Goal: Complete application form: Complete application form

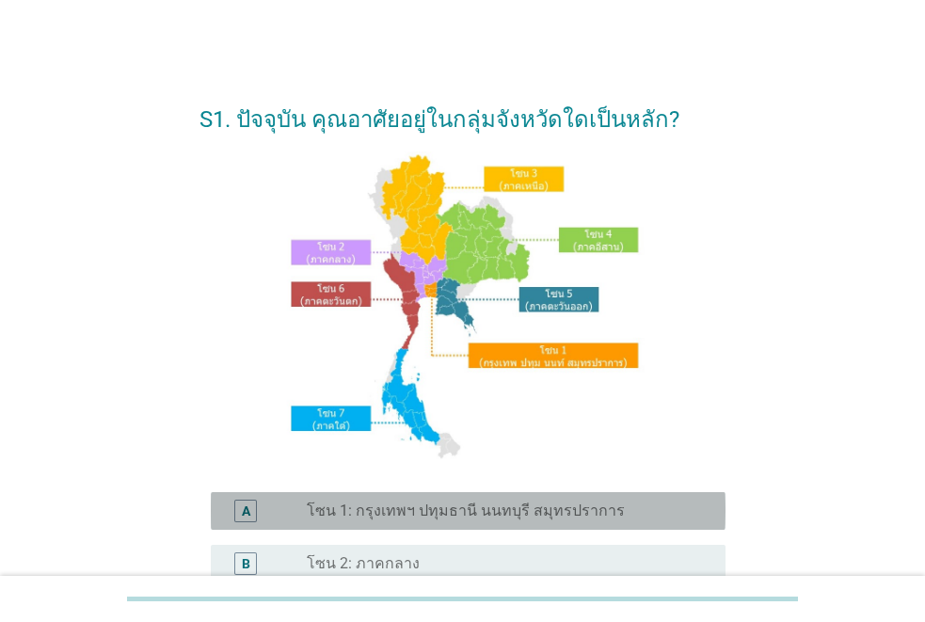
click at [429, 502] on label "โซน 1: กรุงเทพฯ ปทุมธานี นนทบุรี สมุทรปราการ" at bounding box center [466, 510] width 318 height 19
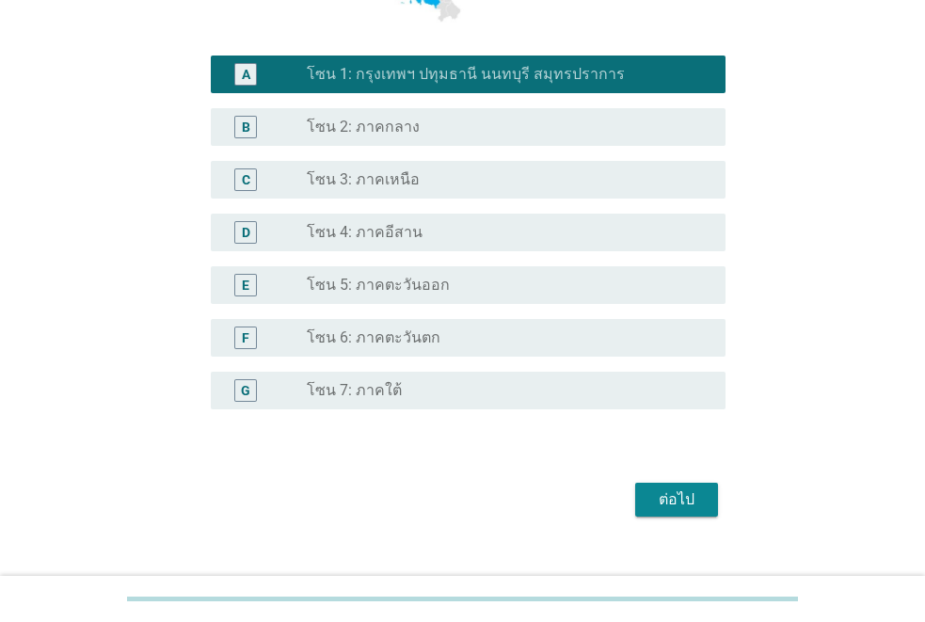
scroll to position [466, 0]
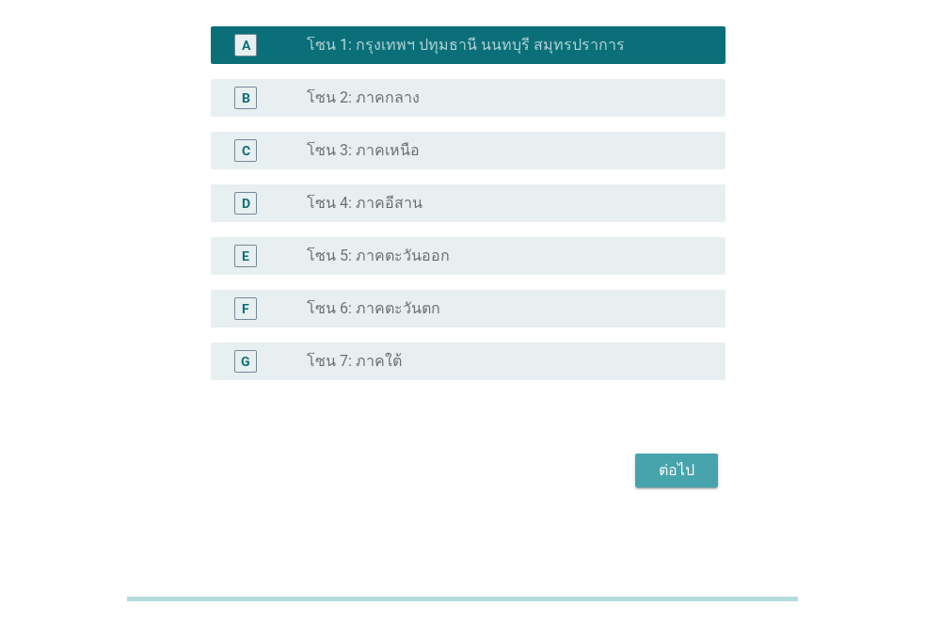
click at [698, 474] on div "ต่อไป" at bounding box center [676, 470] width 53 height 23
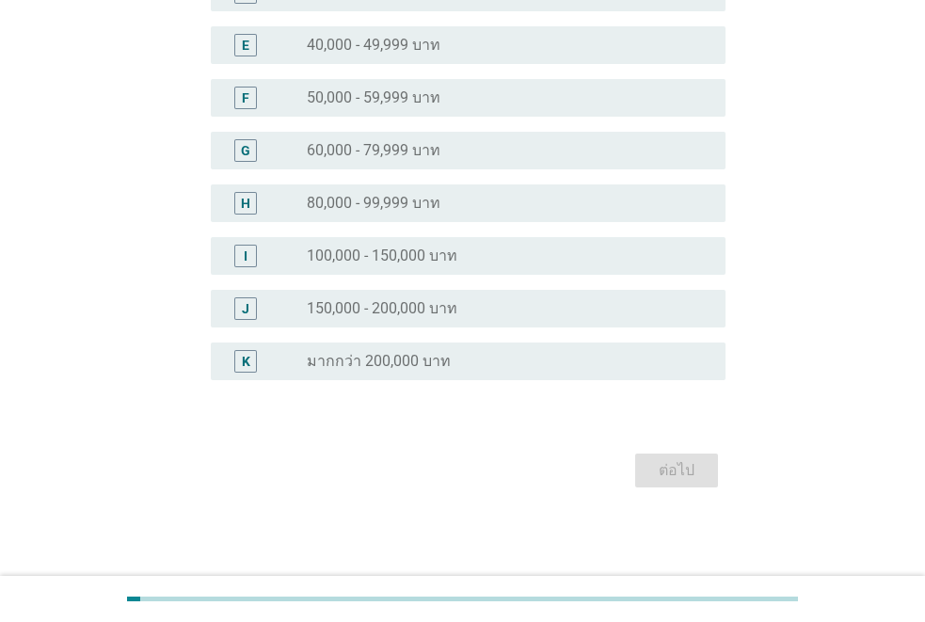
scroll to position [0, 0]
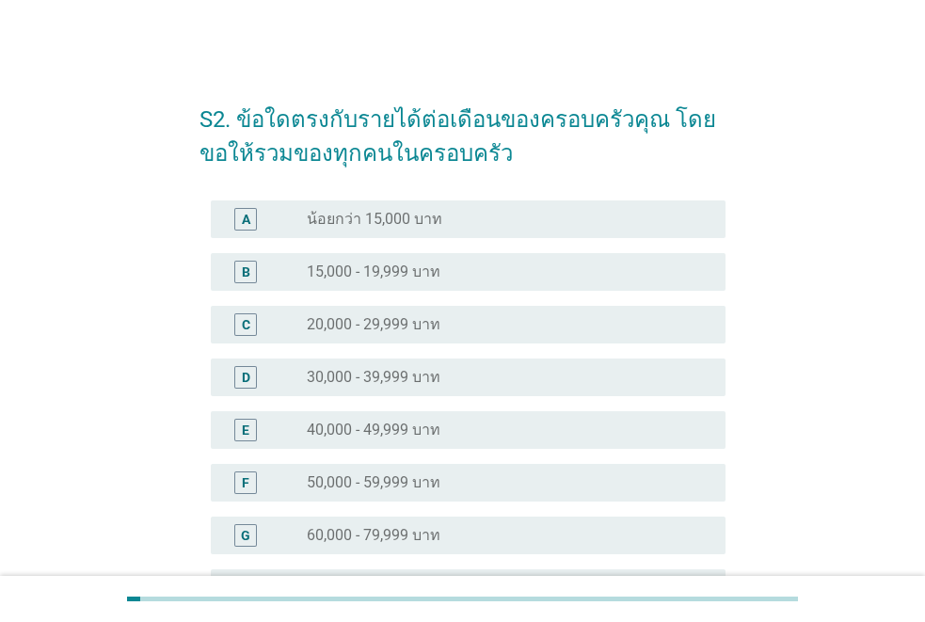
click at [611, 328] on div "radio_button_unchecked 20,000 - 29,999 บาท" at bounding box center [501, 324] width 389 height 19
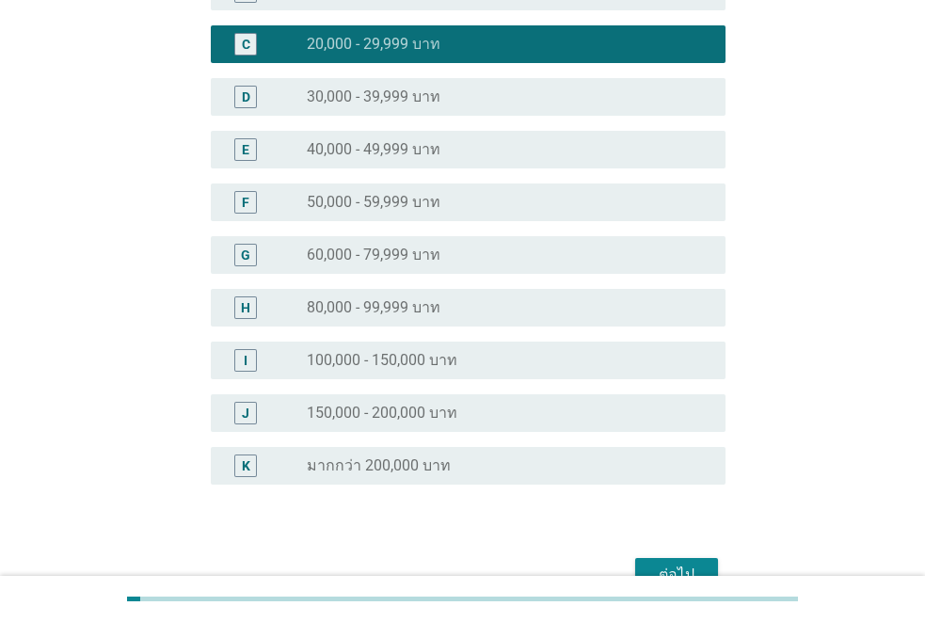
scroll to position [385, 0]
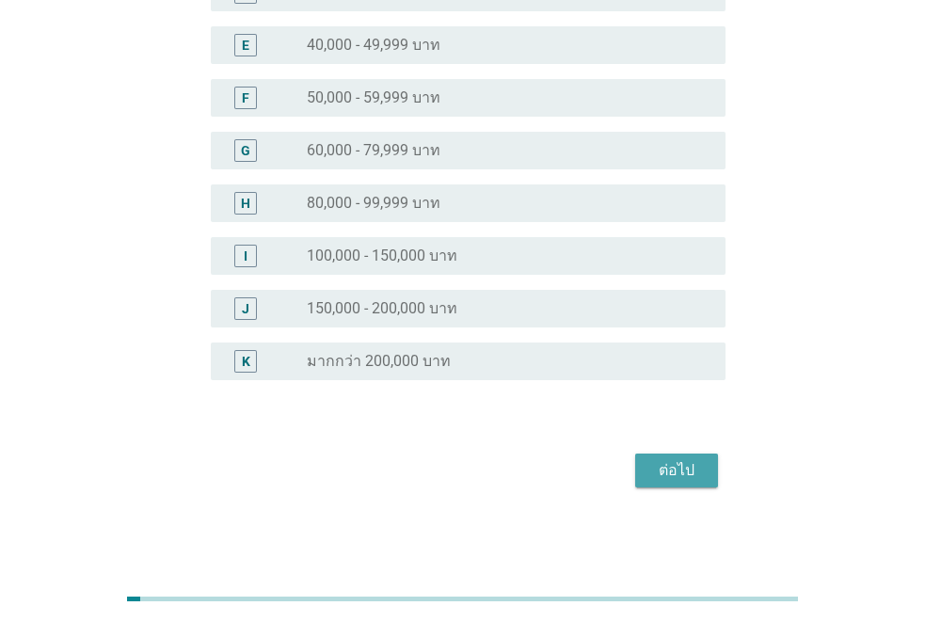
click at [693, 466] on div "ต่อไป" at bounding box center [676, 470] width 53 height 23
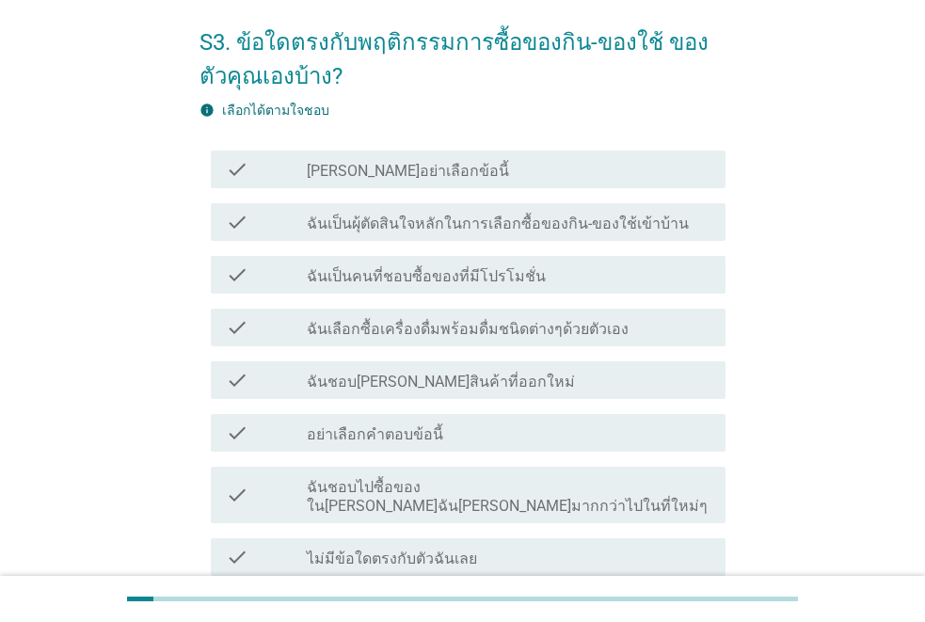
scroll to position [94, 0]
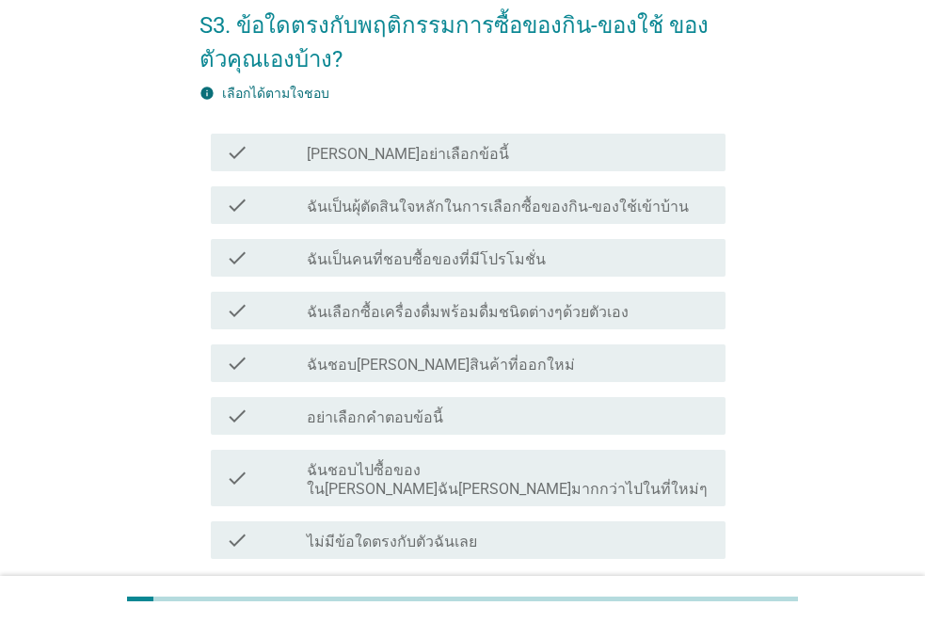
click at [669, 205] on div "check_box_outline_blank ฉันเป็นผุ้ตัดสินใจหลักในการเลือกซื้อของกิน-ของใช้เข้าบ้…" at bounding box center [509, 205] width 404 height 23
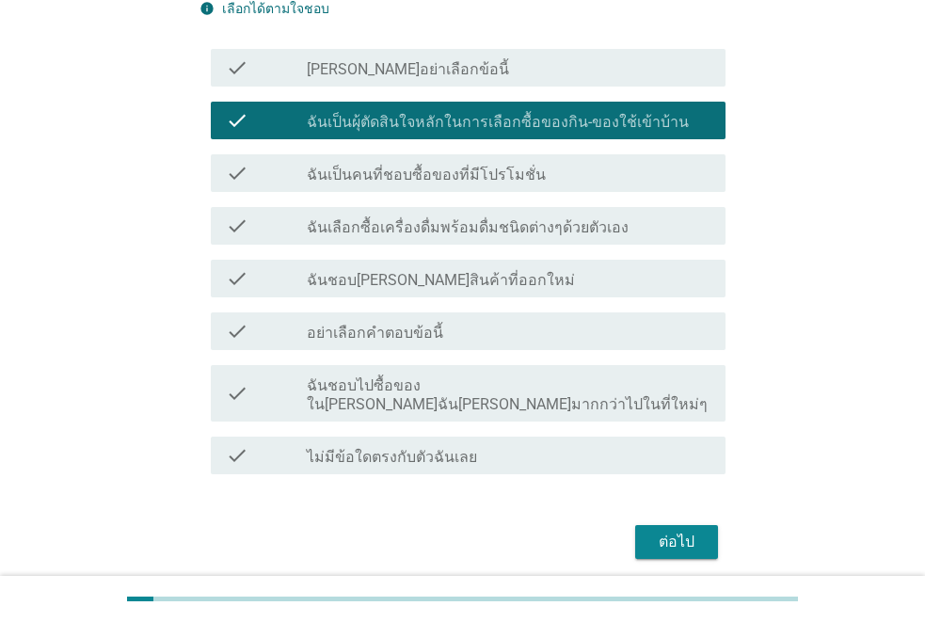
scroll to position [231, 0]
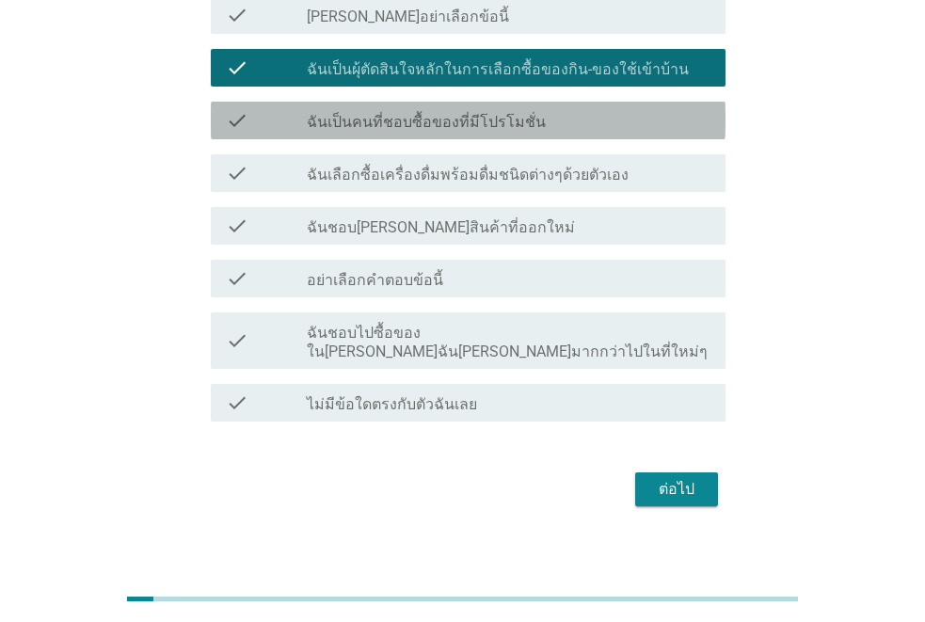
click at [590, 118] on div "check_box_outline_blank ฉันเป็นคนที่ชอบซื้อของที่มีโปรโมชั่น" at bounding box center [509, 120] width 404 height 23
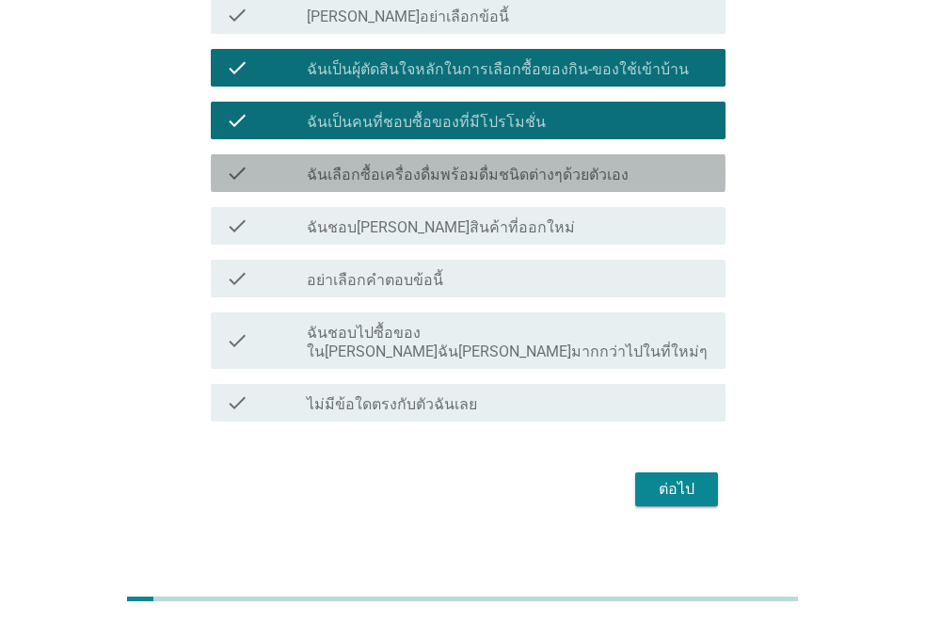
click at [664, 172] on div "check_box_outline_blank ฉันเลือกซื้อเครื่องดื่มพร้อมดื่มชนิดต่างๆด้วยตัวเอง" at bounding box center [509, 173] width 404 height 23
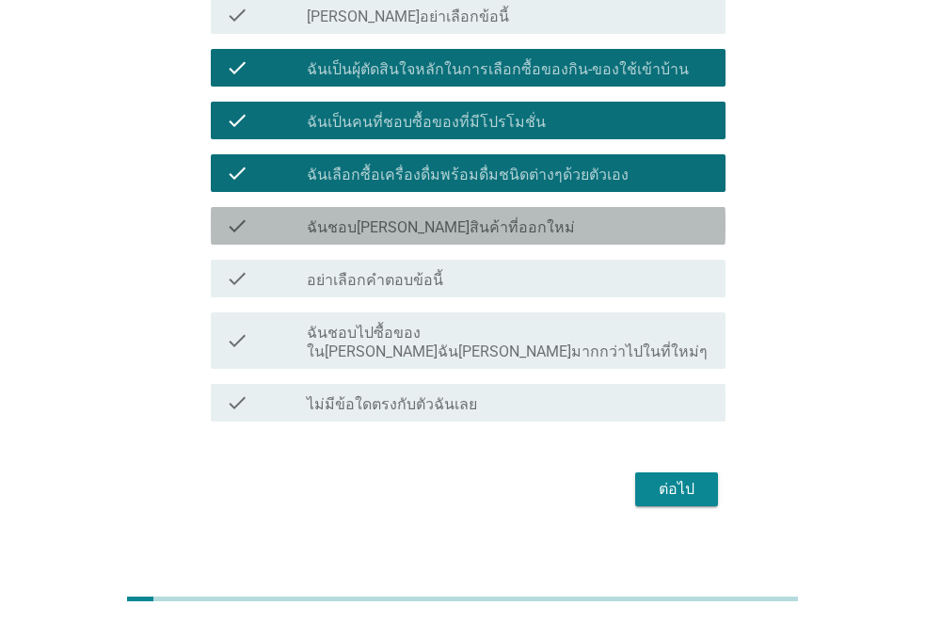
click at [617, 221] on div "check_box_outline_blank ฉันชอบ[PERSON_NAME]สินค้าที่ออกใหม่" at bounding box center [509, 225] width 404 height 23
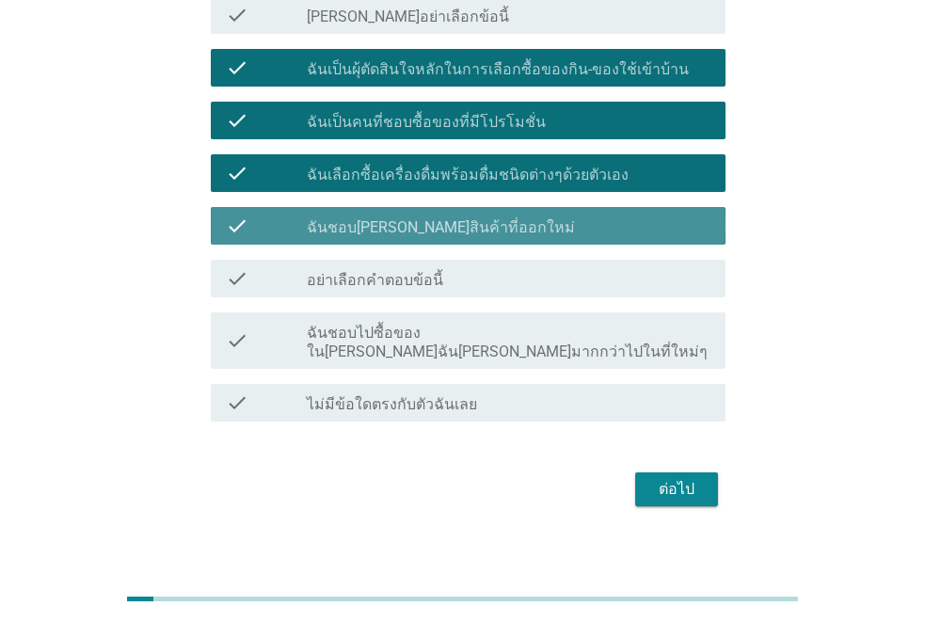
click at [617, 221] on div "check_box_outline_blank ฉันชอบ[PERSON_NAME]สินค้าที่ออกใหม่" at bounding box center [509, 225] width 404 height 23
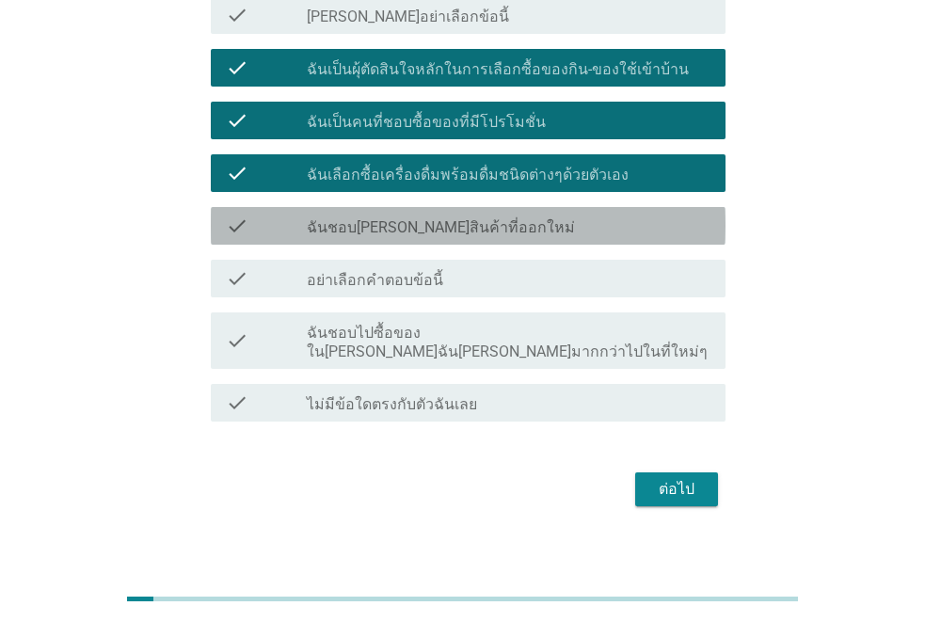
click at [617, 221] on div "check_box_outline_blank ฉันชอบ[PERSON_NAME]สินค้าที่ออกใหม่" at bounding box center [509, 225] width 404 height 23
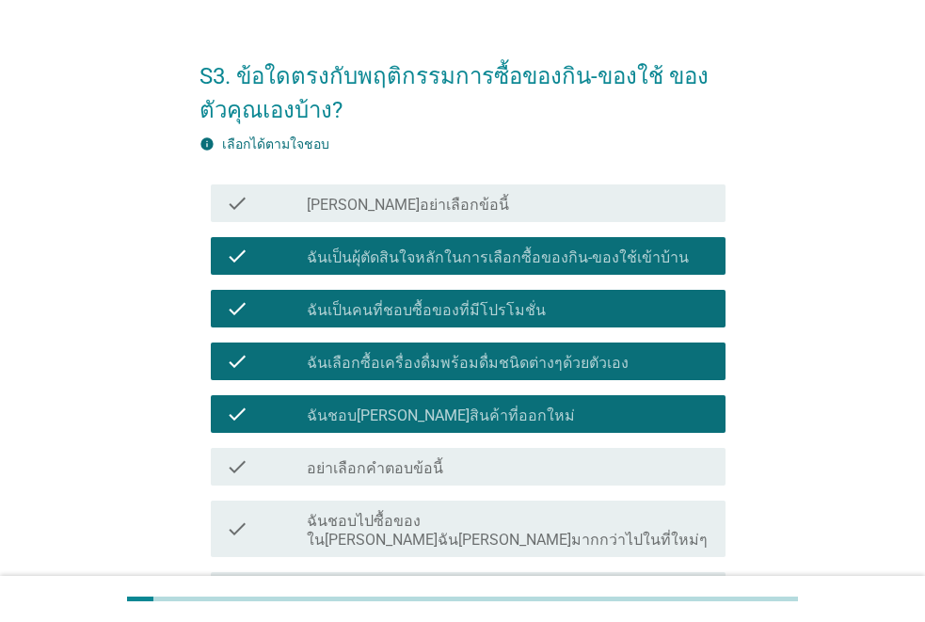
scroll to position [137, 0]
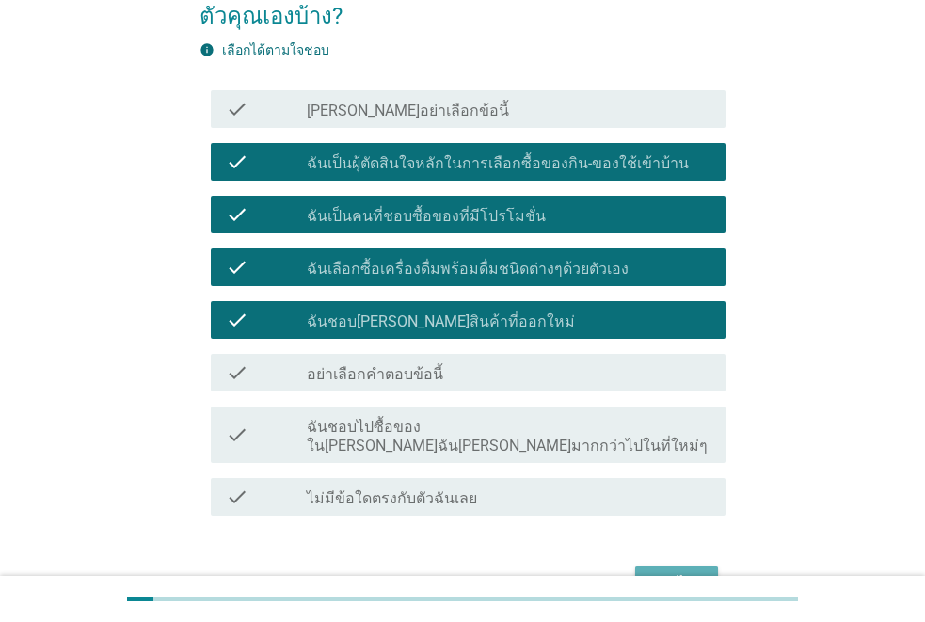
drag, startPoint x: 695, startPoint y: 552, endPoint x: 751, endPoint y: 529, distance: 60.3
click at [699, 566] on button "ต่อไป" at bounding box center [676, 583] width 83 height 34
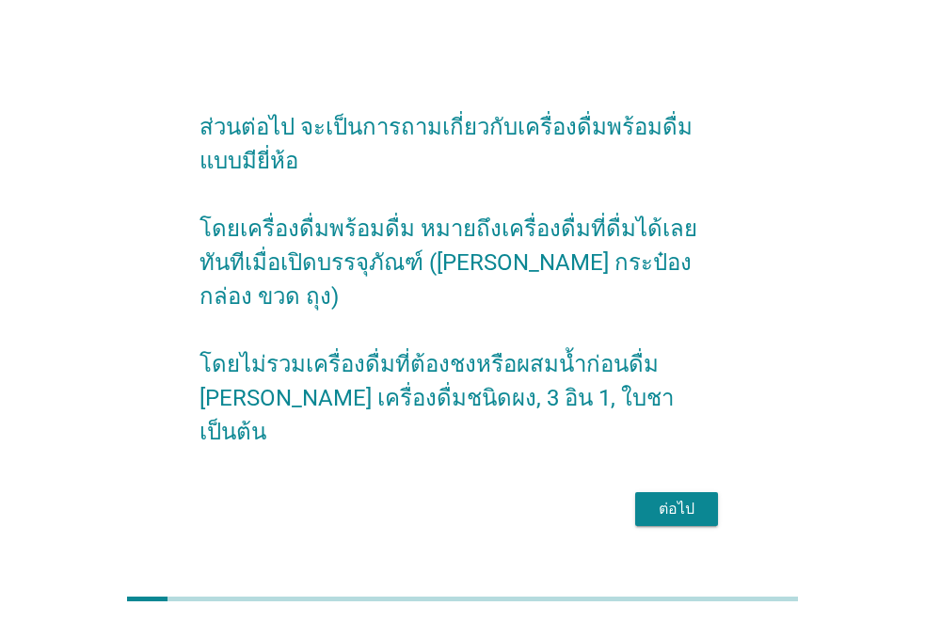
click at [681, 498] on div "ต่อไป" at bounding box center [676, 509] width 53 height 23
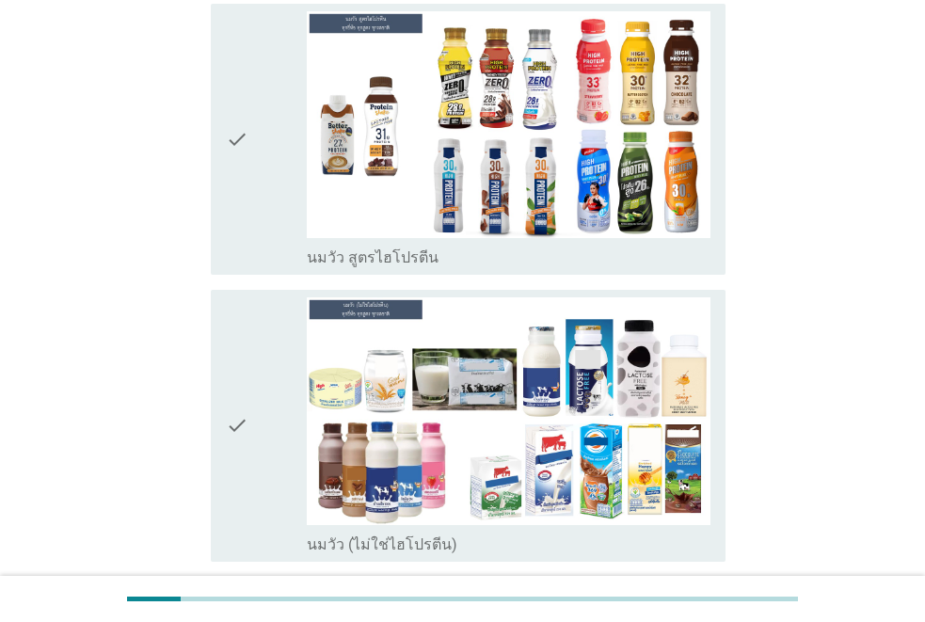
scroll to position [376, 0]
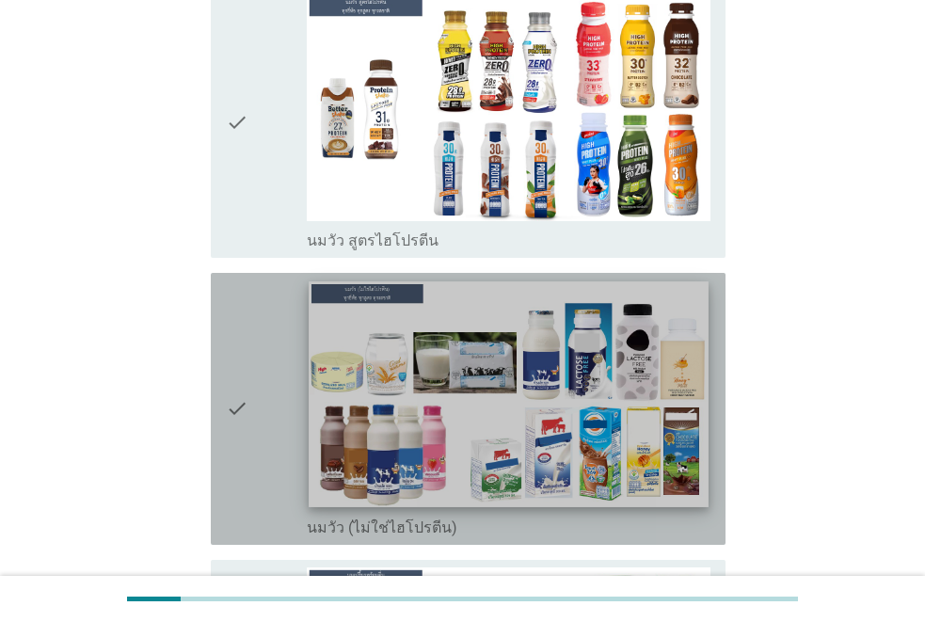
click at [596, 398] on img at bounding box center [509, 393] width 400 height 225
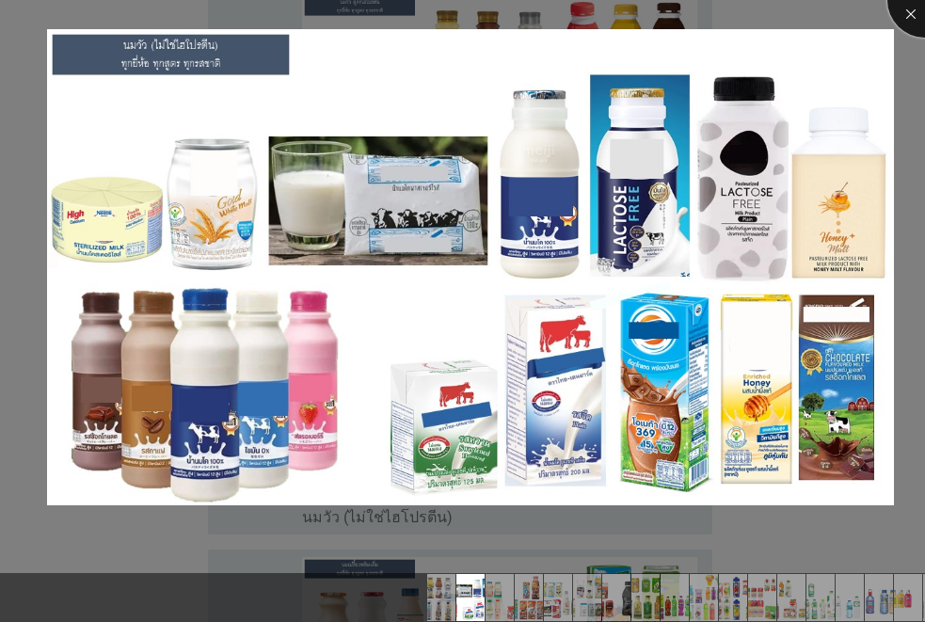
click at [910, 7] on div at bounding box center [924, -1] width 75 height 75
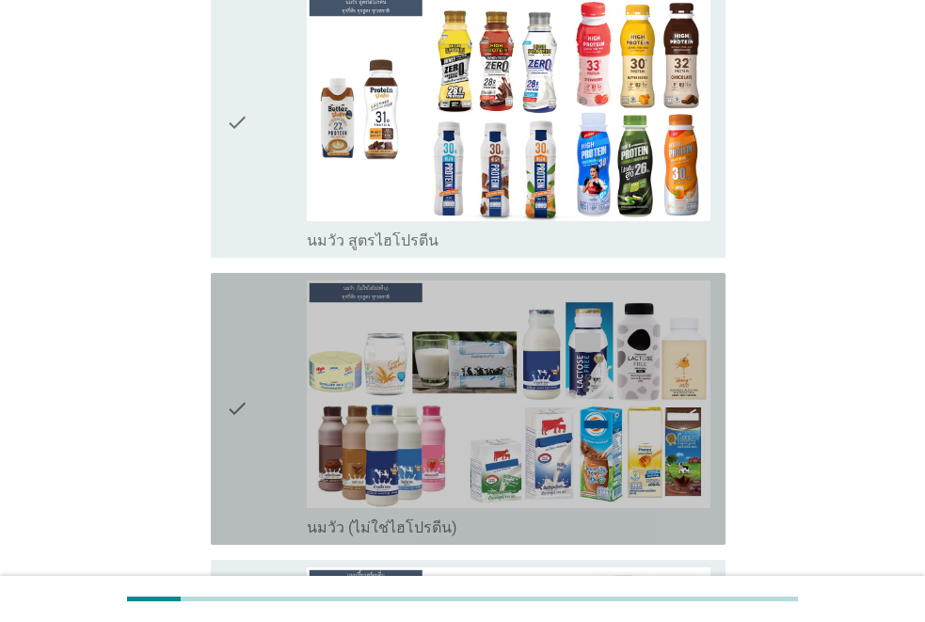
click at [239, 366] on icon "check" at bounding box center [237, 408] width 23 height 257
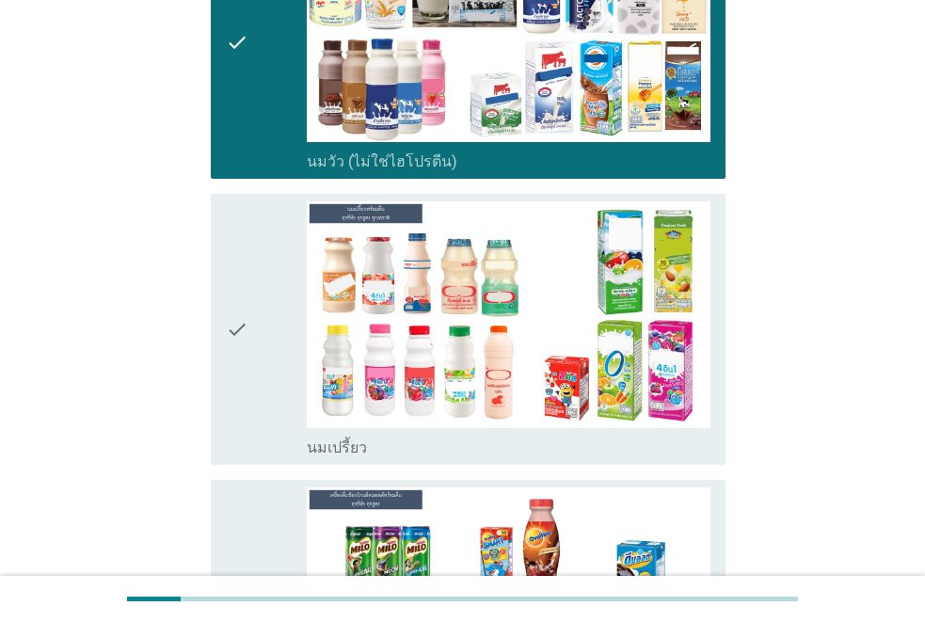
scroll to position [753, 0]
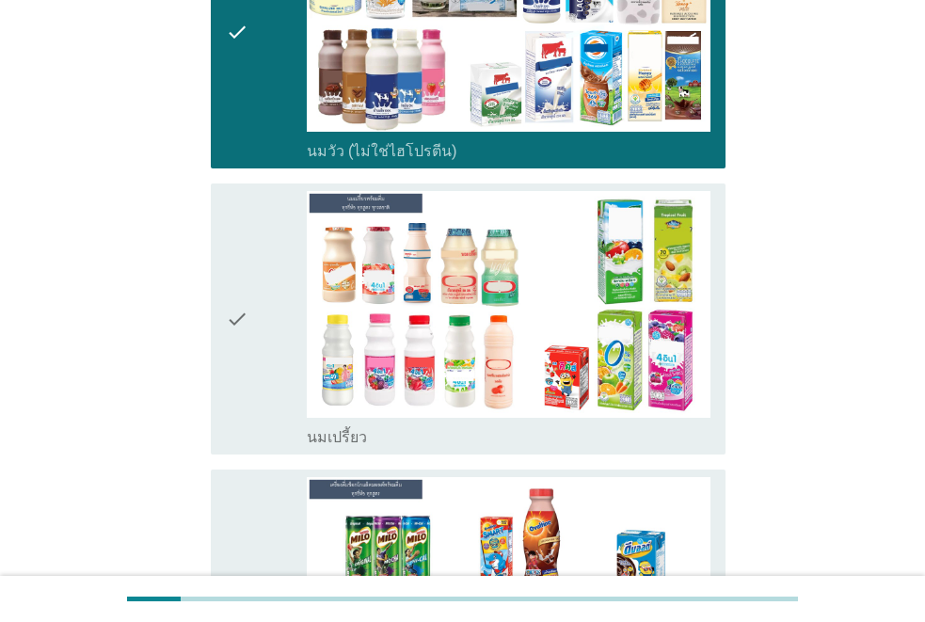
click at [244, 289] on icon "check" at bounding box center [237, 319] width 23 height 257
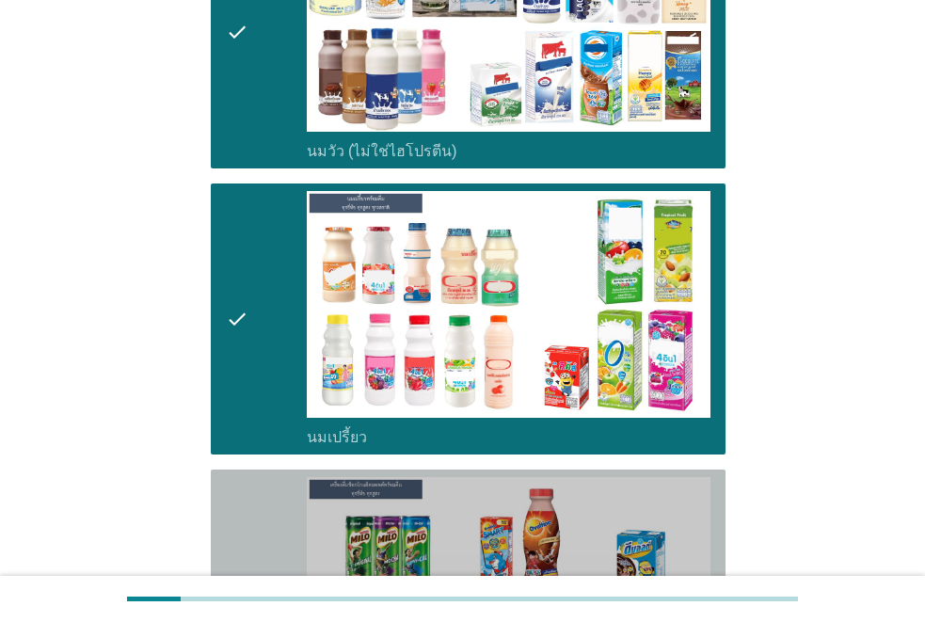
click at [239, 573] on icon "check" at bounding box center [237, 605] width 23 height 257
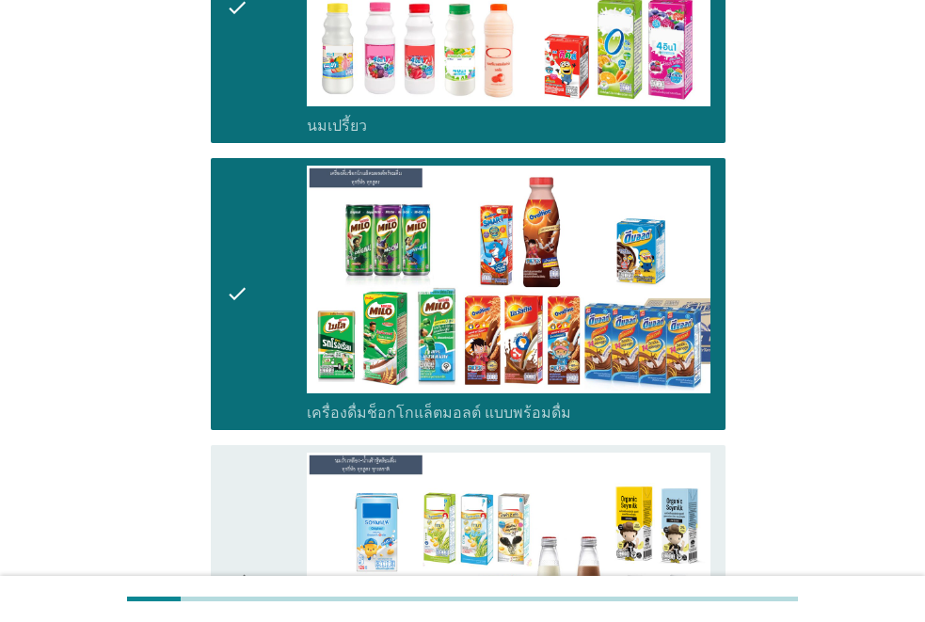
scroll to position [1223, 0]
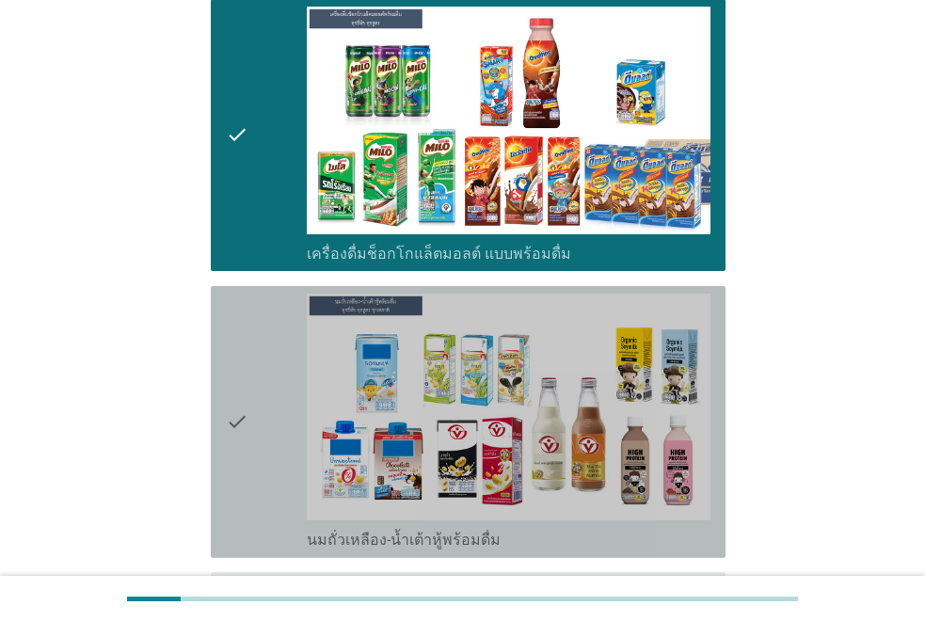
click at [256, 403] on div "check" at bounding box center [266, 422] width 81 height 257
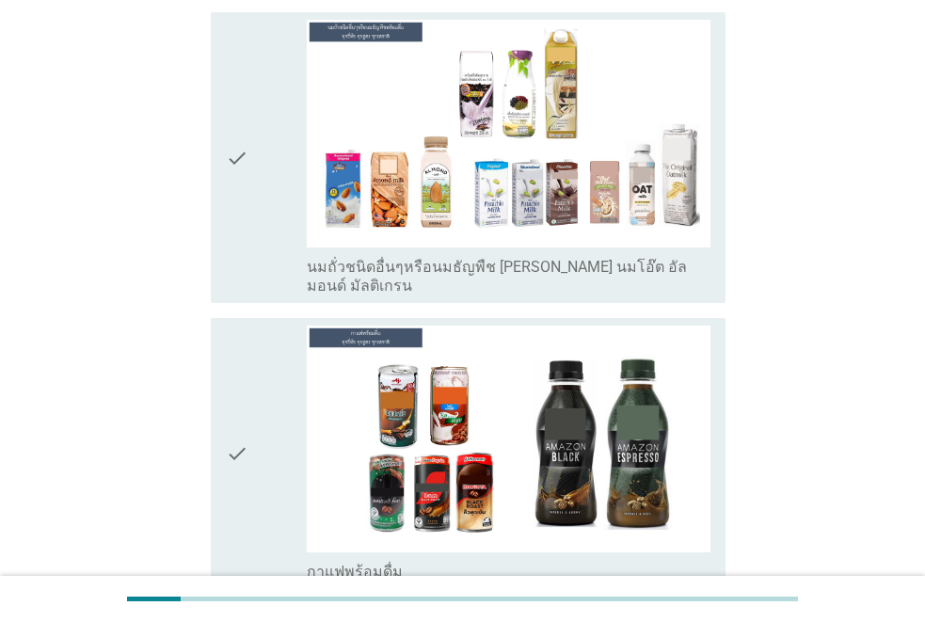
scroll to position [1882, 0]
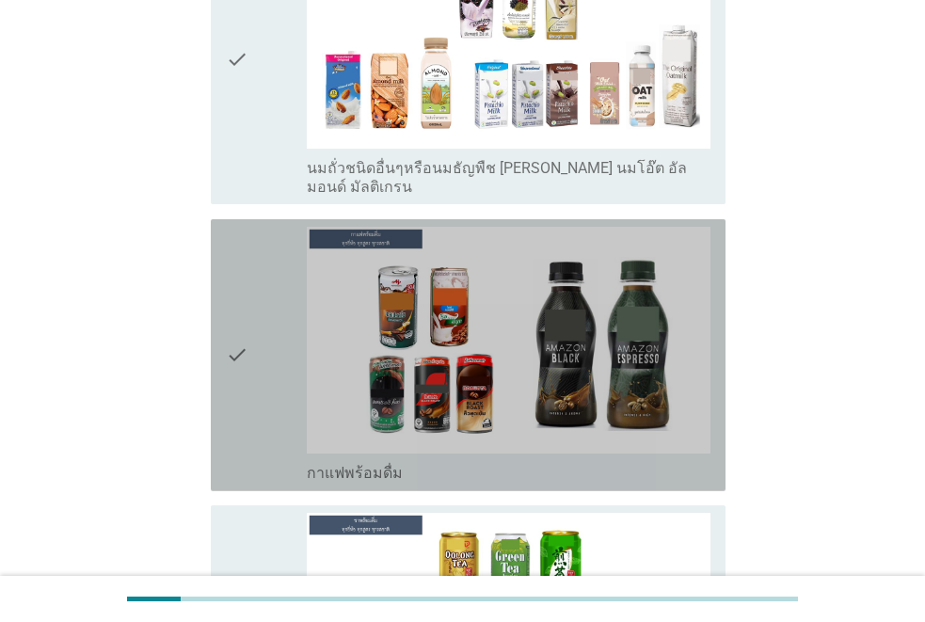
click at [246, 307] on icon "check" at bounding box center [237, 355] width 23 height 257
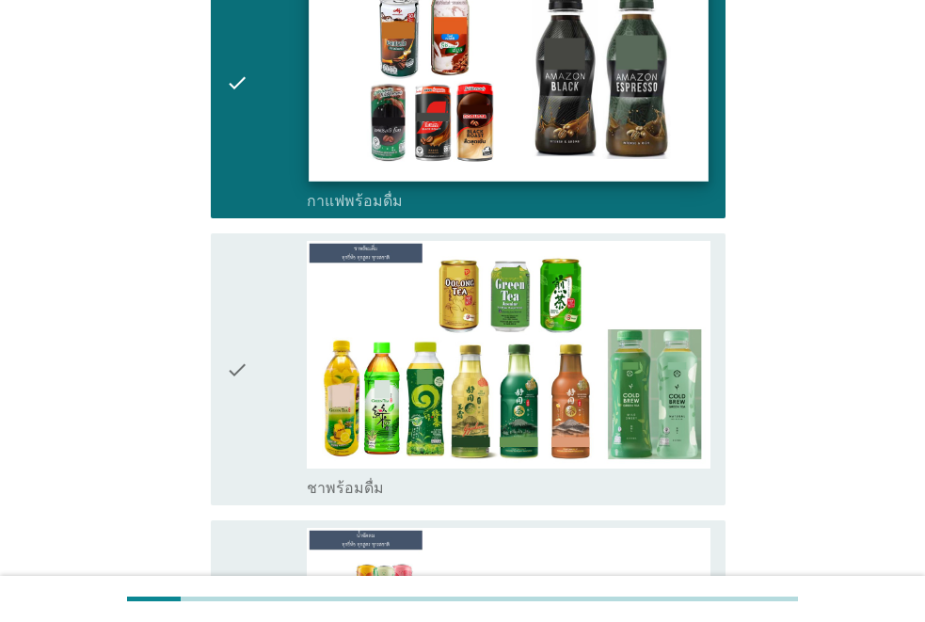
scroll to position [2164, 0]
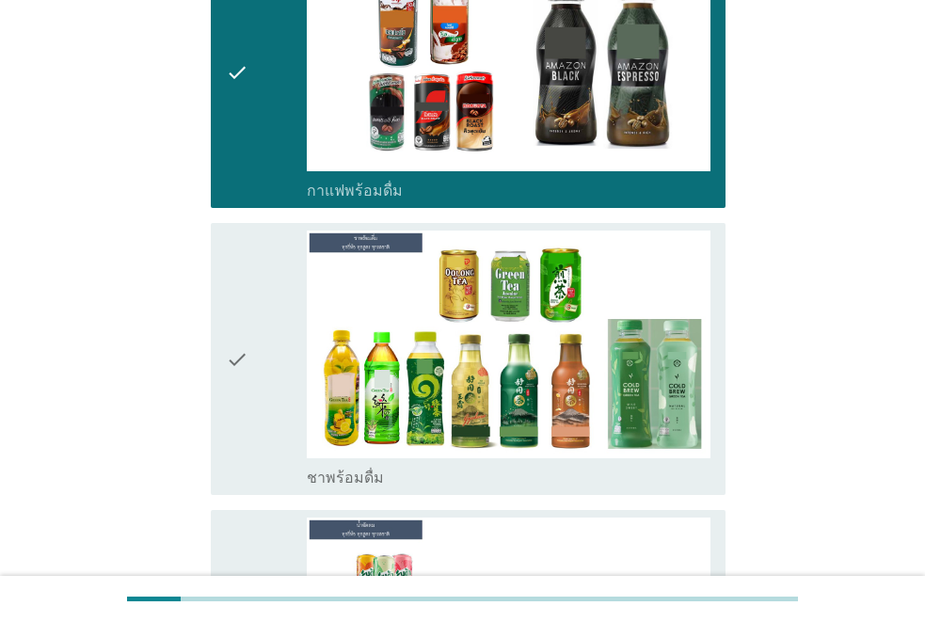
click at [246, 310] on icon "check" at bounding box center [237, 358] width 23 height 257
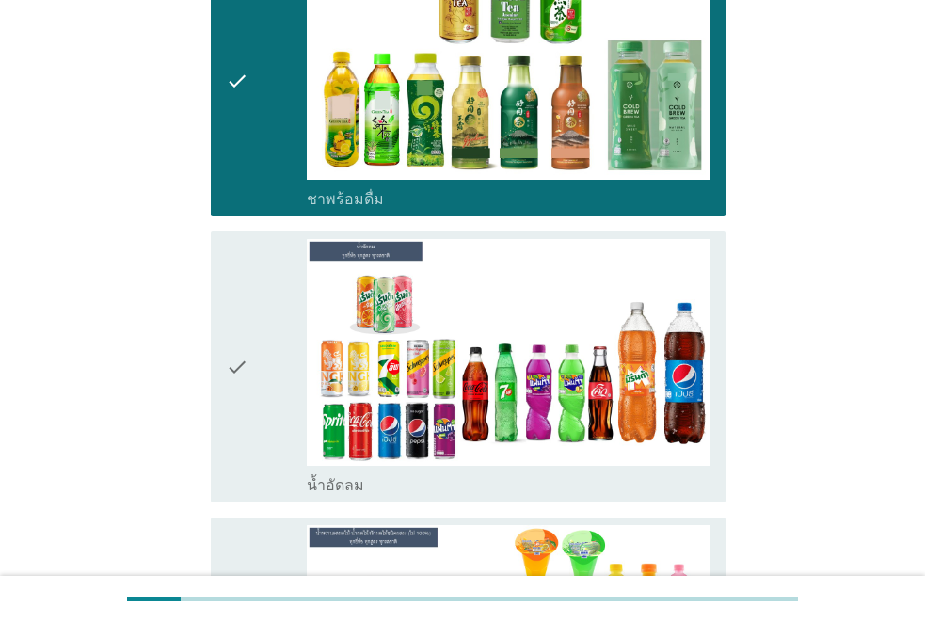
scroll to position [2446, 0]
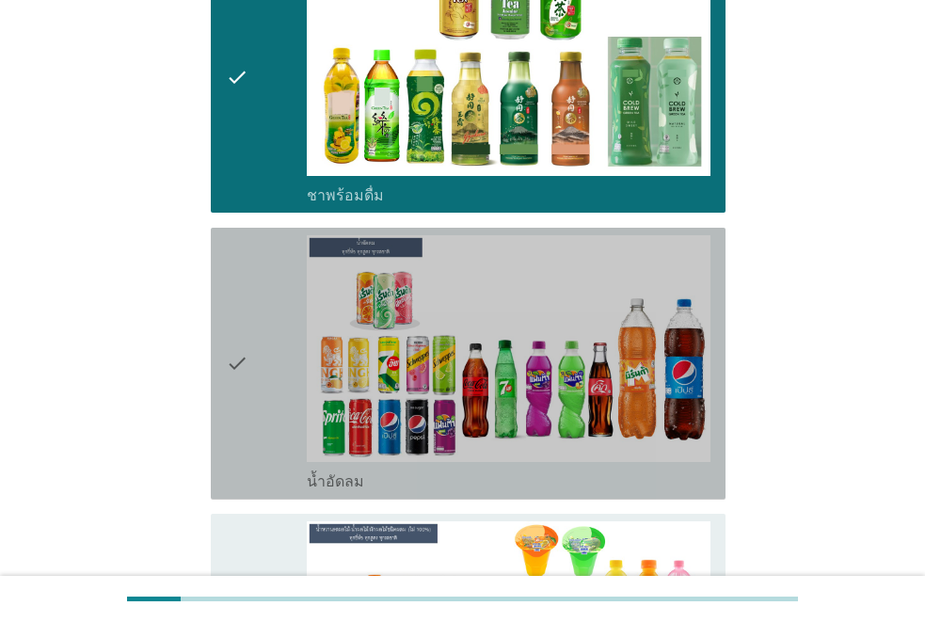
click at [244, 312] on icon "check" at bounding box center [237, 363] width 23 height 257
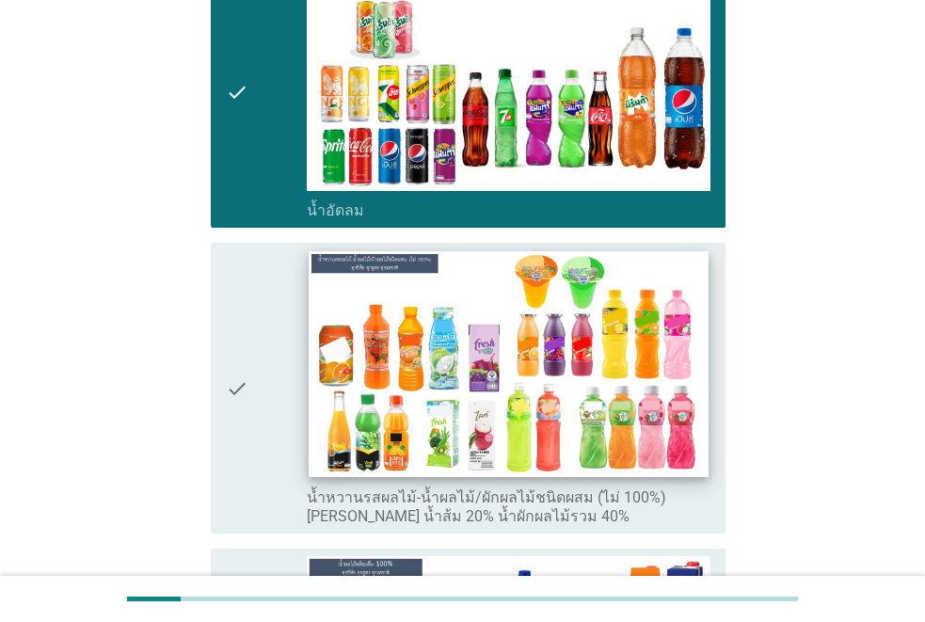
scroll to position [2728, 0]
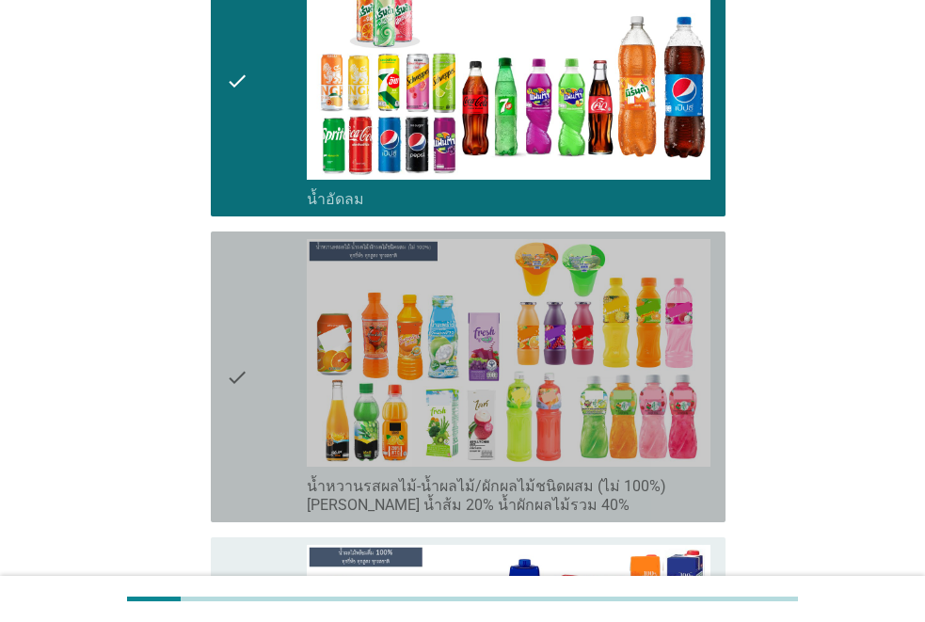
click at [242, 329] on icon "check" at bounding box center [237, 377] width 23 height 276
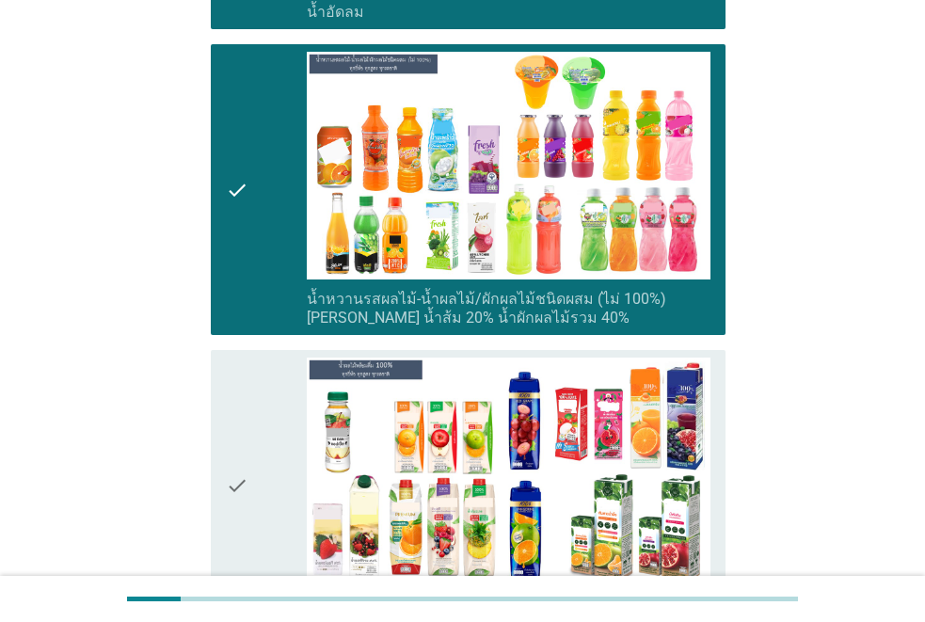
scroll to position [2916, 0]
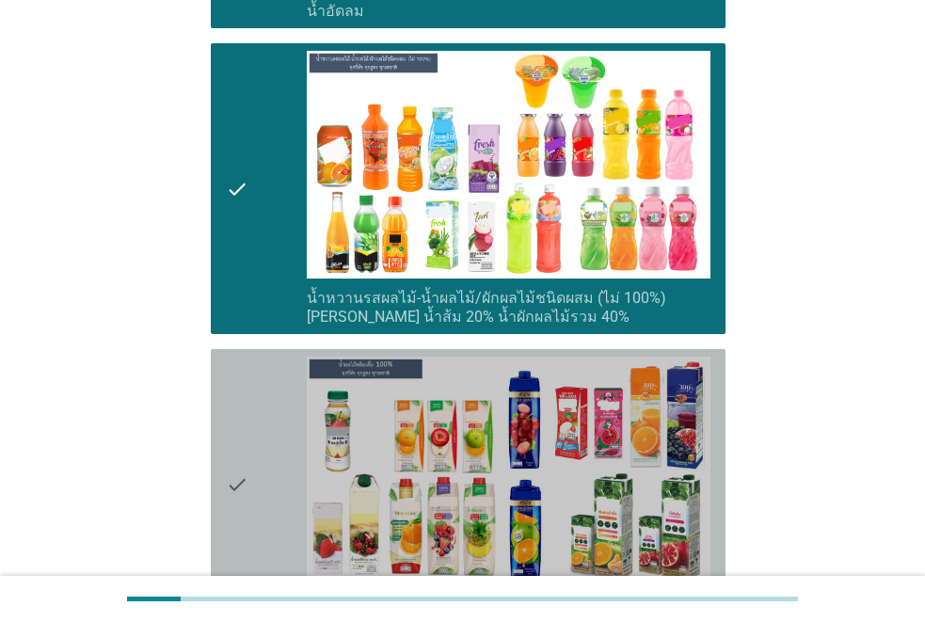
click at [227, 418] on icon "check" at bounding box center [237, 485] width 23 height 257
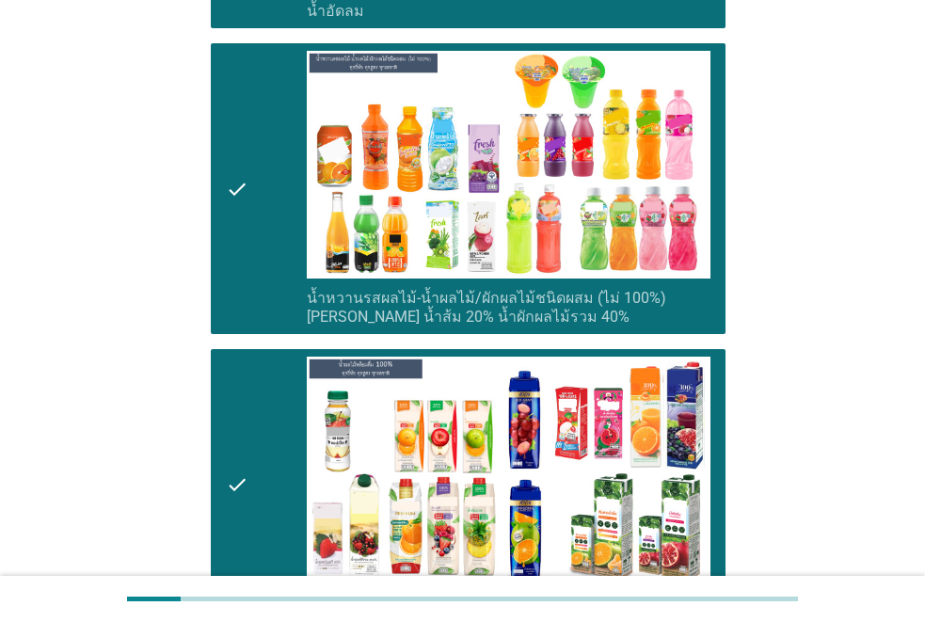
scroll to position [3293, 0]
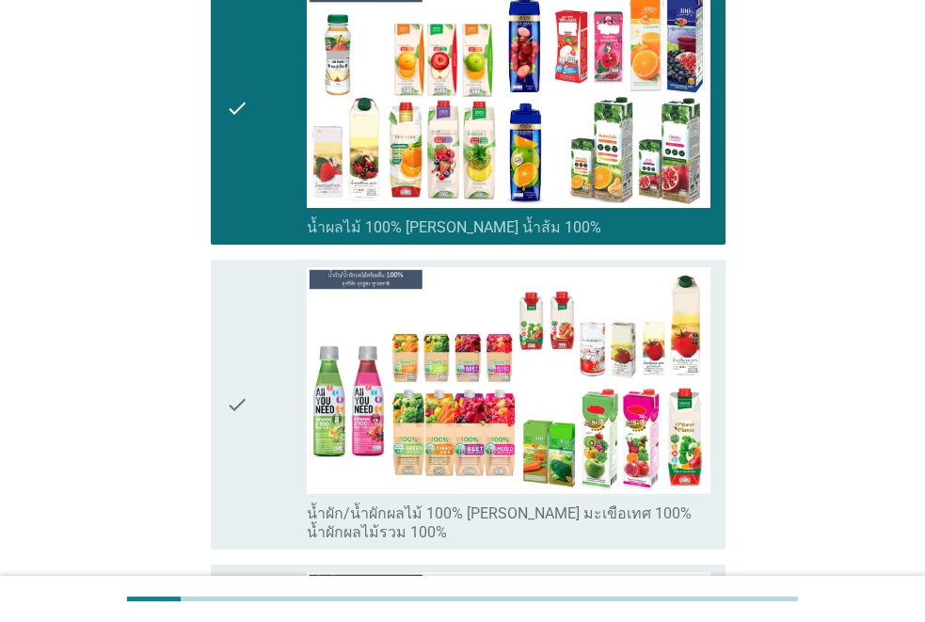
click at [243, 371] on icon "check" at bounding box center [237, 405] width 23 height 276
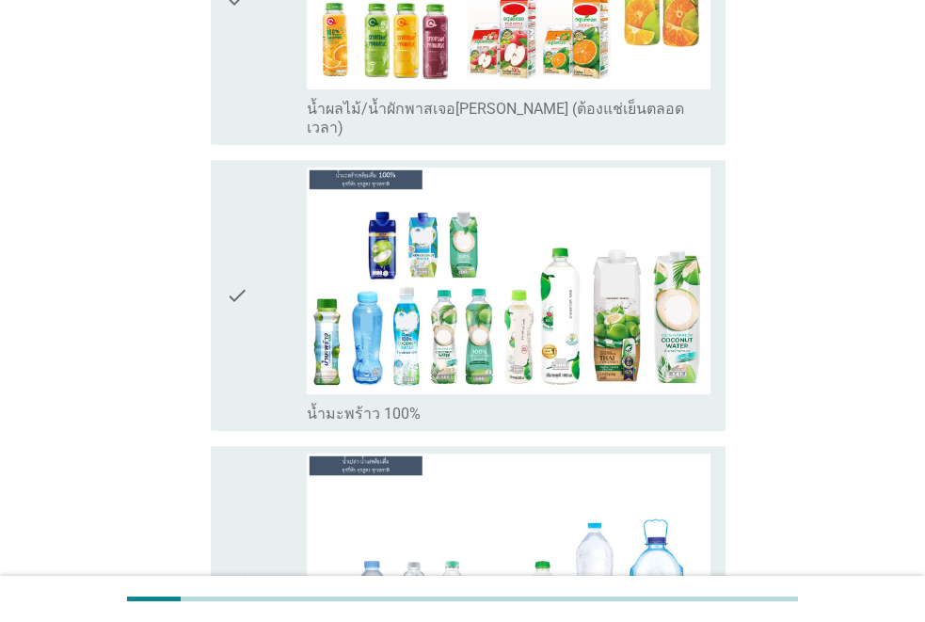
scroll to position [4139, 0]
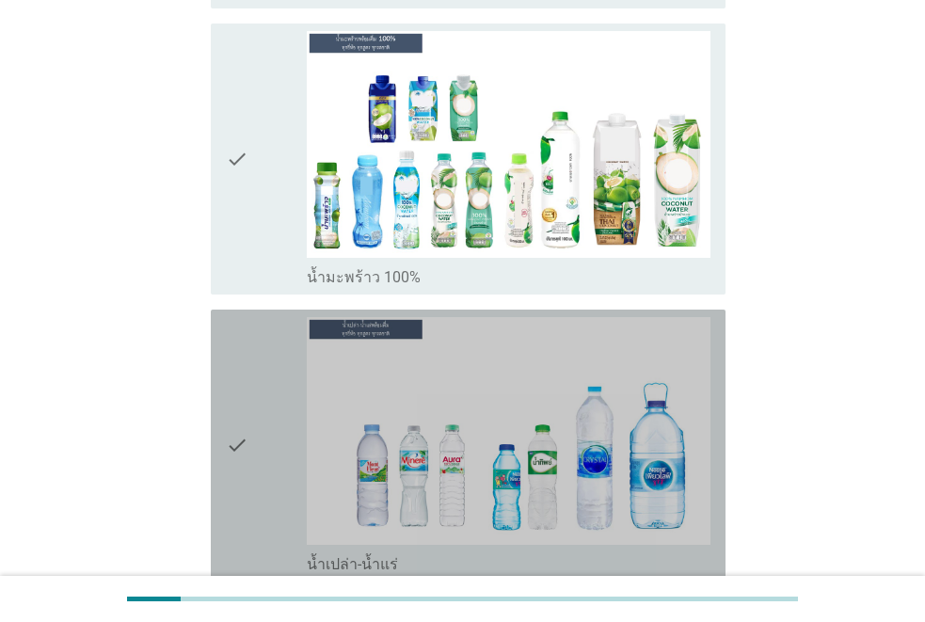
click at [229, 373] on icon "check" at bounding box center [237, 445] width 23 height 257
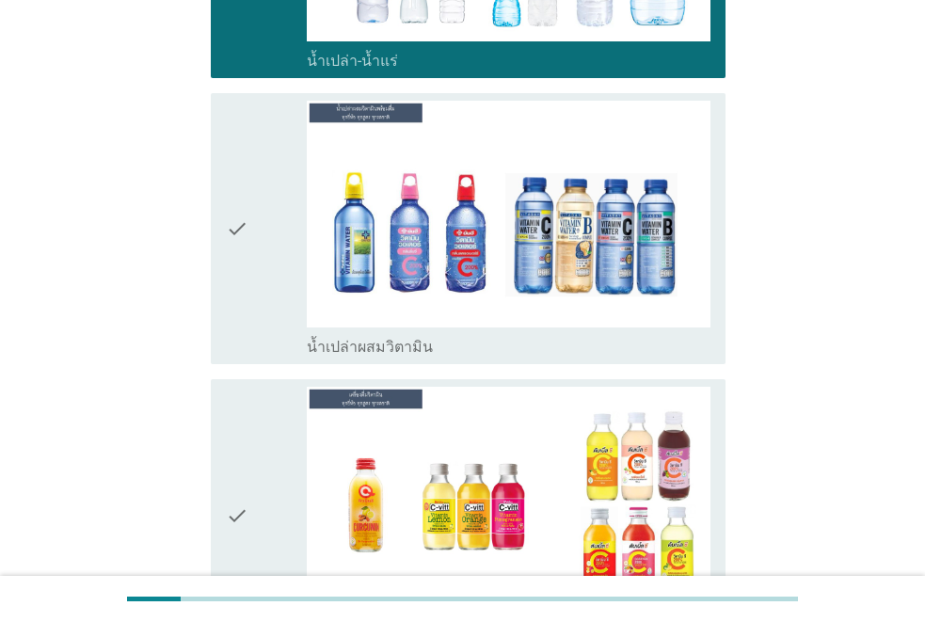
scroll to position [4798, 0]
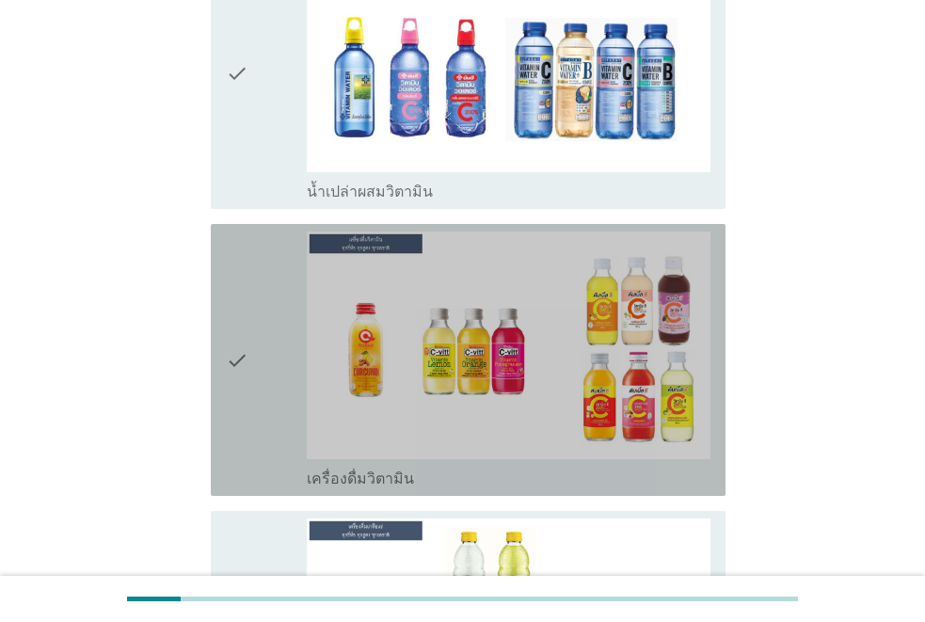
click at [234, 283] on icon "check" at bounding box center [237, 359] width 23 height 257
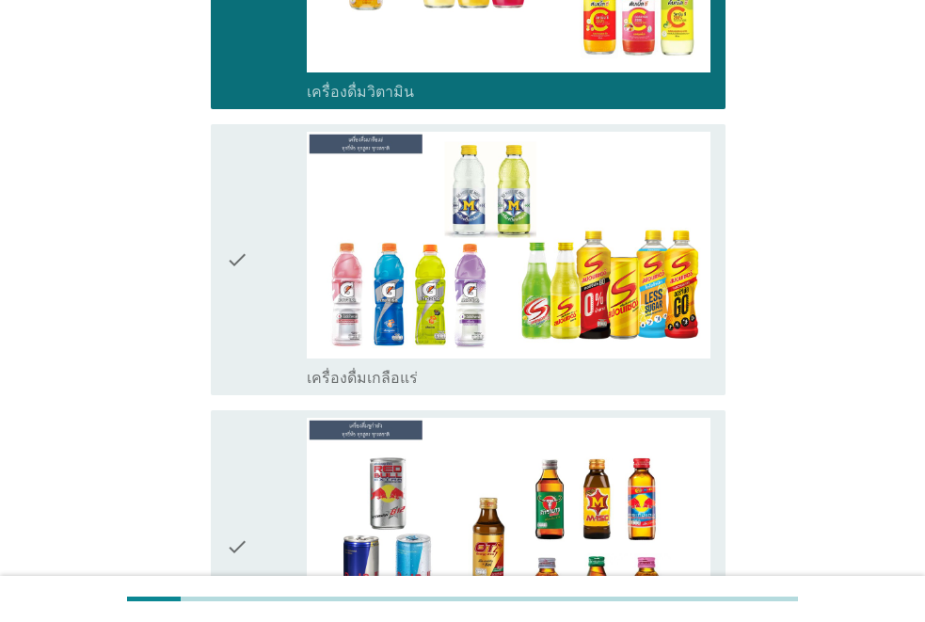
scroll to position [5362, 0]
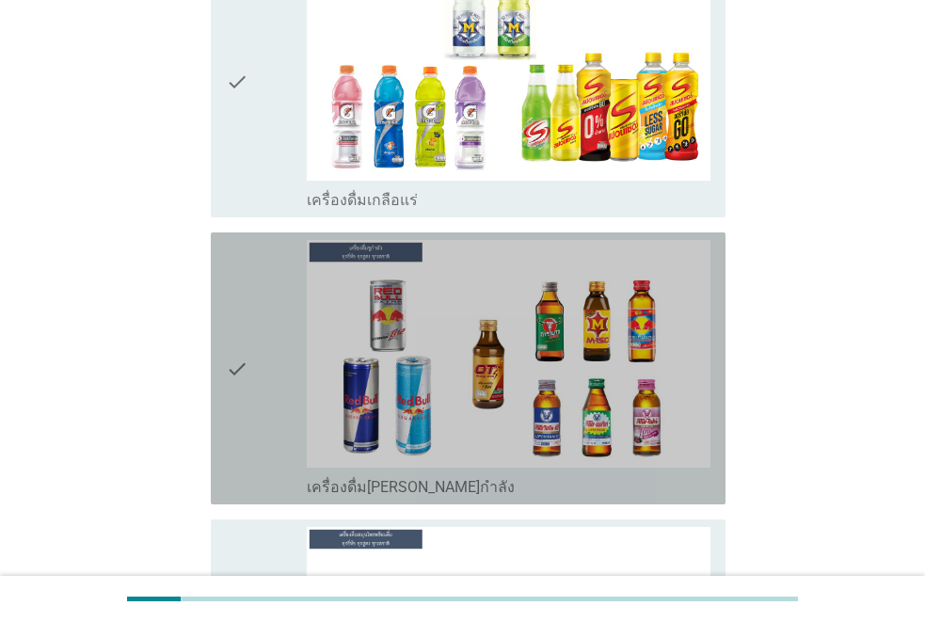
click at [244, 284] on icon "check" at bounding box center [237, 368] width 23 height 257
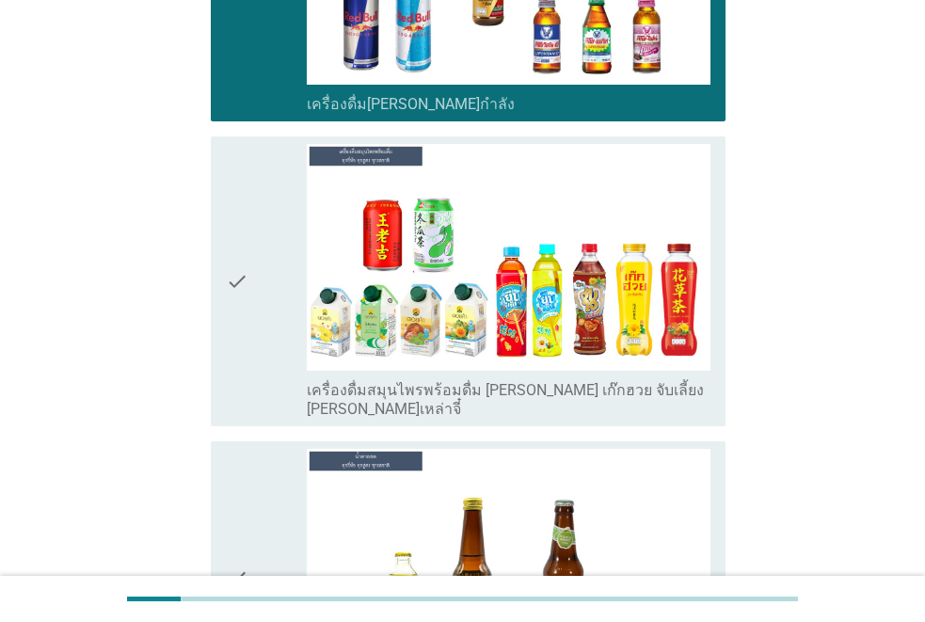
scroll to position [5739, 0]
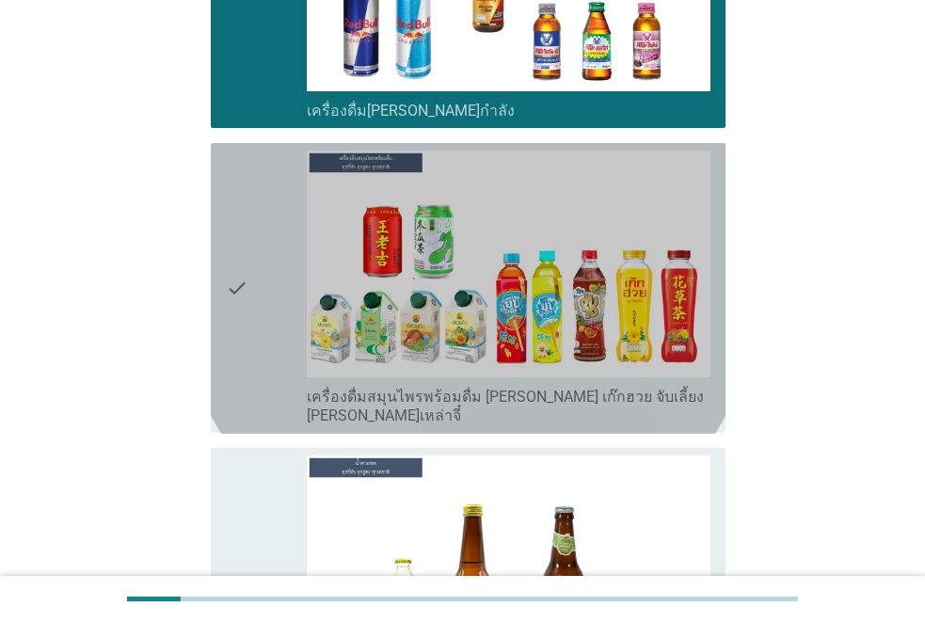
click at [244, 233] on icon "check" at bounding box center [237, 289] width 23 height 276
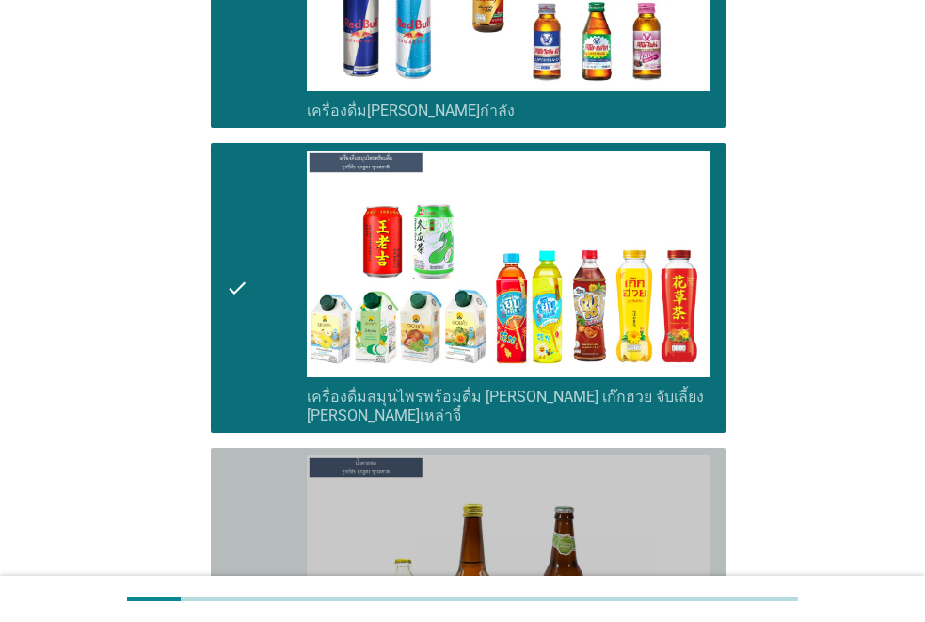
click at [247, 482] on icon "check" at bounding box center [237, 583] width 23 height 257
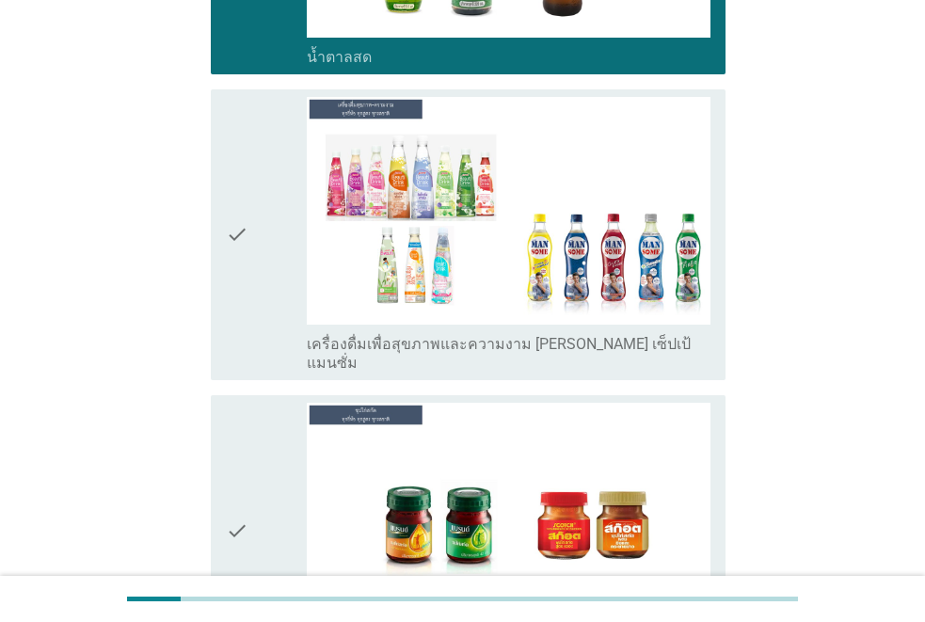
scroll to position [6585, 0]
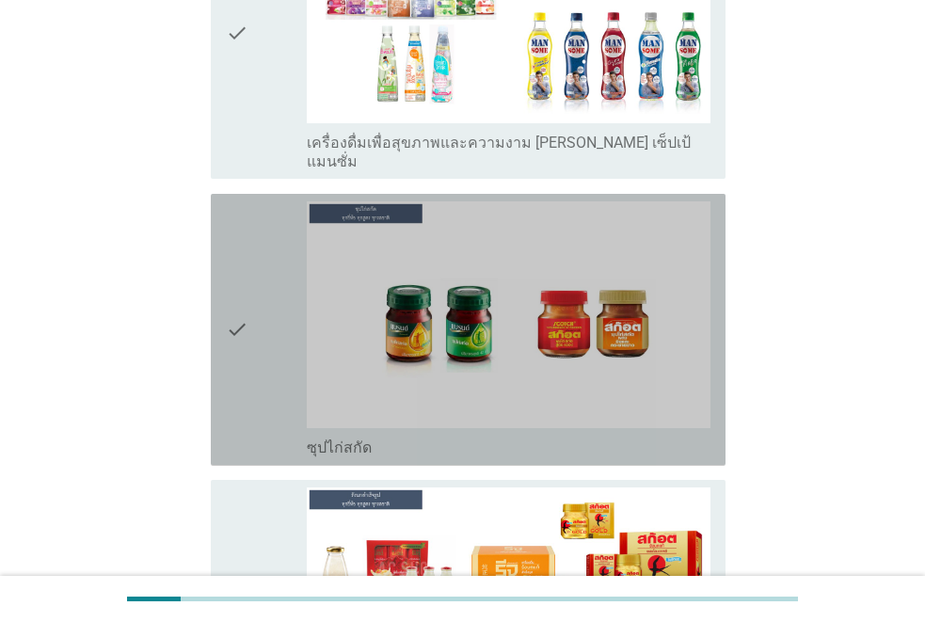
click at [230, 243] on icon "check" at bounding box center [237, 329] width 23 height 257
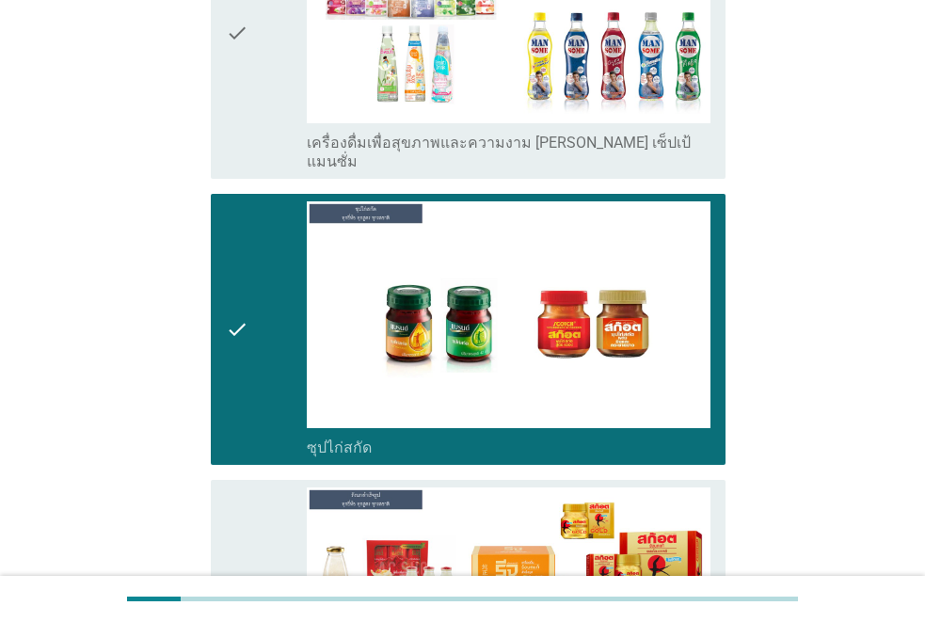
scroll to position [6825, 0]
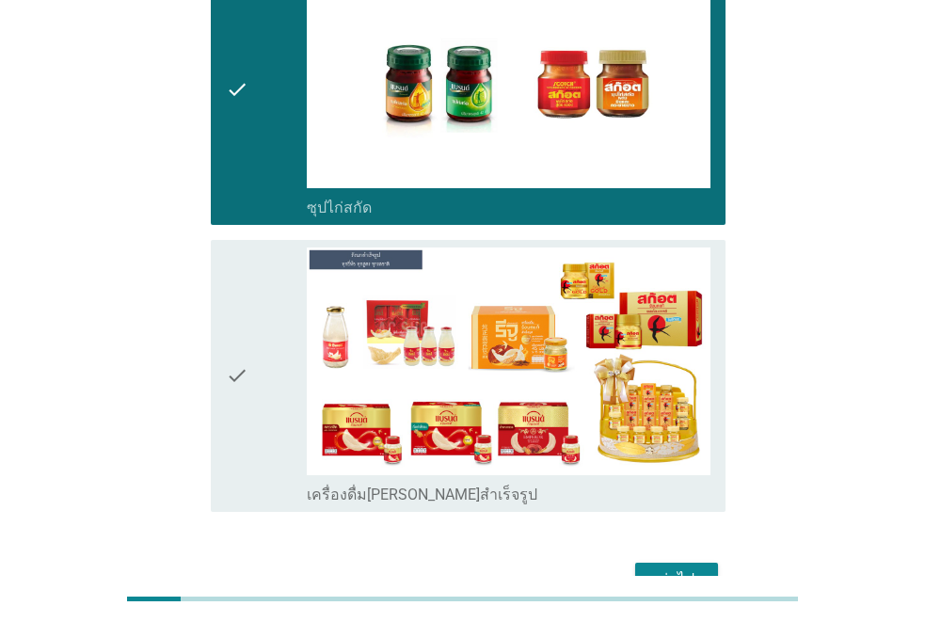
click at [230, 247] on icon "check" at bounding box center [237, 375] width 23 height 257
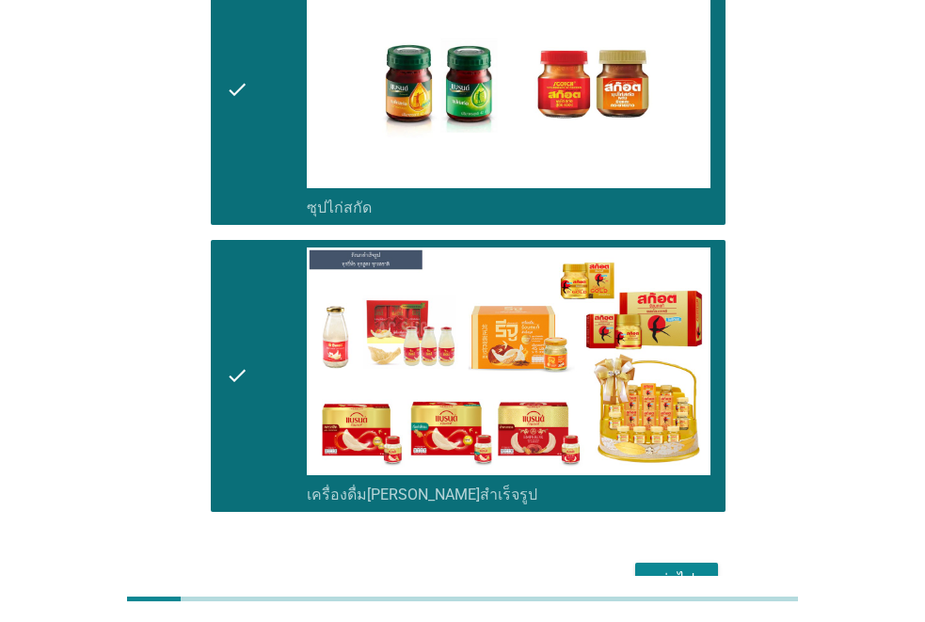
click at [702, 568] on div "ต่อไป" at bounding box center [676, 579] width 53 height 23
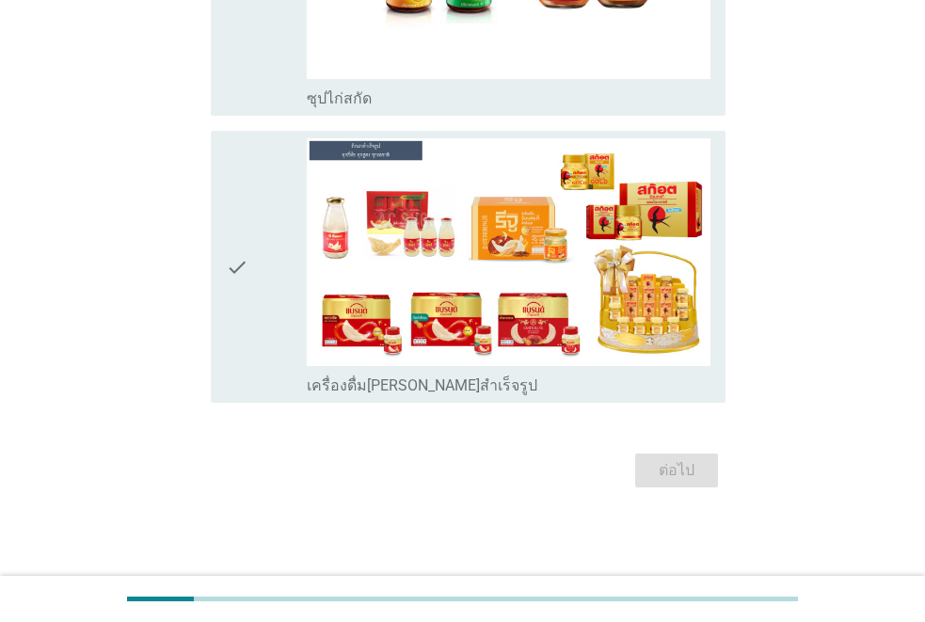
scroll to position [0, 0]
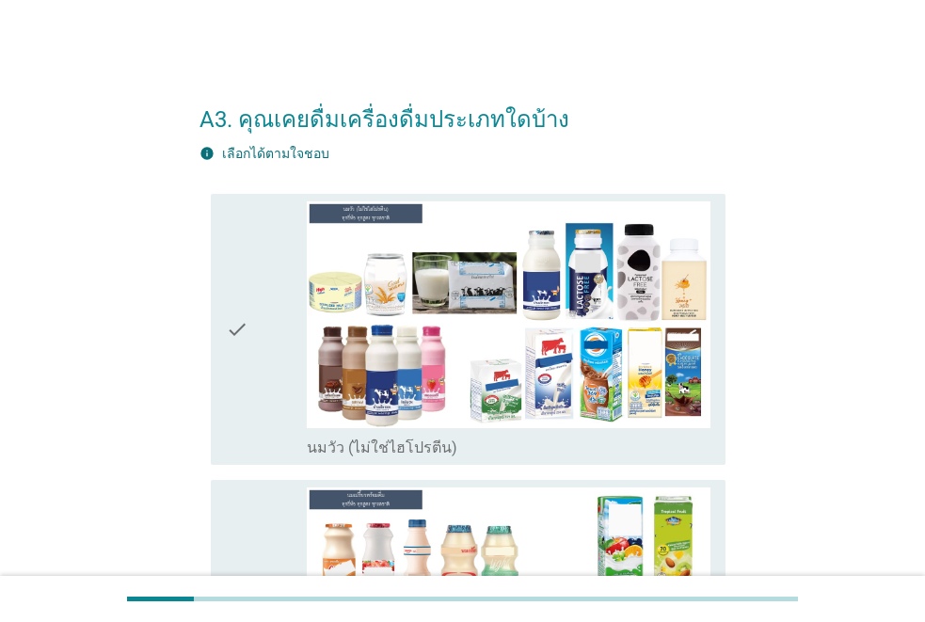
click at [266, 341] on div "check" at bounding box center [266, 329] width 81 height 257
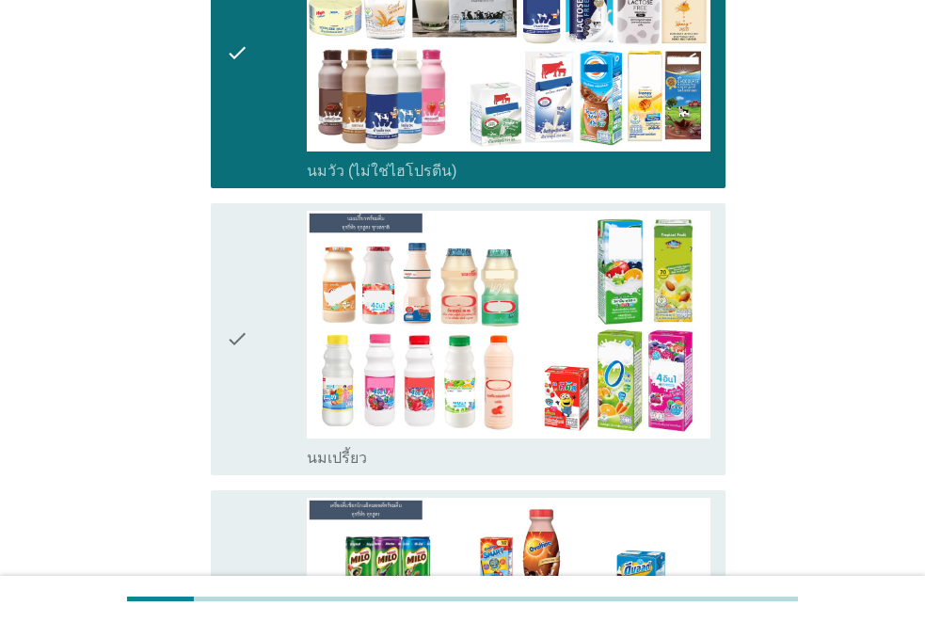
scroll to position [282, 0]
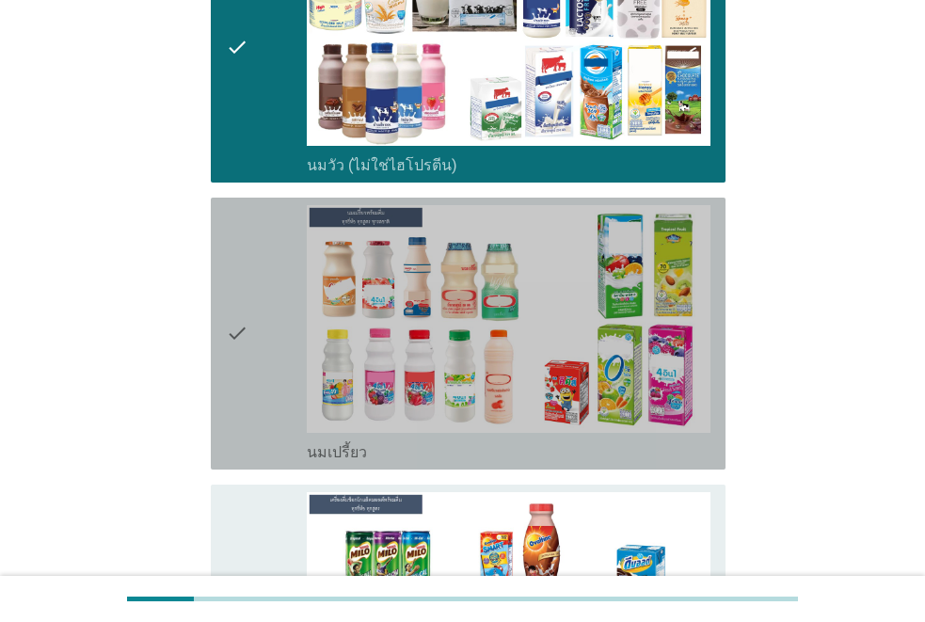
click at [265, 351] on div "check" at bounding box center [266, 333] width 81 height 257
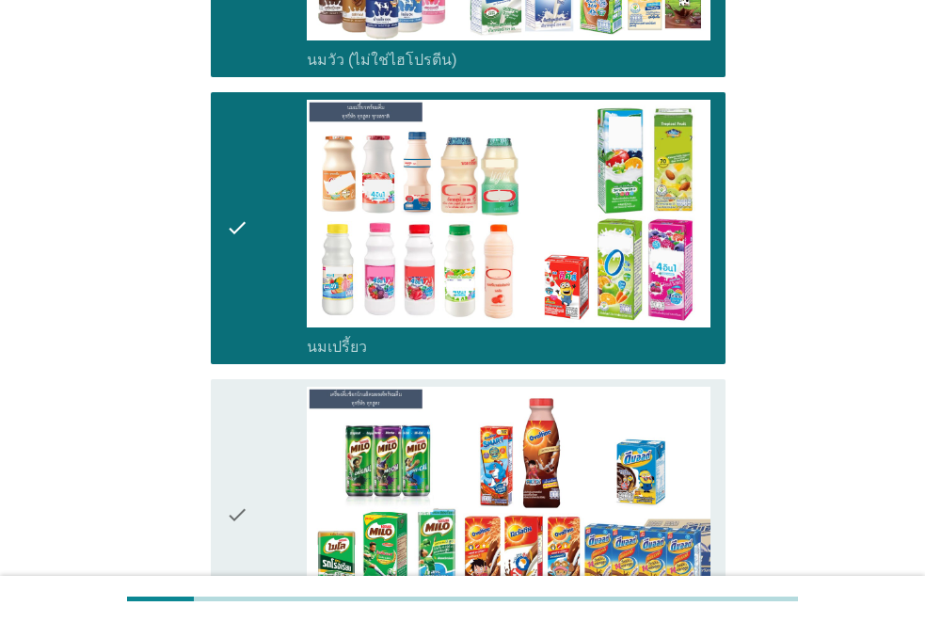
scroll to position [564, 0]
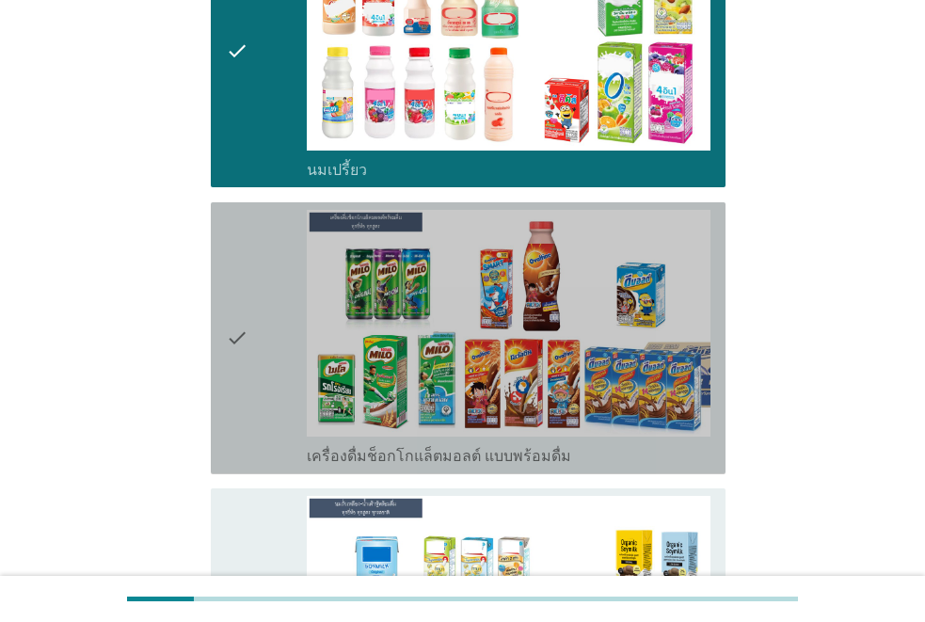
click at [266, 353] on div "check" at bounding box center [266, 338] width 81 height 257
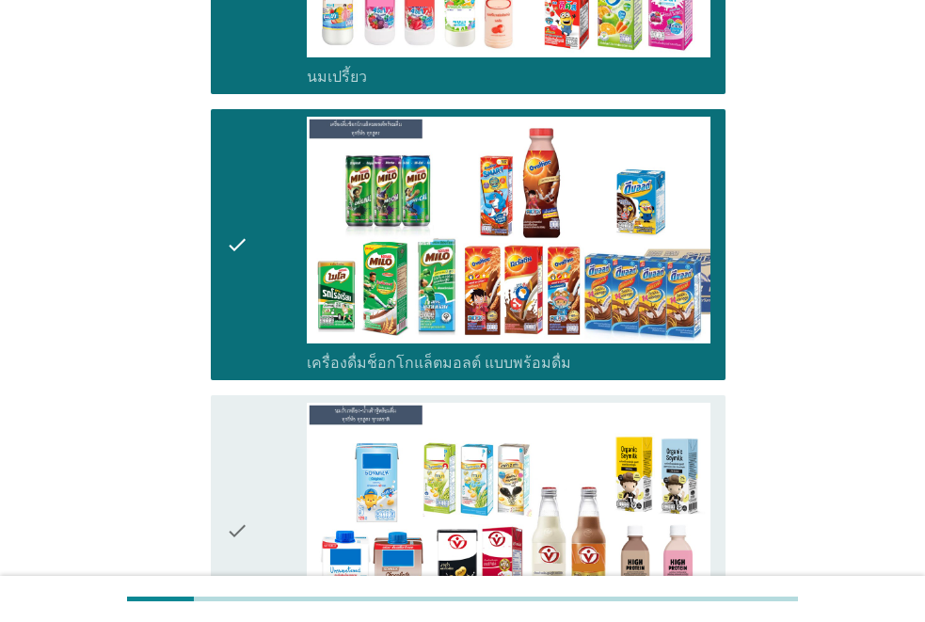
scroll to position [847, 0]
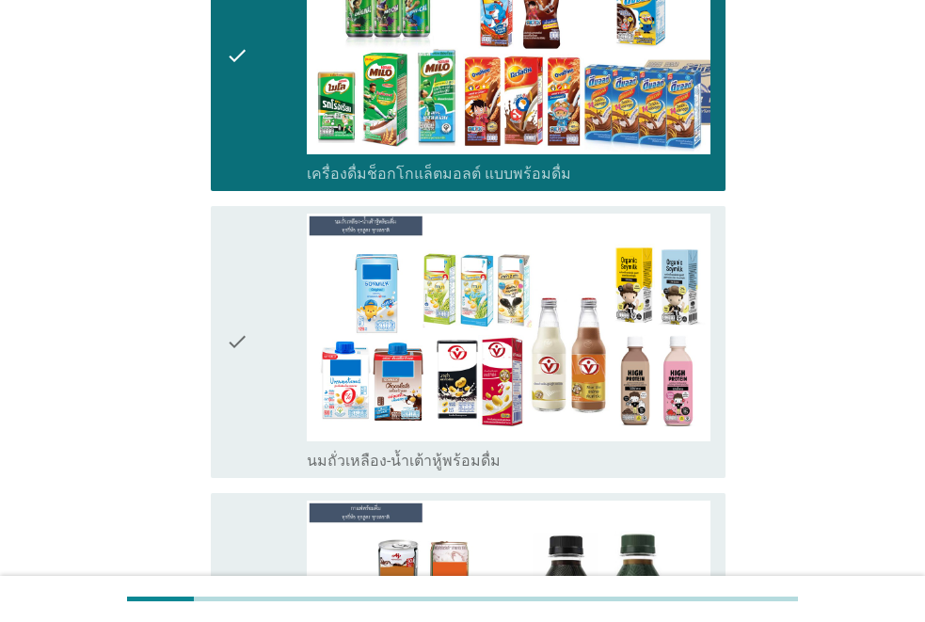
click at [267, 353] on div "check" at bounding box center [266, 342] width 81 height 257
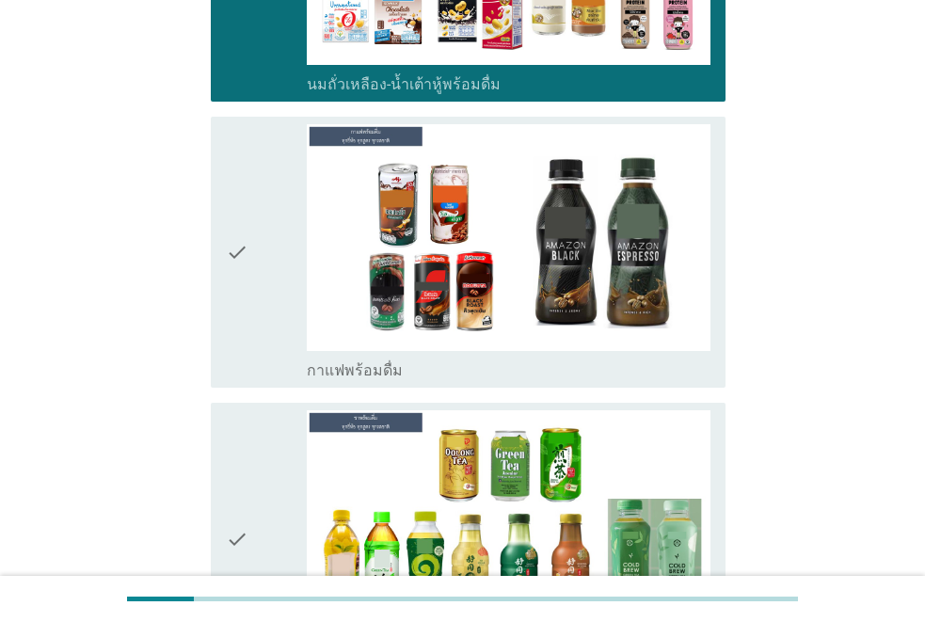
scroll to position [1599, 0]
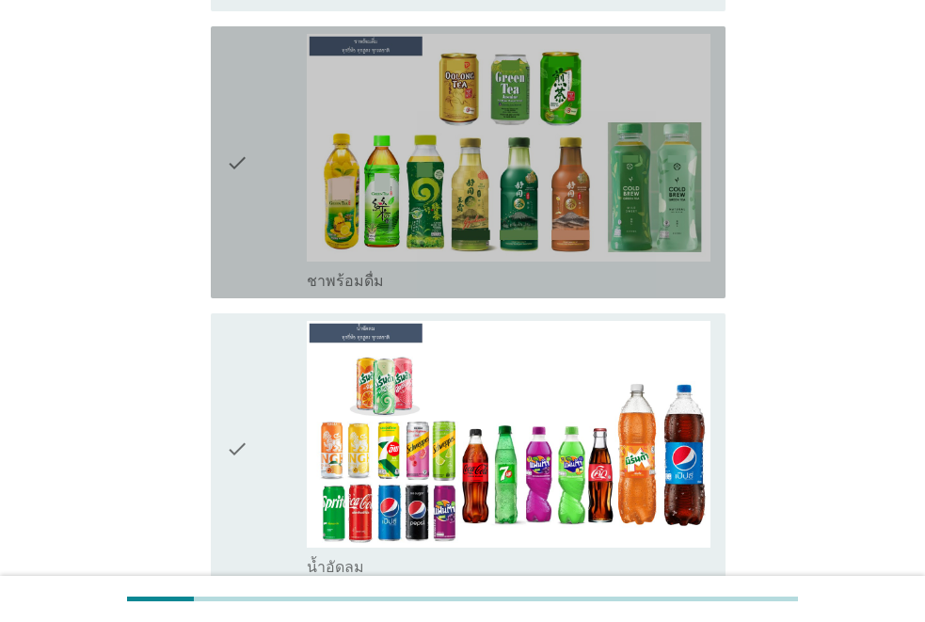
click at [230, 207] on icon "check" at bounding box center [237, 162] width 23 height 257
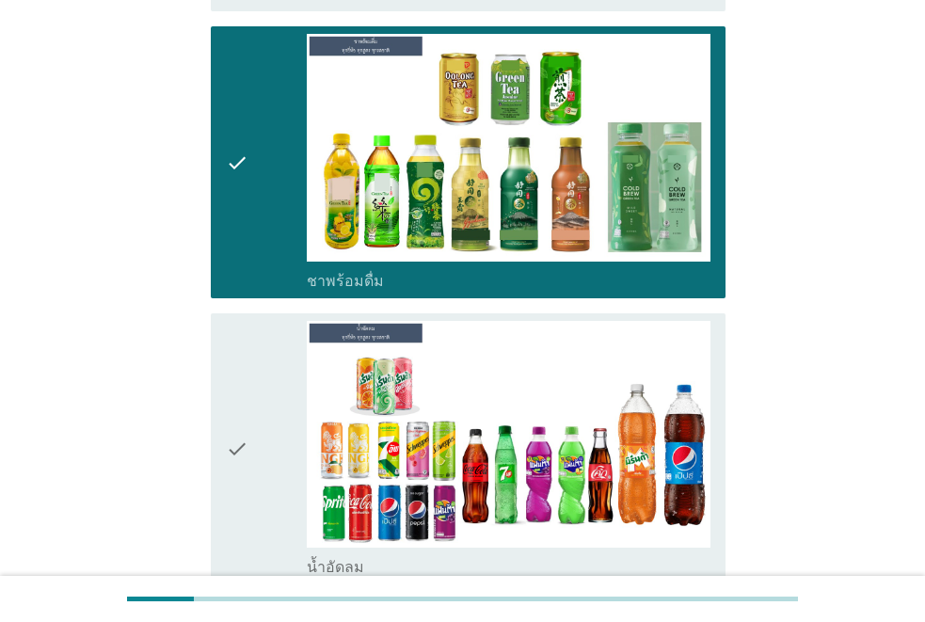
click at [232, 433] on icon "check" at bounding box center [237, 449] width 23 height 257
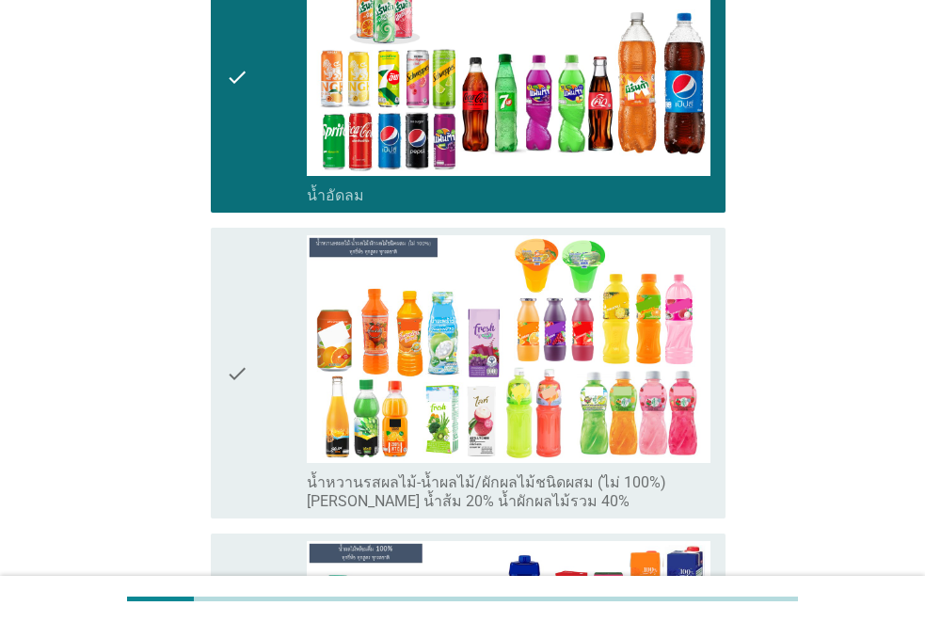
scroll to position [1976, 0]
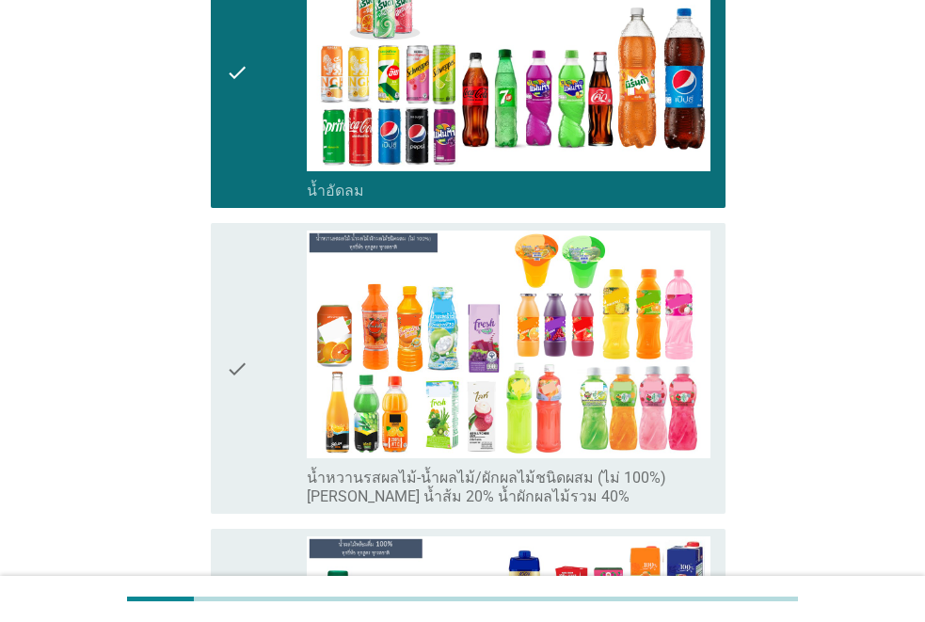
click at [257, 412] on div "check" at bounding box center [266, 368] width 81 height 276
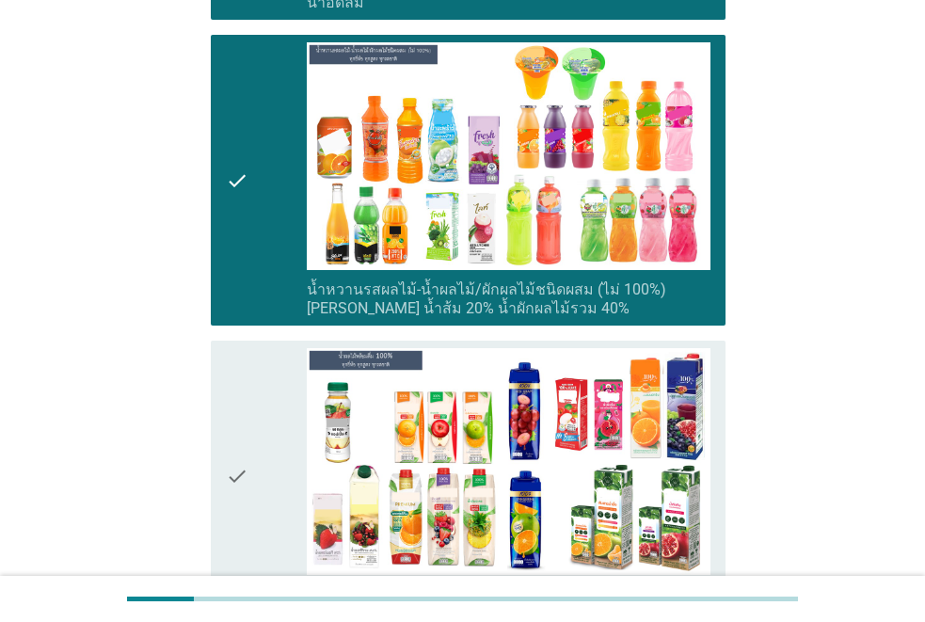
scroll to position [2352, 0]
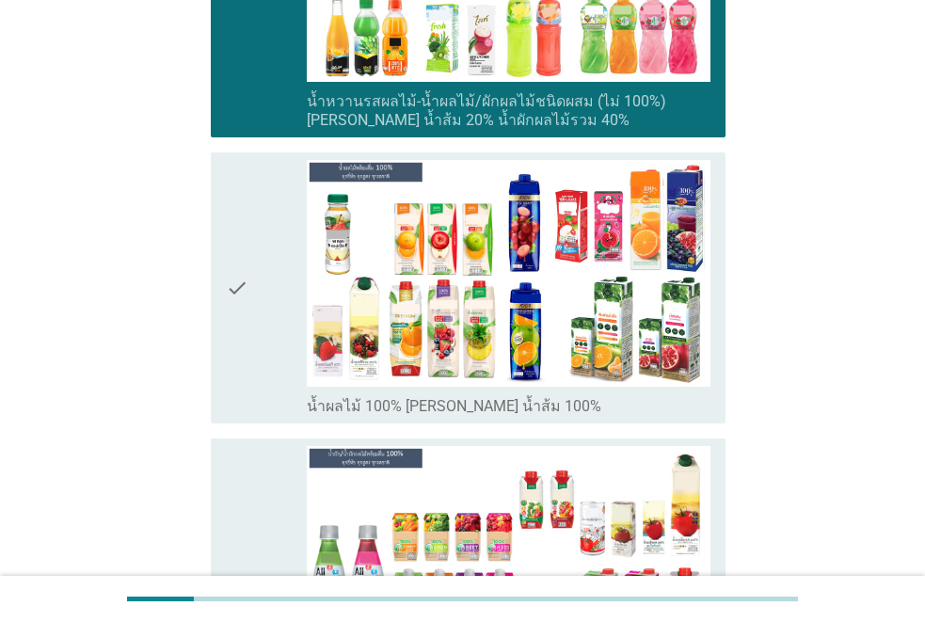
click at [265, 329] on div "check" at bounding box center [266, 288] width 81 height 257
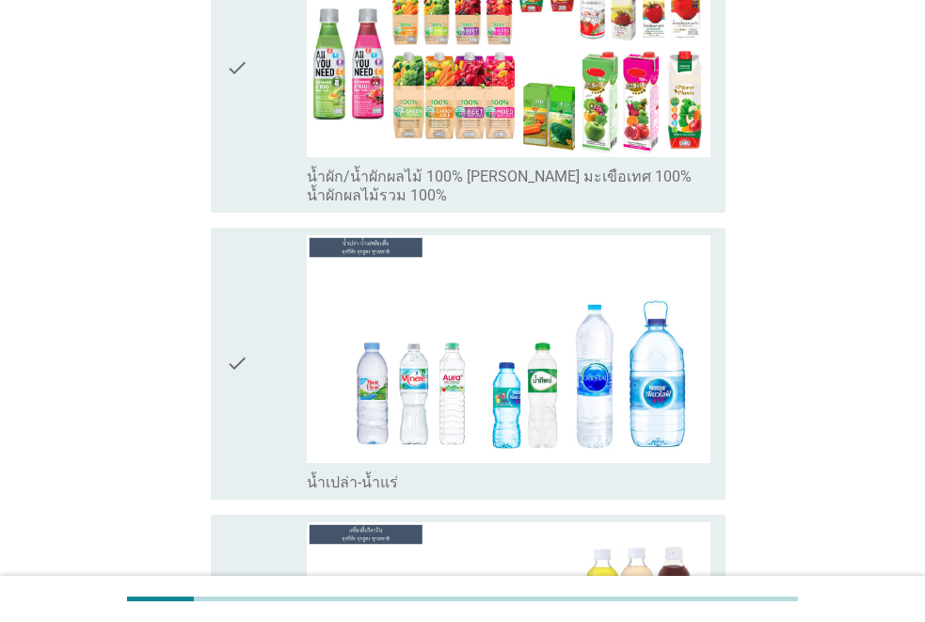
scroll to position [3011, 0]
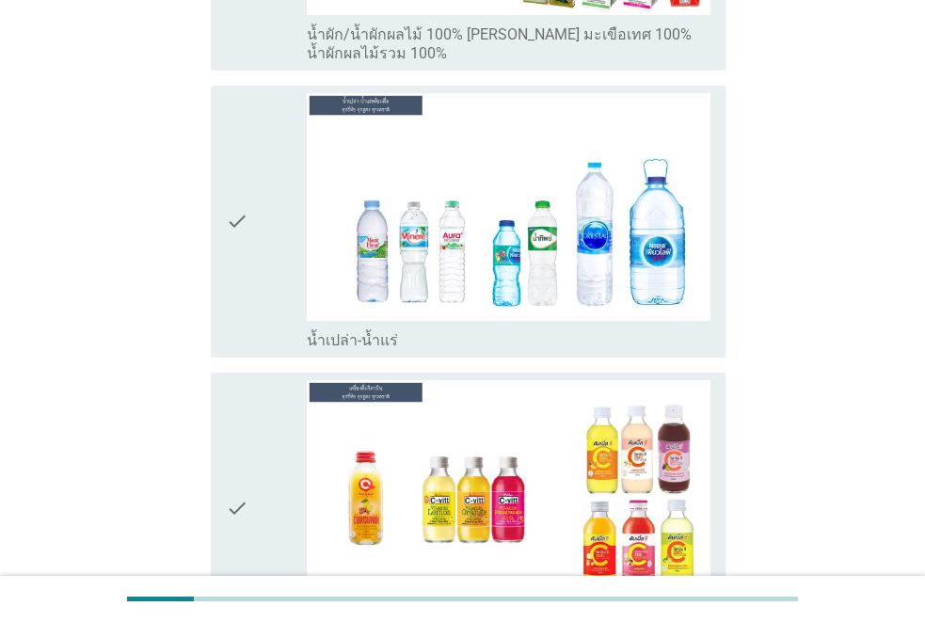
click at [283, 252] on div "check" at bounding box center [266, 221] width 81 height 257
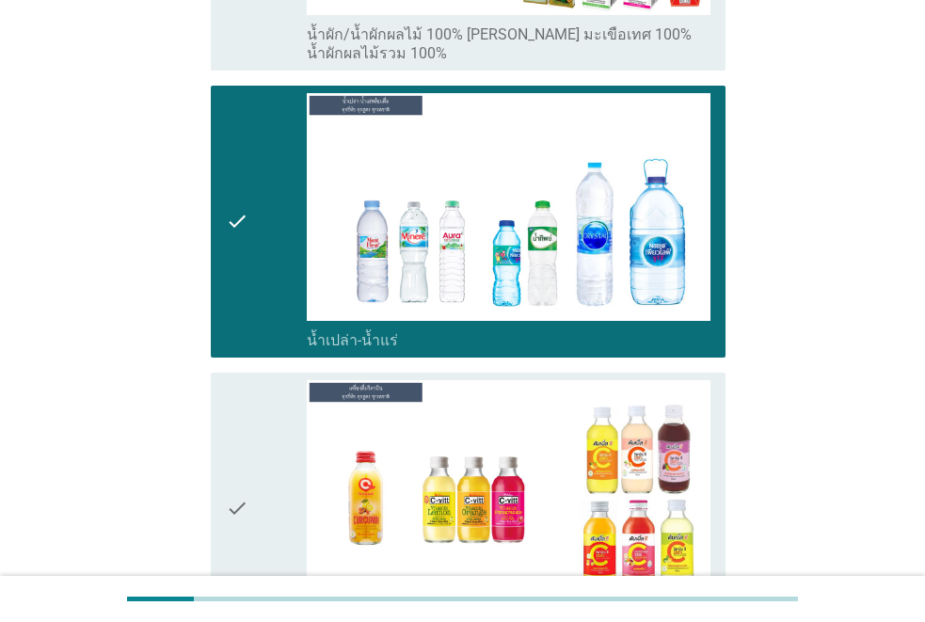
scroll to position [3293, 0]
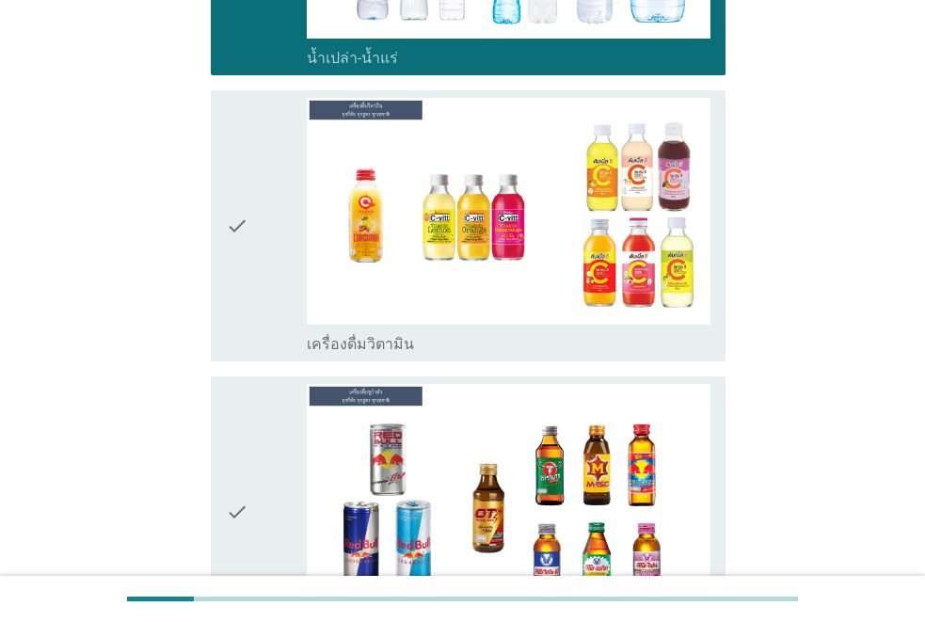
click at [280, 252] on div "check" at bounding box center [266, 226] width 81 height 257
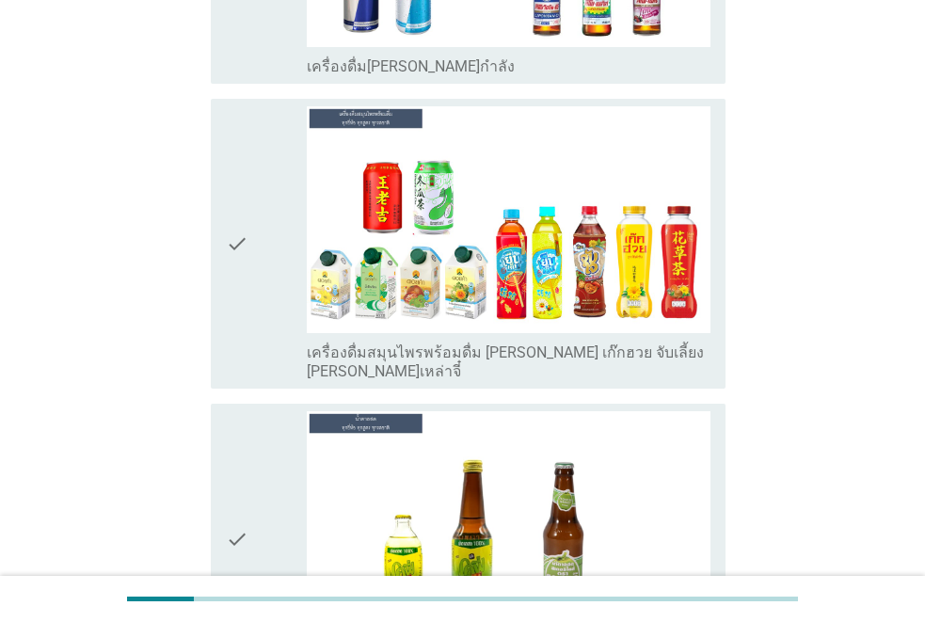
scroll to position [3951, 0]
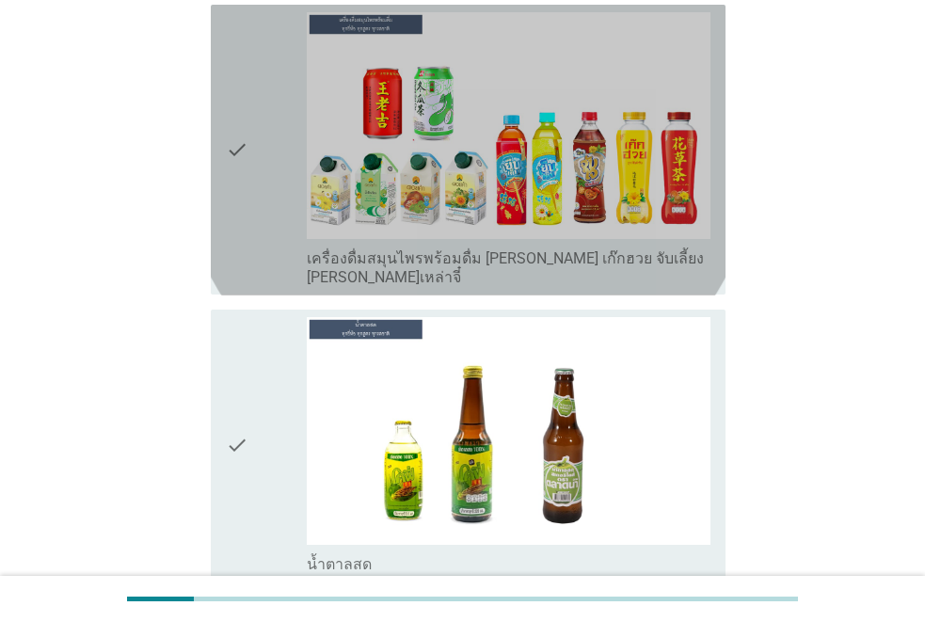
click at [231, 201] on icon "check" at bounding box center [237, 150] width 23 height 276
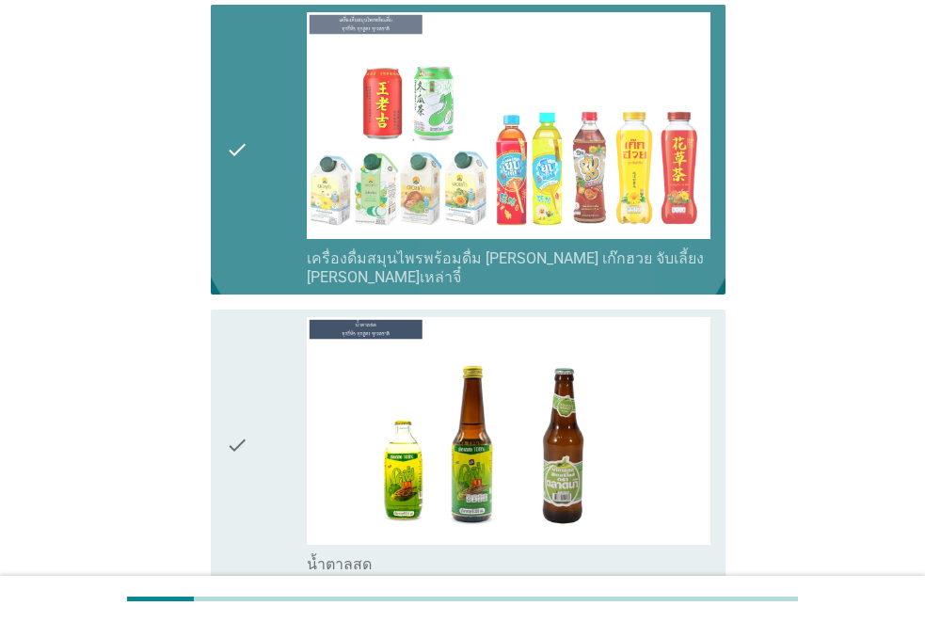
click at [231, 201] on icon "check" at bounding box center [237, 150] width 23 height 276
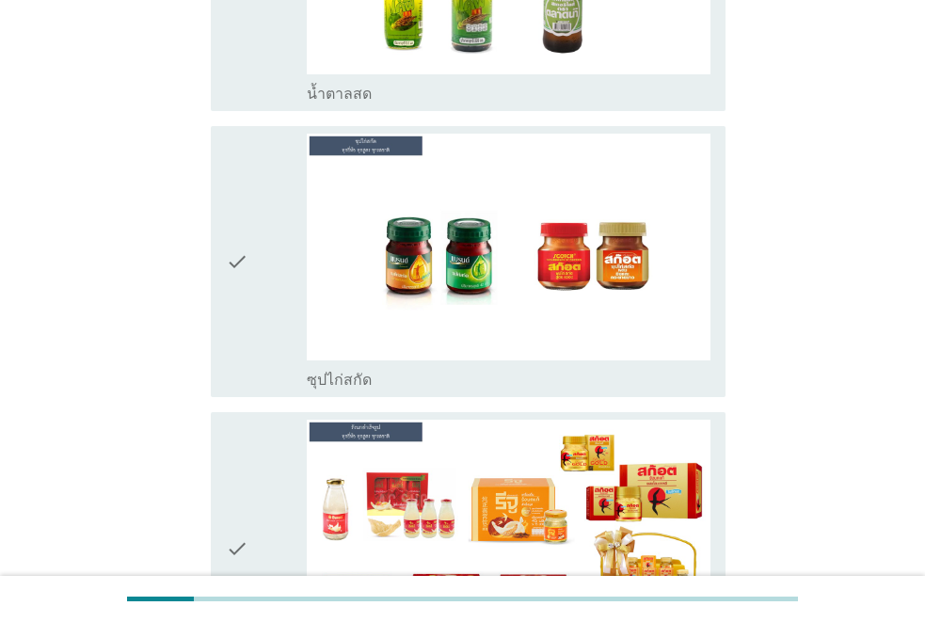
scroll to position [4610, 0]
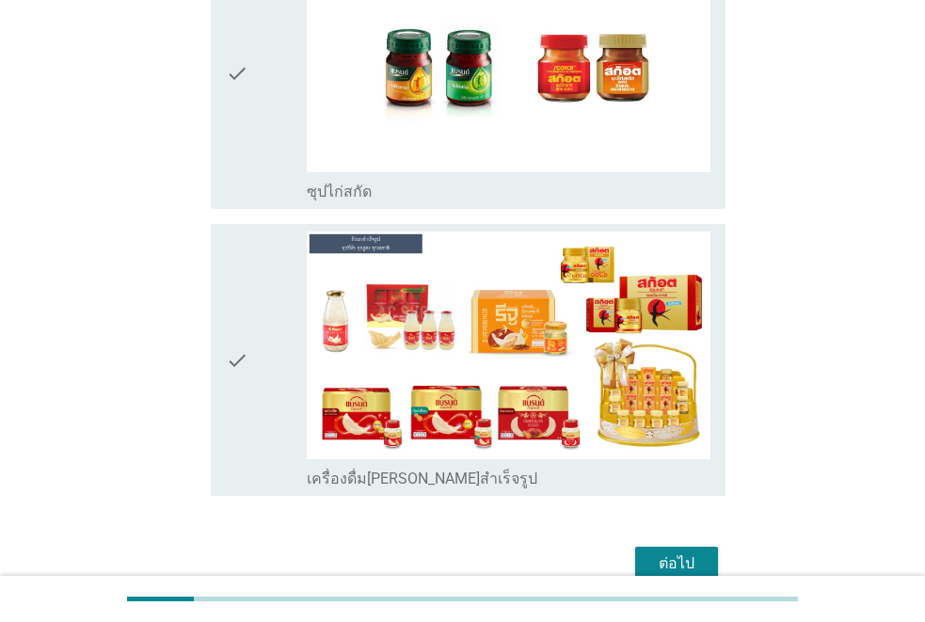
click at [240, 338] on icon "check" at bounding box center [237, 359] width 23 height 257
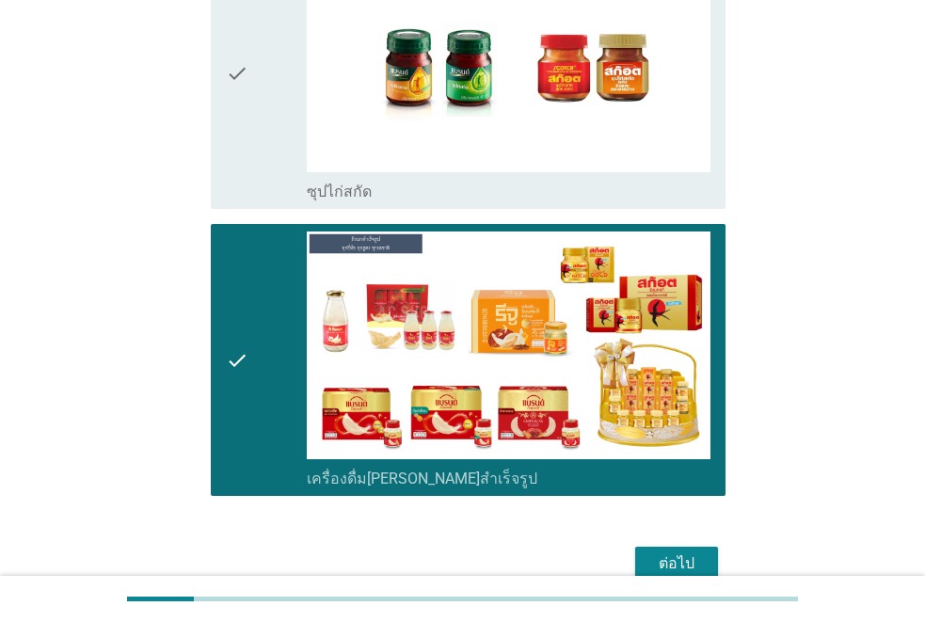
click at [686, 552] on div "ต่อไป" at bounding box center [676, 563] width 53 height 23
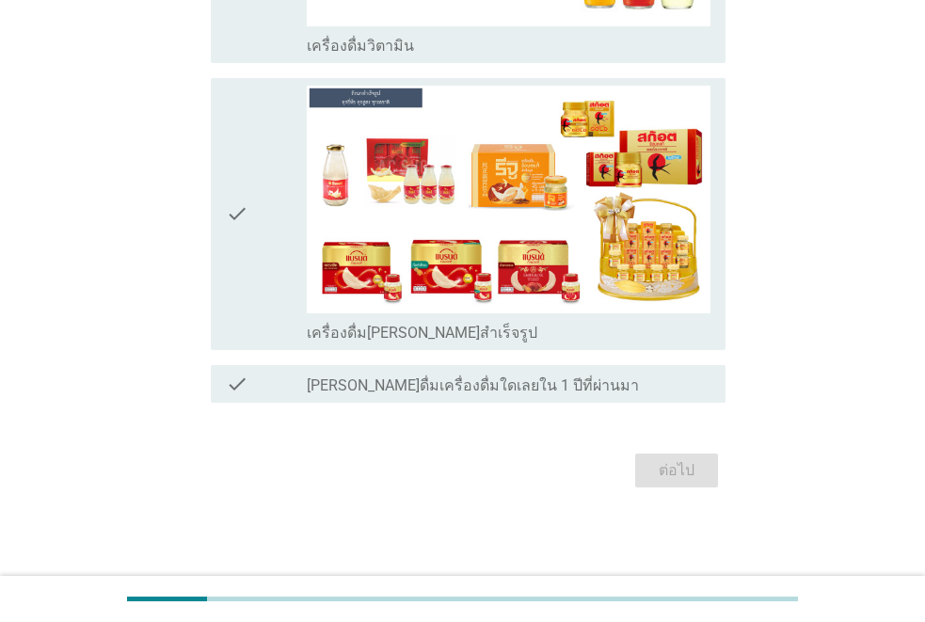
scroll to position [0, 0]
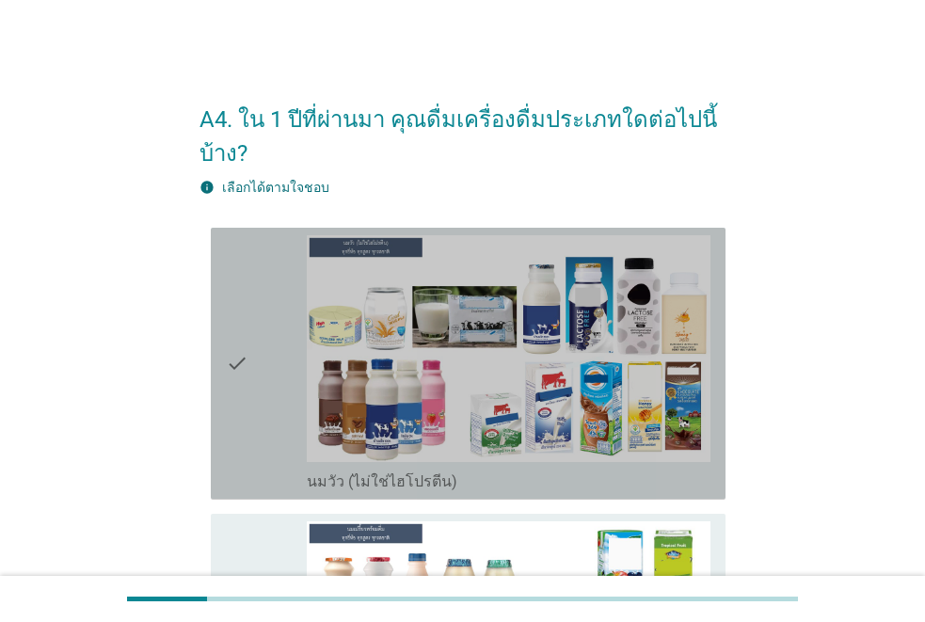
click at [233, 396] on icon "check" at bounding box center [237, 363] width 23 height 257
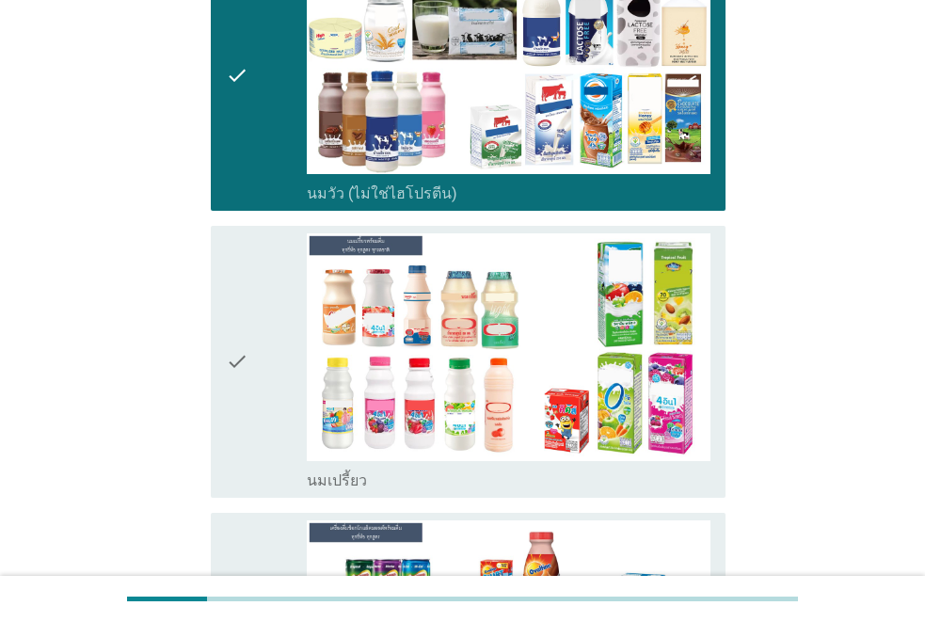
scroll to position [376, 0]
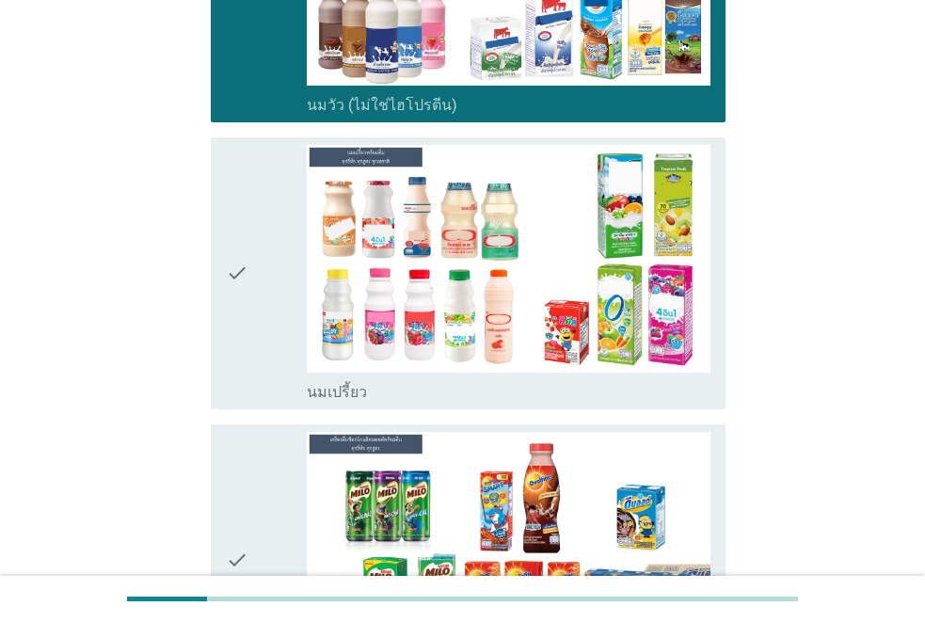
click at [266, 319] on div "check" at bounding box center [266, 273] width 81 height 257
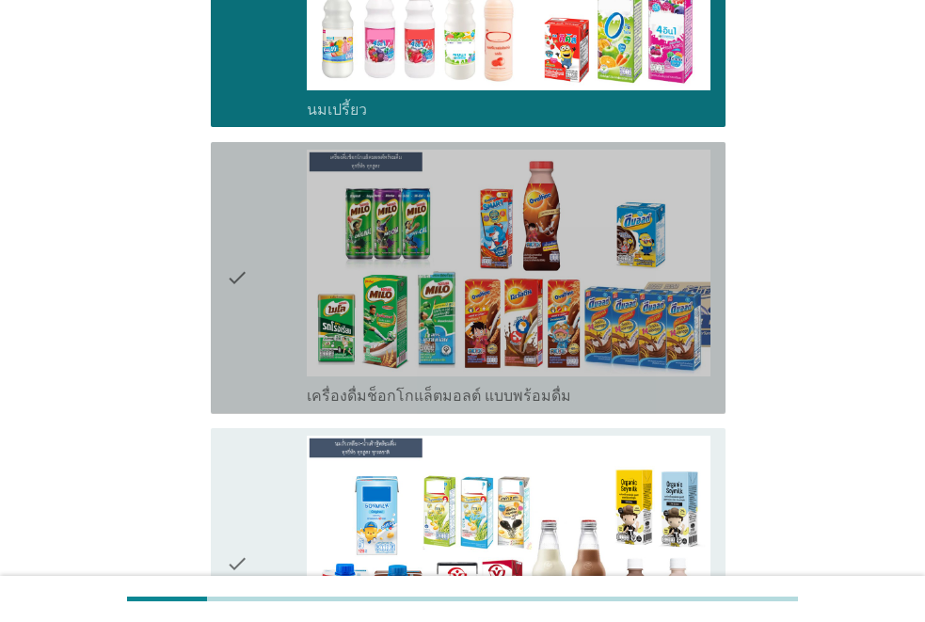
click at [266, 319] on div "check" at bounding box center [266, 278] width 81 height 257
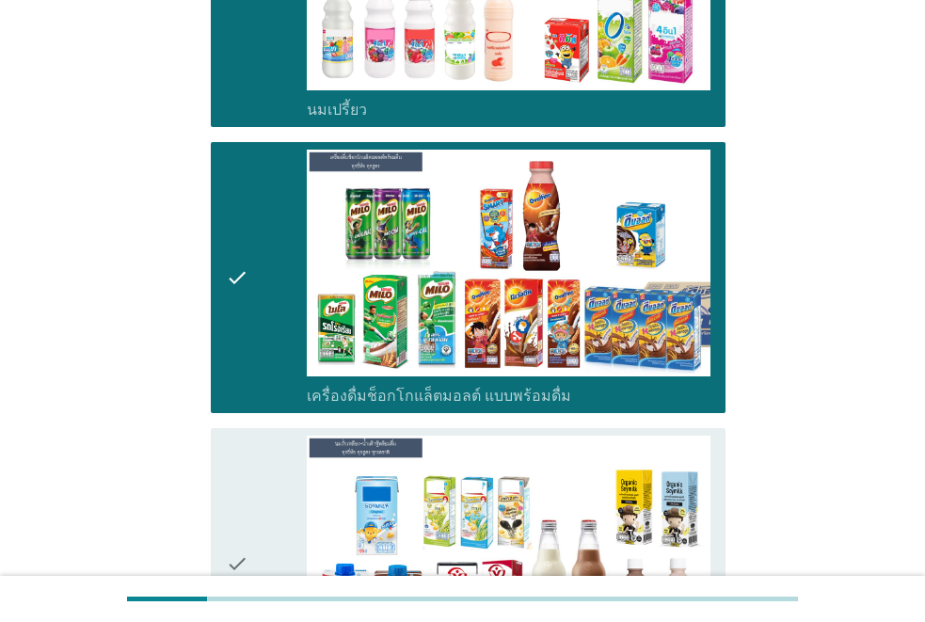
scroll to position [941, 0]
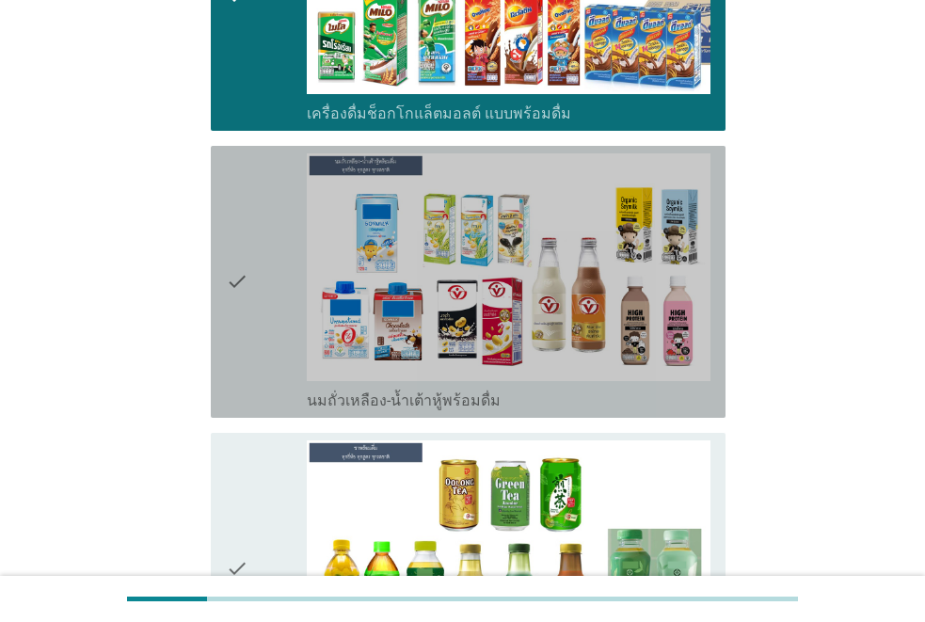
click at [266, 319] on div "check" at bounding box center [266, 281] width 81 height 257
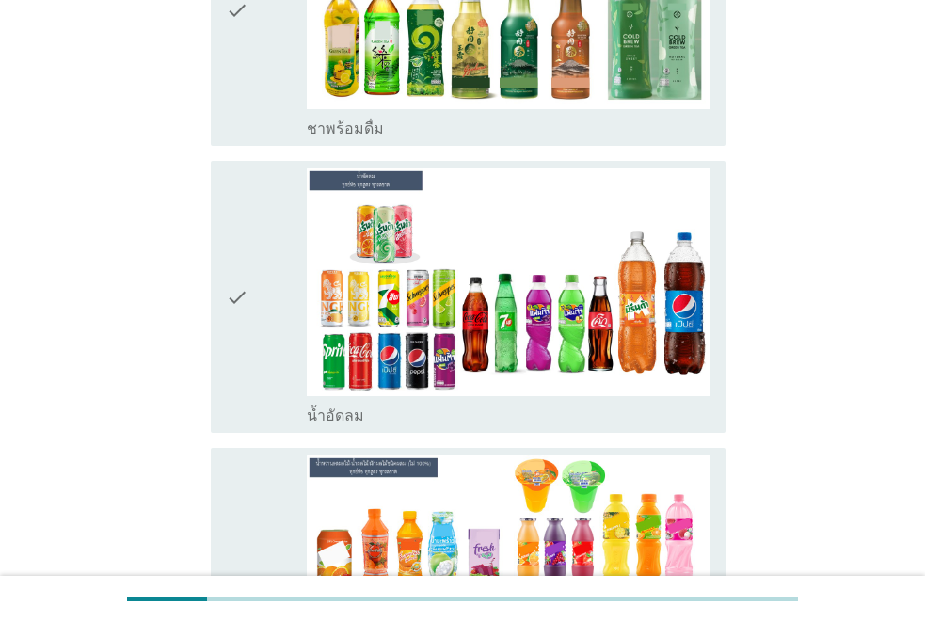
scroll to position [1599, 0]
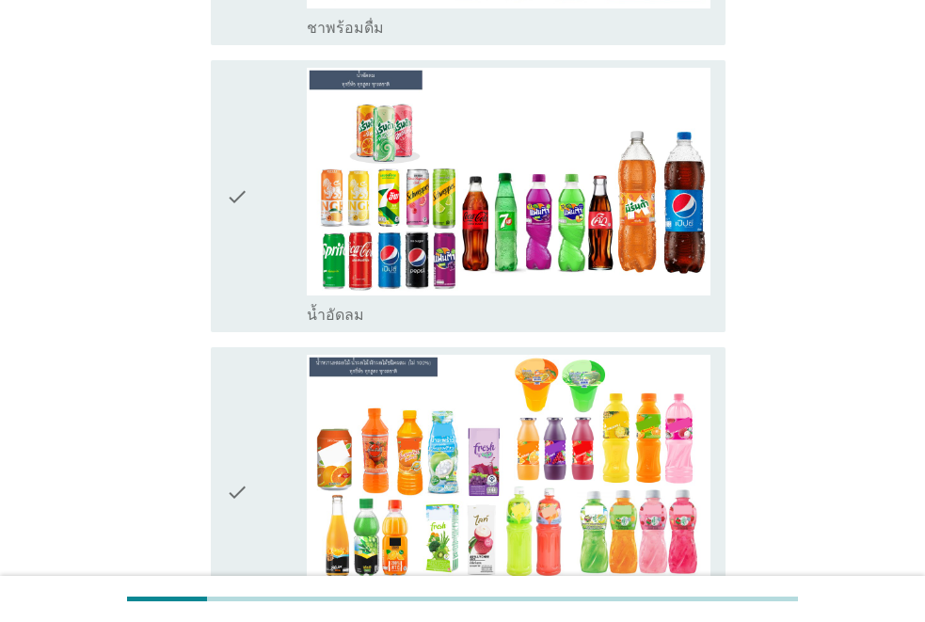
click at [246, 268] on icon "check" at bounding box center [237, 196] width 23 height 257
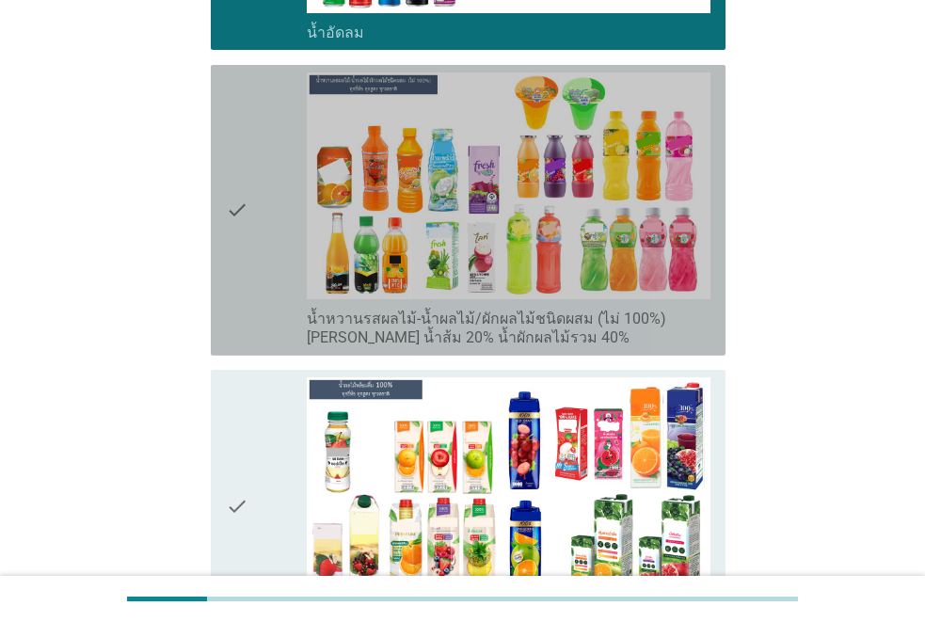
click at [251, 272] on div "check" at bounding box center [266, 210] width 81 height 276
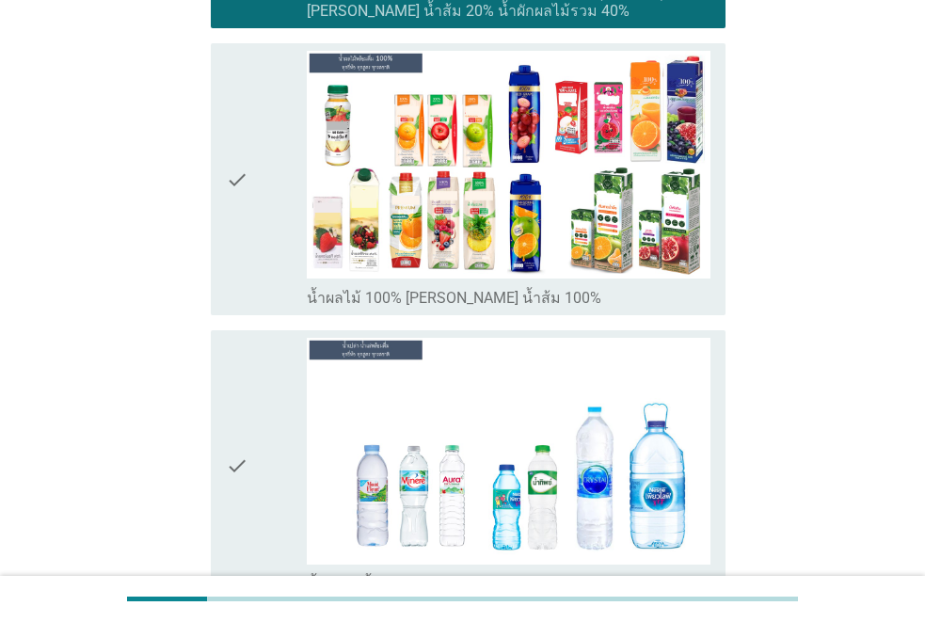
scroll to position [2352, 0]
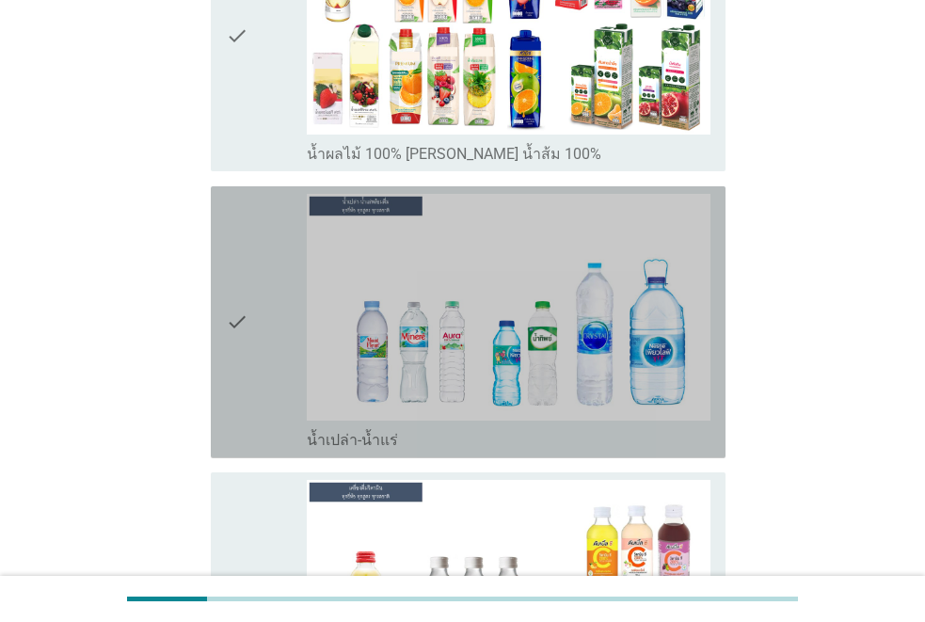
click at [251, 296] on div "check" at bounding box center [266, 322] width 81 height 257
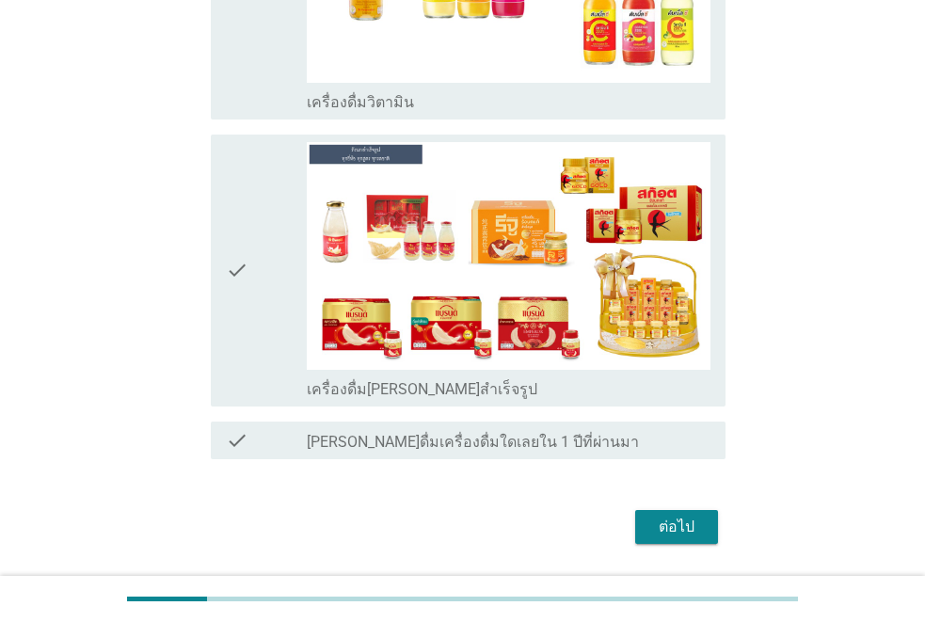
scroll to position [3033, 0]
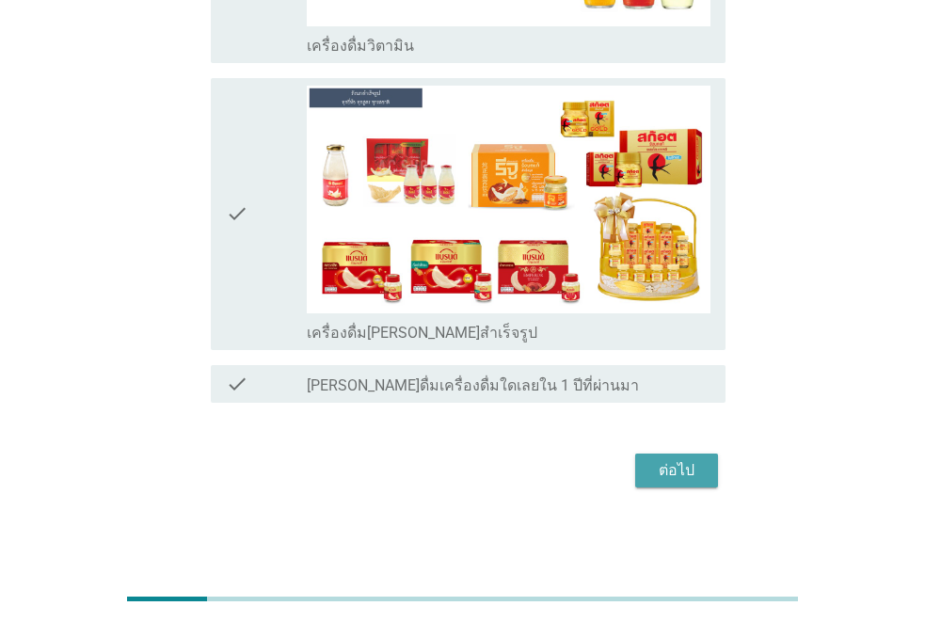
click at [701, 475] on div "ต่อไป" at bounding box center [676, 470] width 53 height 23
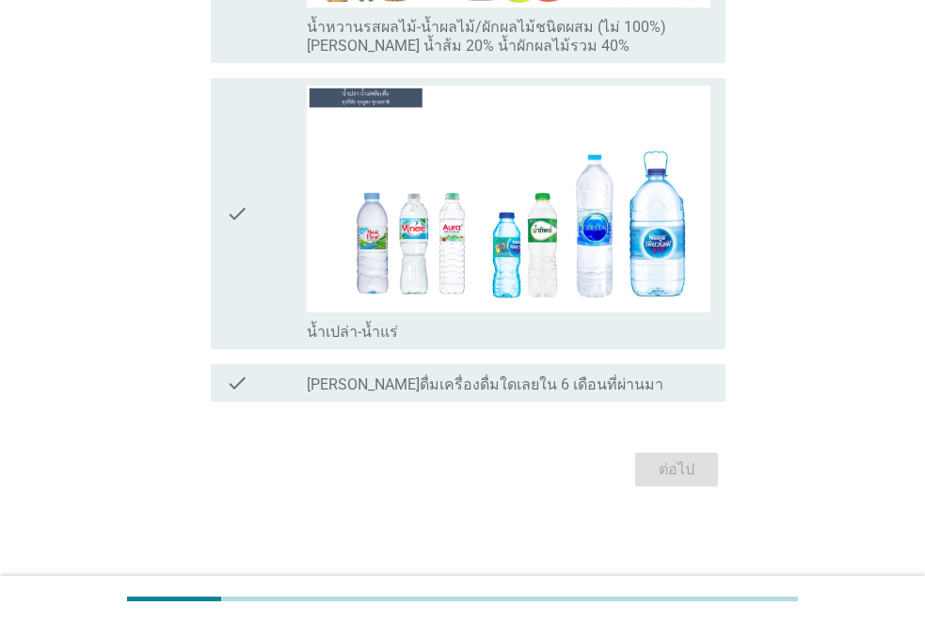
scroll to position [0, 0]
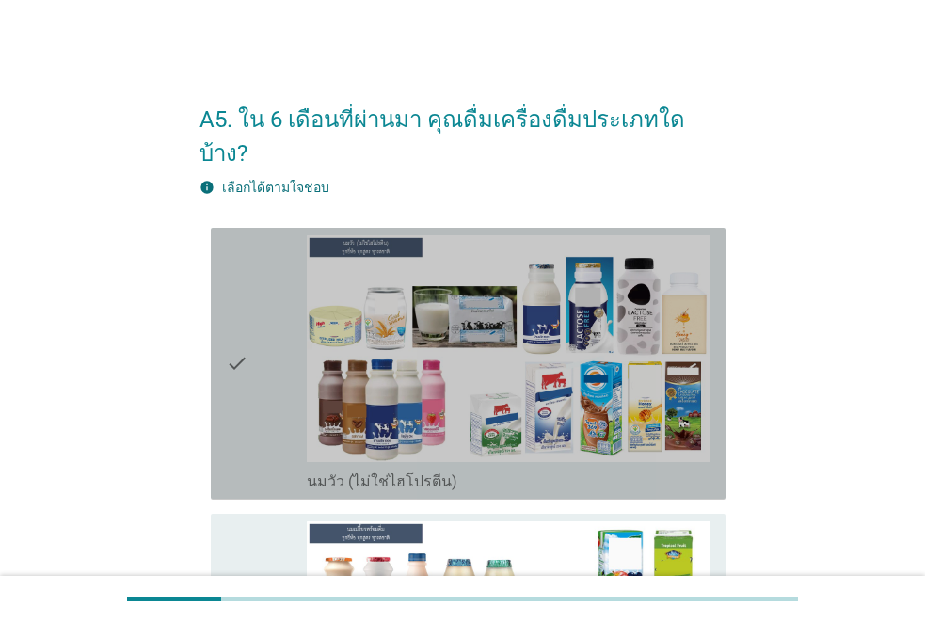
click at [227, 342] on icon "check" at bounding box center [237, 363] width 23 height 257
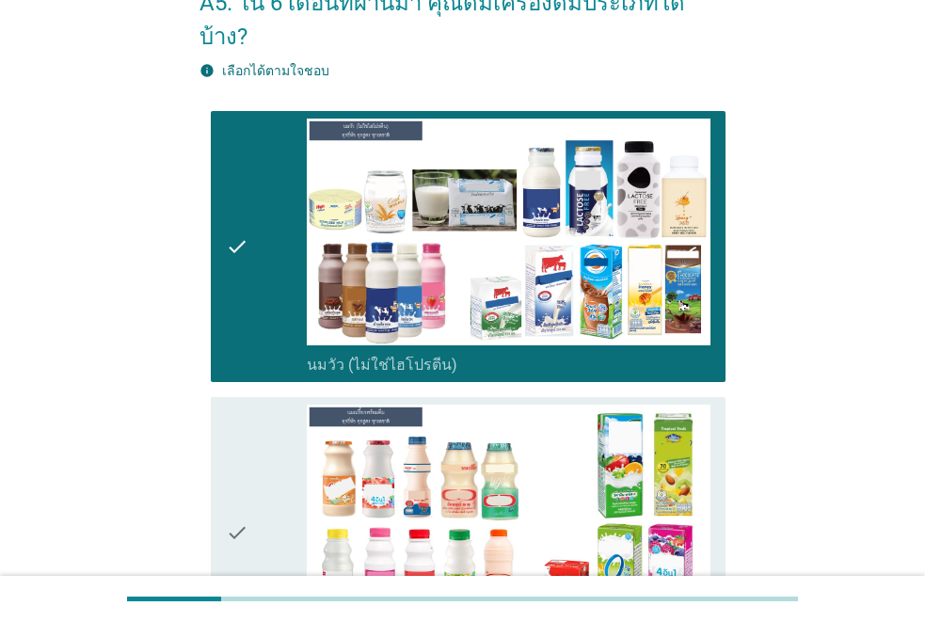
scroll to position [282, 0]
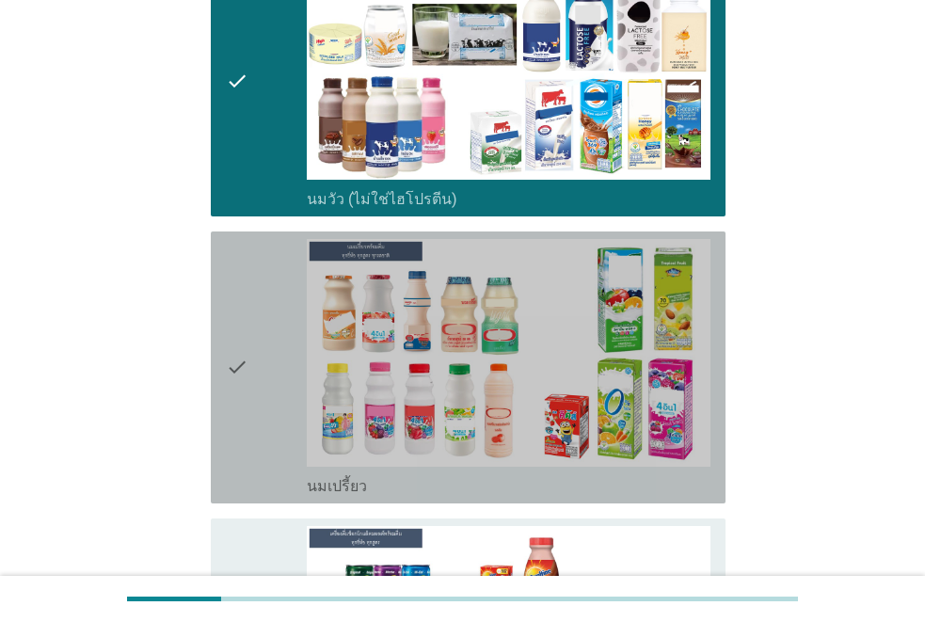
click at [234, 343] on icon "check" at bounding box center [237, 367] width 23 height 257
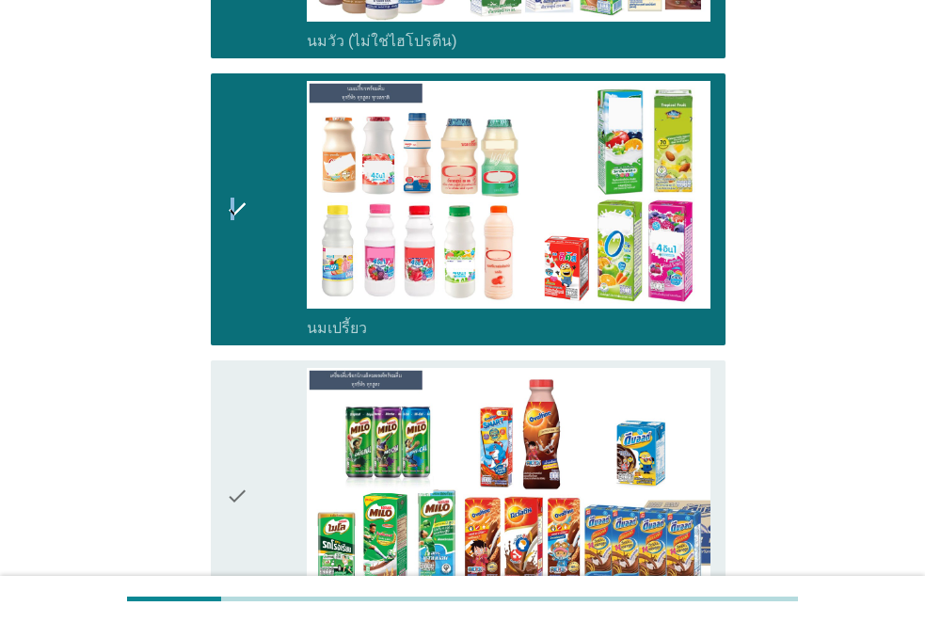
scroll to position [564, 0]
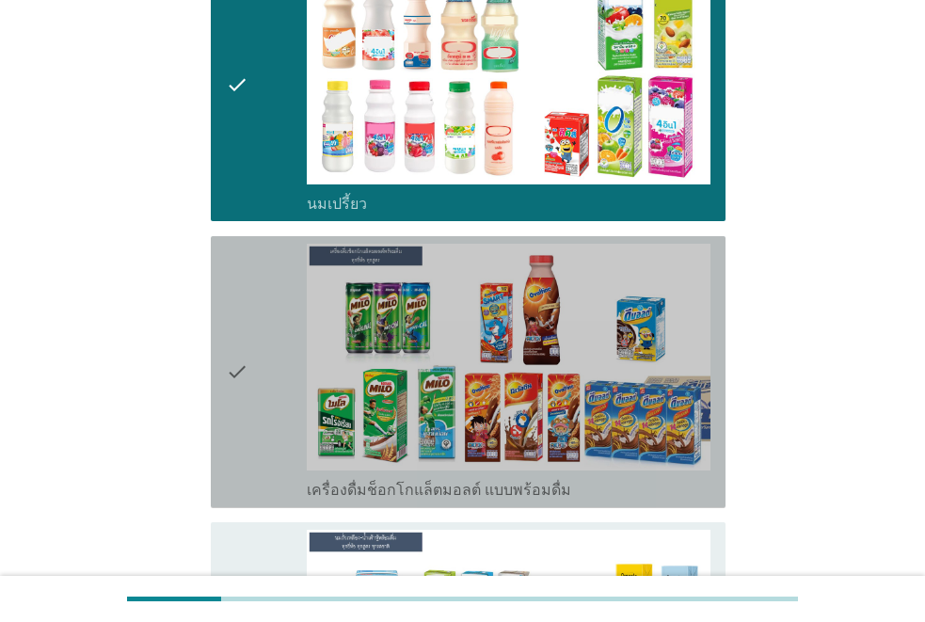
click at [238, 344] on icon "check" at bounding box center [237, 372] width 23 height 257
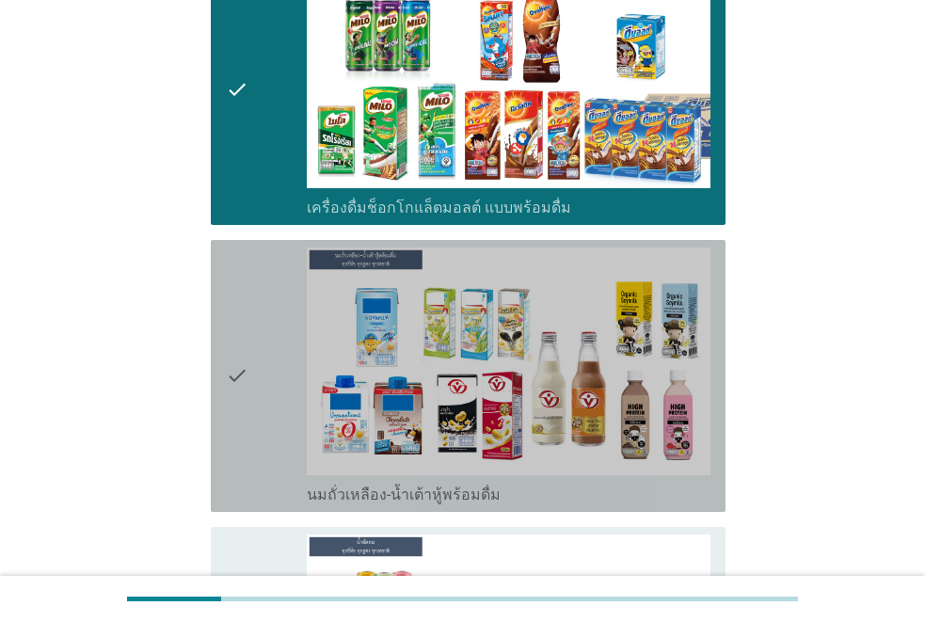
click at [238, 344] on icon "check" at bounding box center [237, 375] width 23 height 257
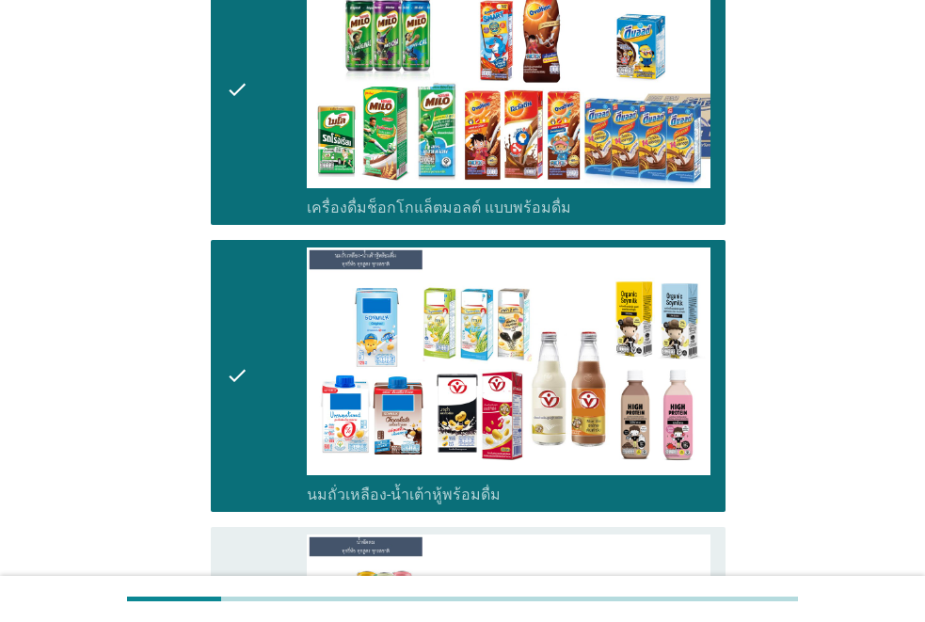
scroll to position [1223, 0]
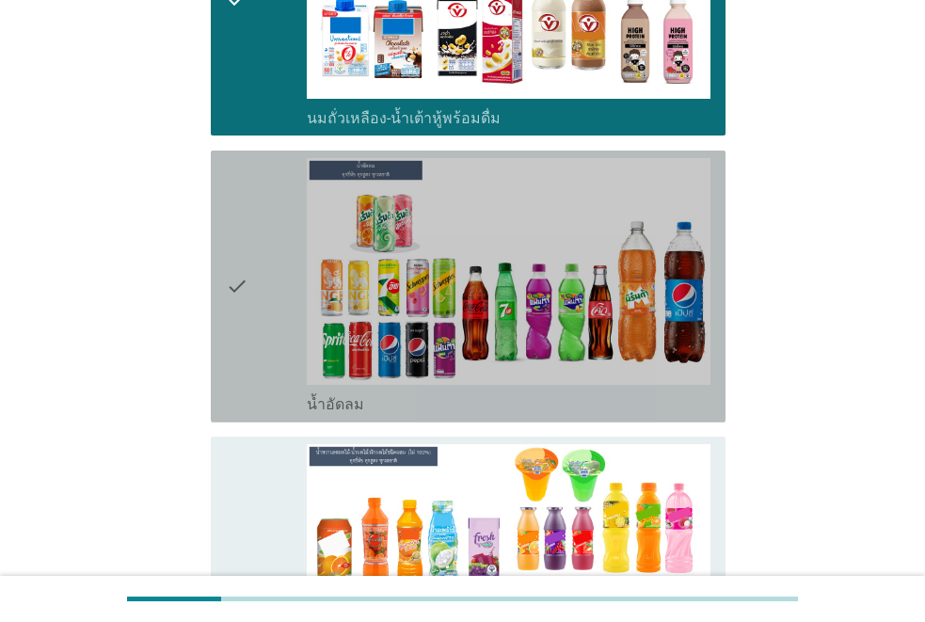
click at [261, 343] on div "check" at bounding box center [266, 286] width 81 height 257
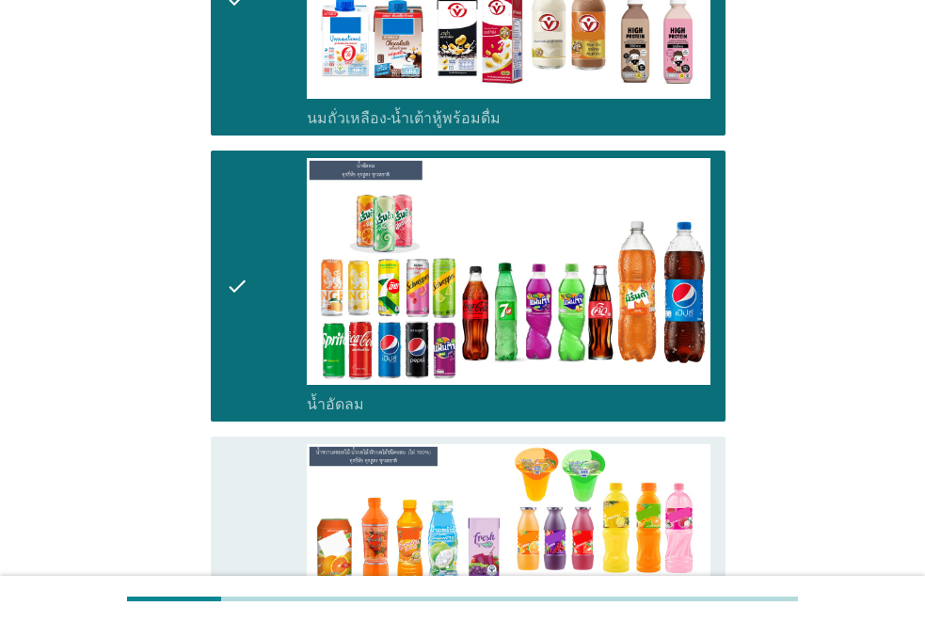
click at [239, 505] on icon "check" at bounding box center [237, 582] width 23 height 276
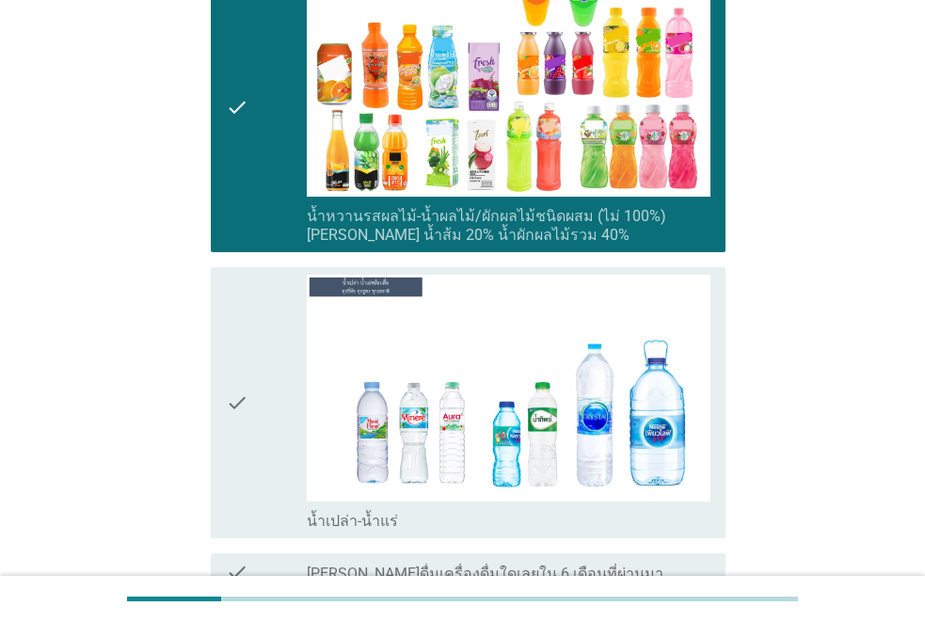
scroll to position [1787, 0]
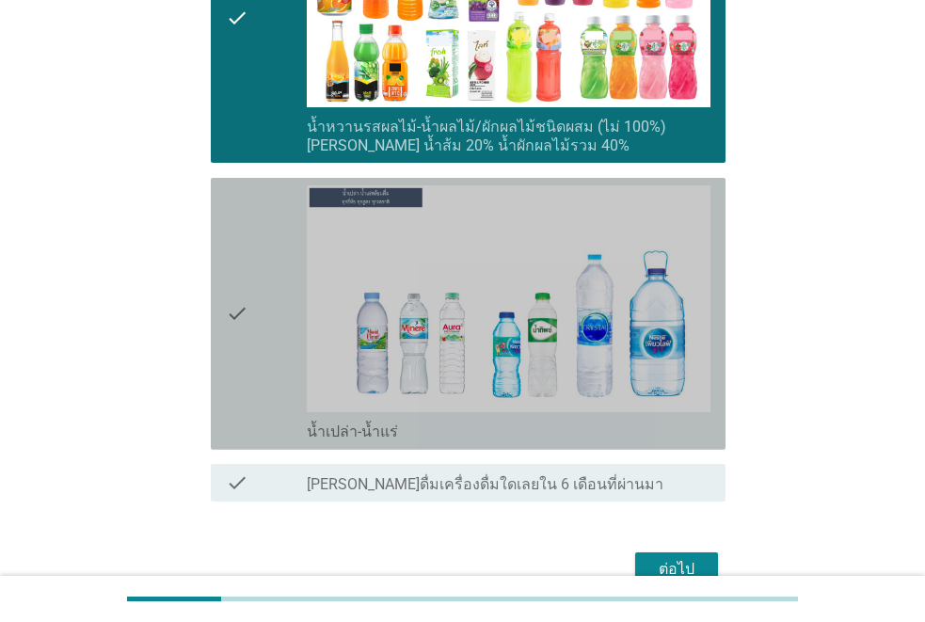
click at [267, 372] on div "check" at bounding box center [266, 313] width 81 height 257
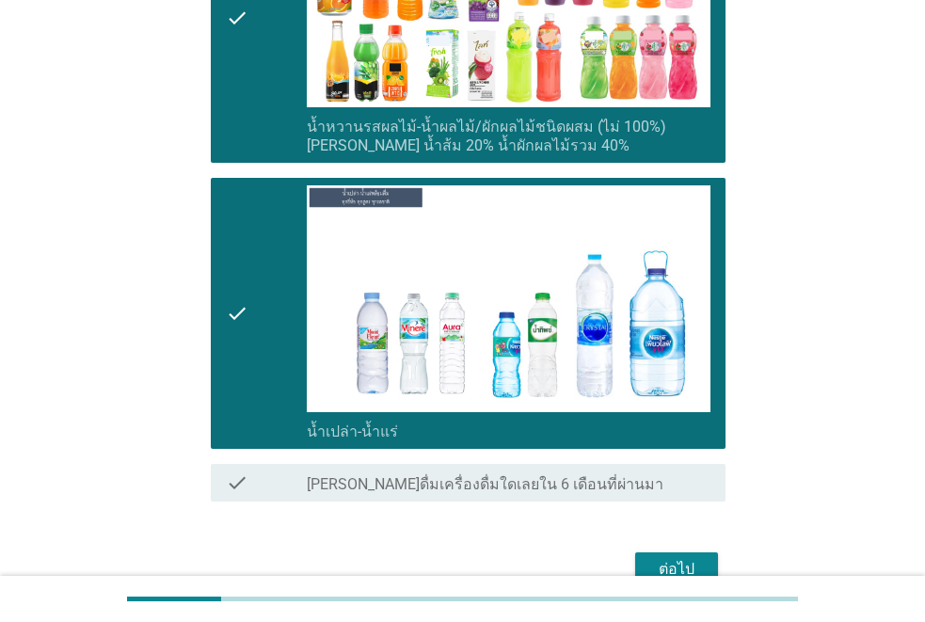
click at [674, 558] on div "ต่อไป" at bounding box center [676, 569] width 53 height 23
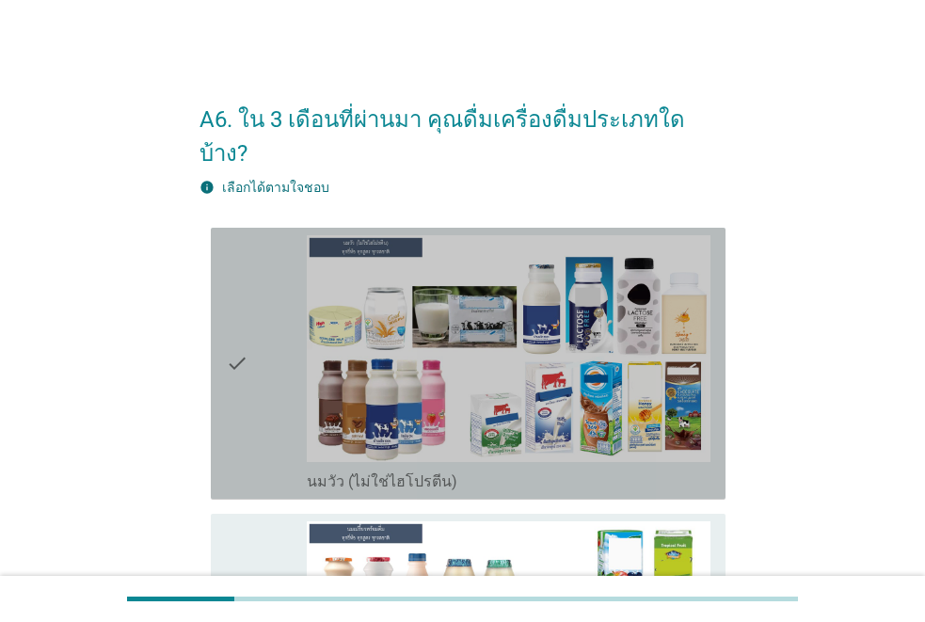
click at [271, 386] on div "check" at bounding box center [266, 363] width 81 height 257
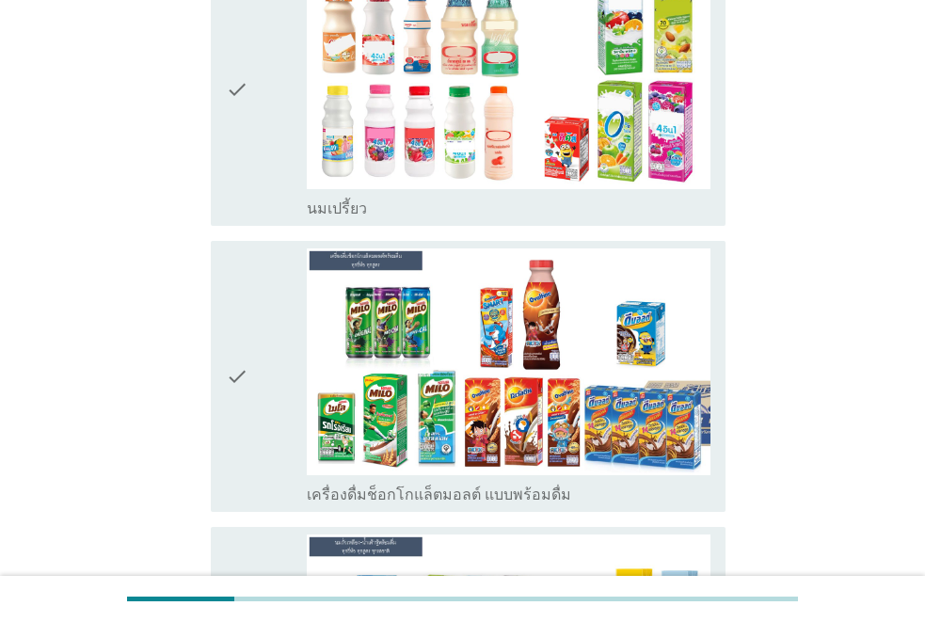
scroll to position [564, 0]
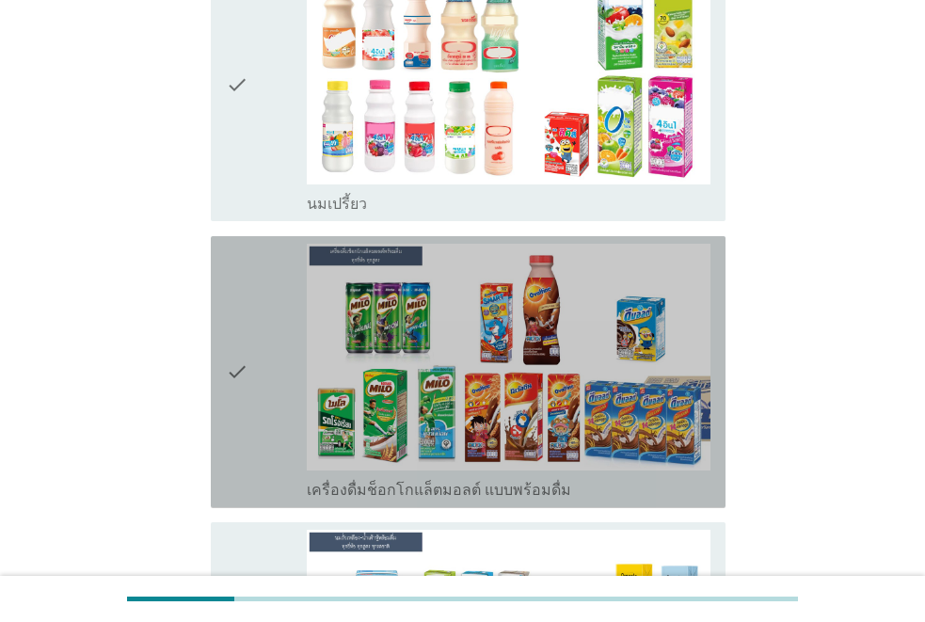
click at [271, 380] on div "check" at bounding box center [266, 372] width 81 height 257
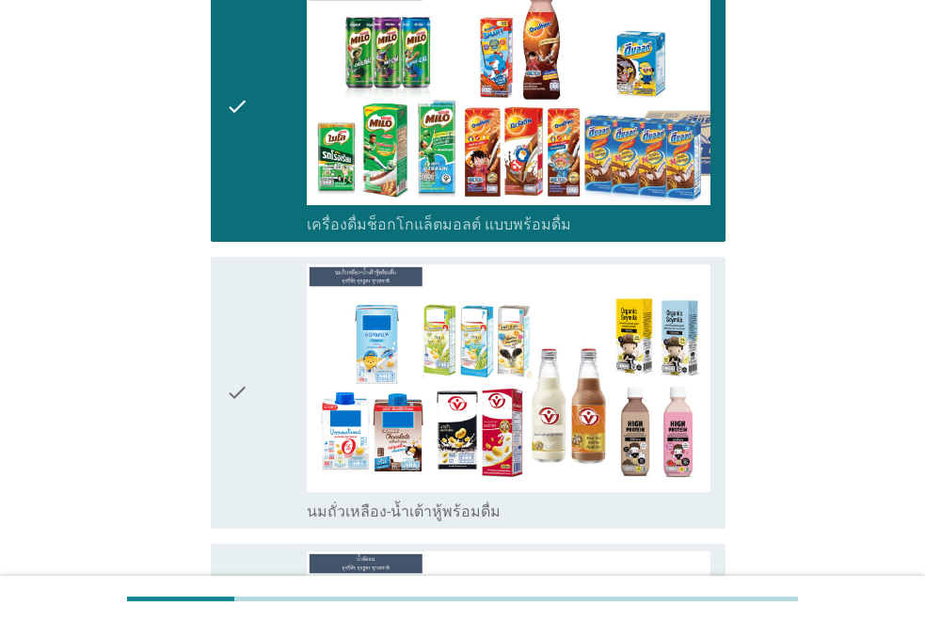
scroll to position [847, 0]
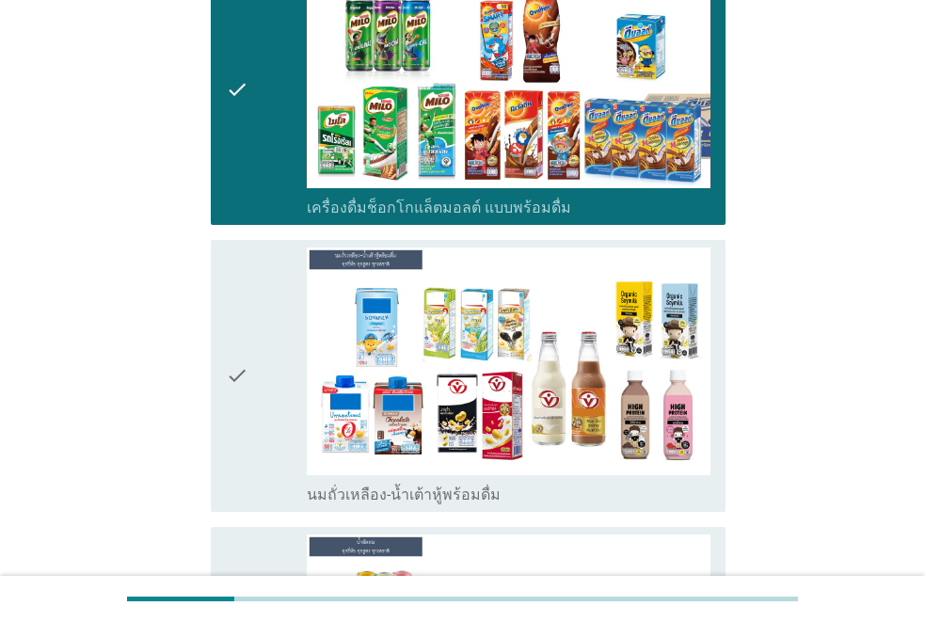
click at [254, 329] on div "check" at bounding box center [266, 375] width 81 height 257
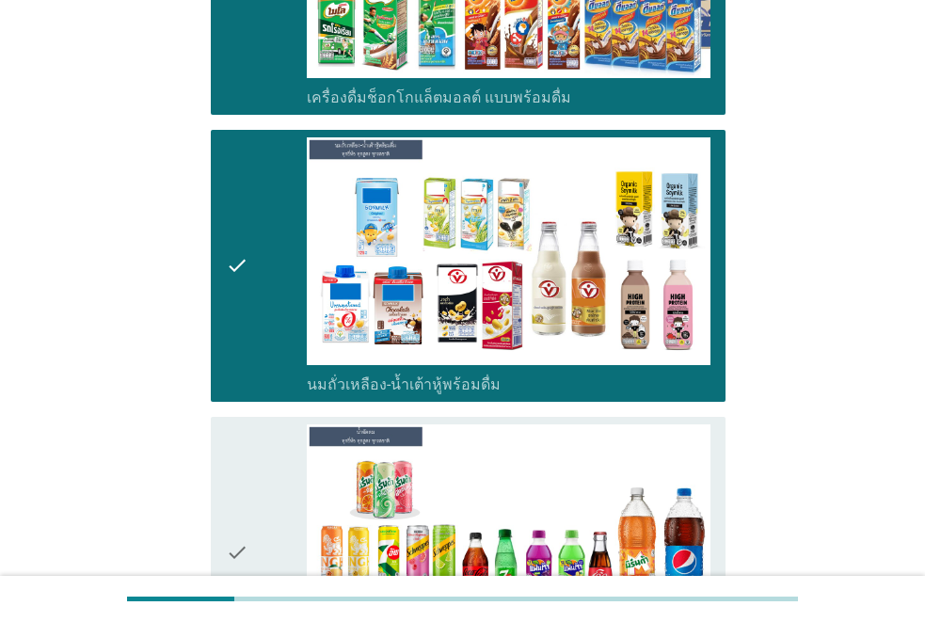
scroll to position [1129, 0]
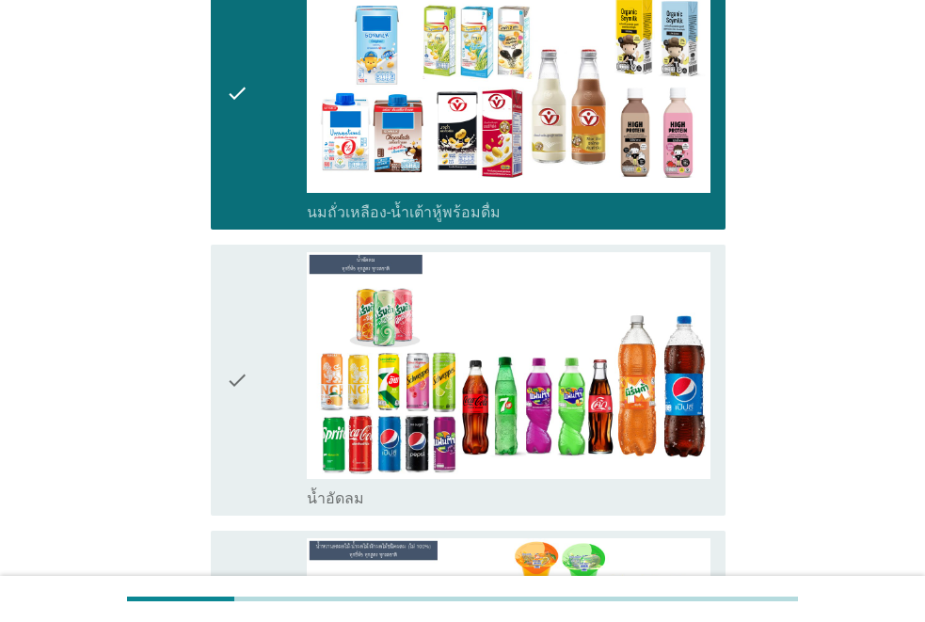
click at [254, 329] on div "check" at bounding box center [266, 380] width 81 height 257
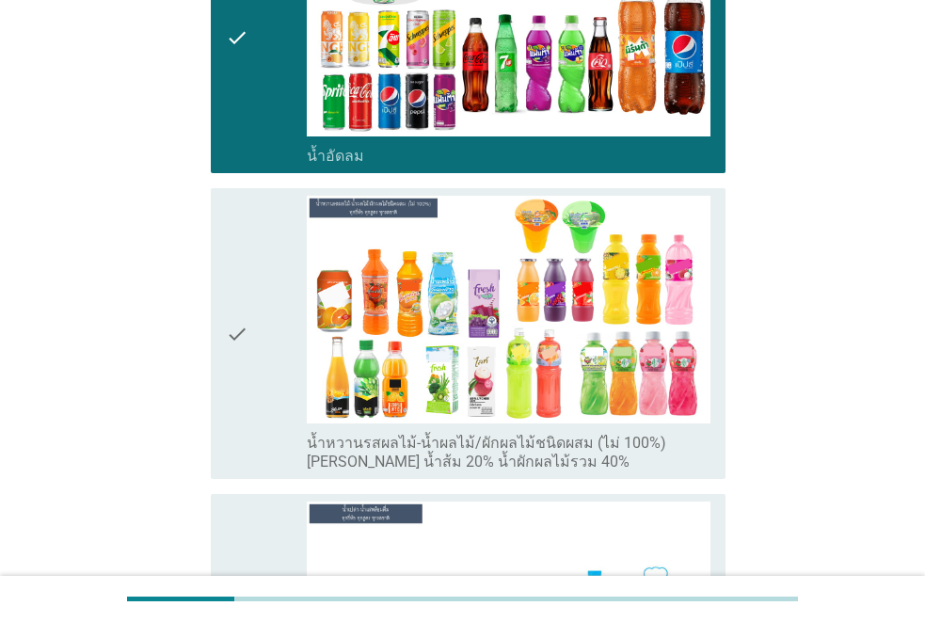
scroll to position [1505, 0]
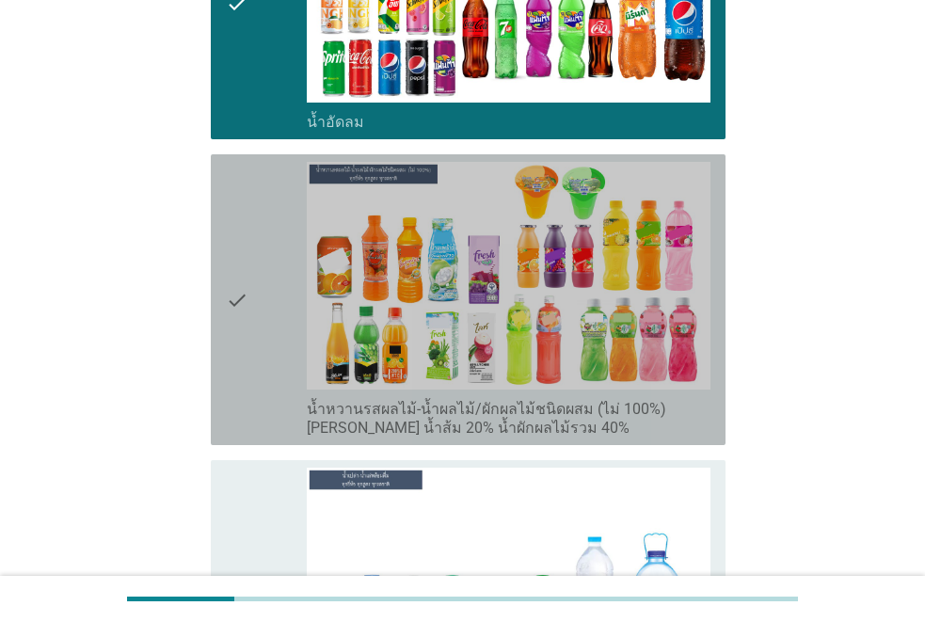
click at [244, 294] on icon "check" at bounding box center [237, 300] width 23 height 276
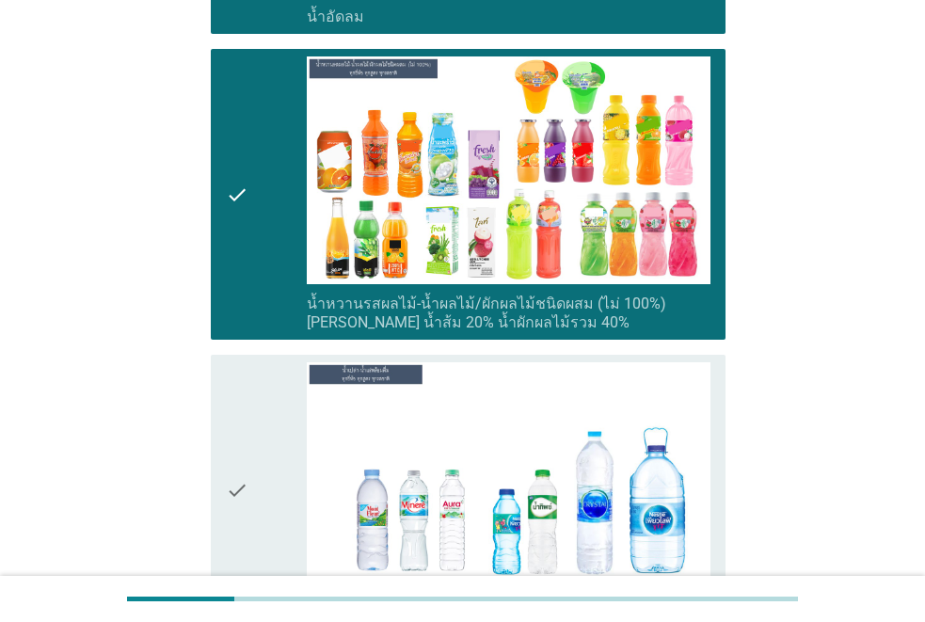
scroll to position [1853, 0]
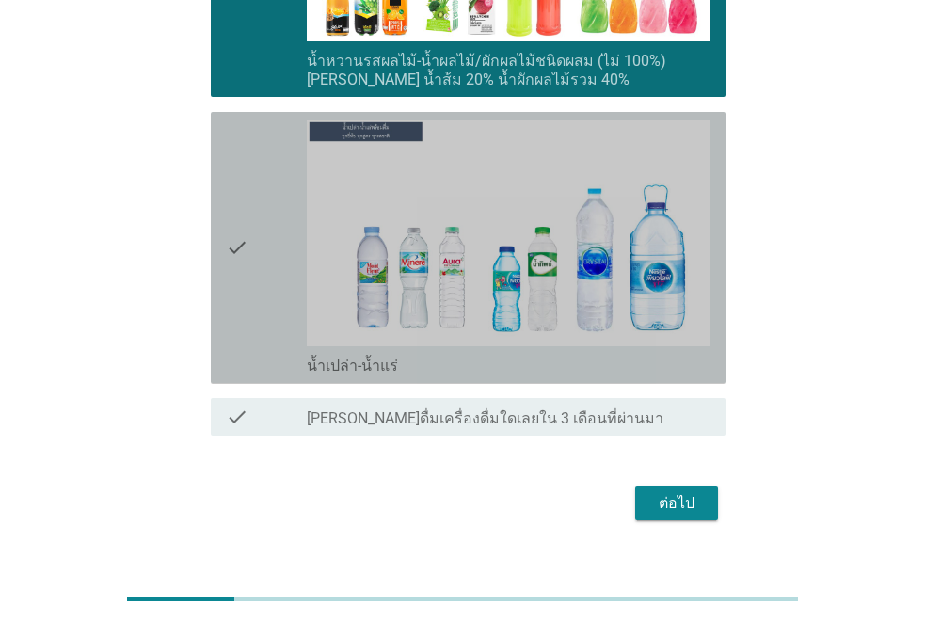
click at [246, 304] on icon "check" at bounding box center [237, 247] width 23 height 257
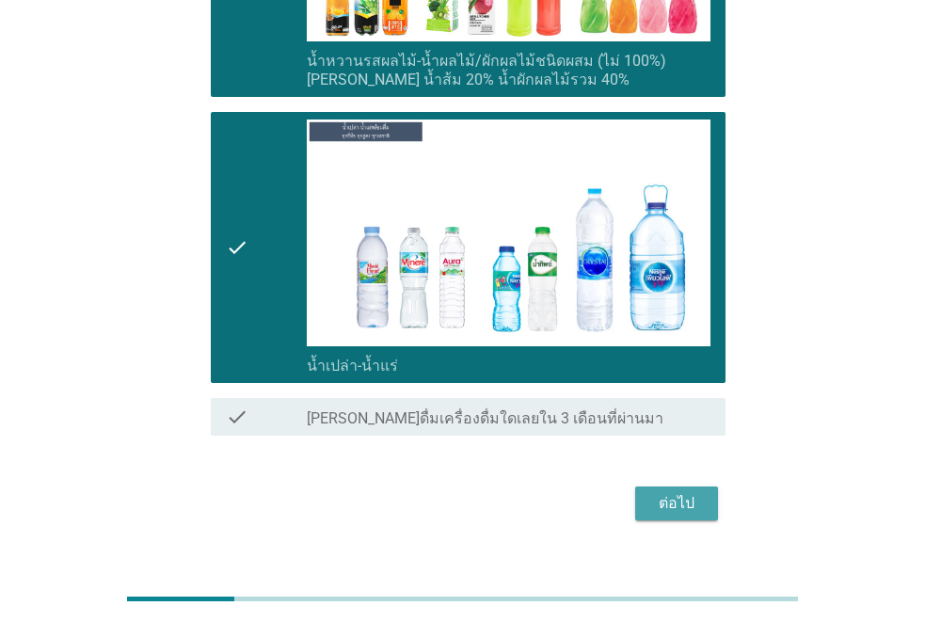
click at [692, 492] on div "ต่อไป" at bounding box center [676, 503] width 53 height 23
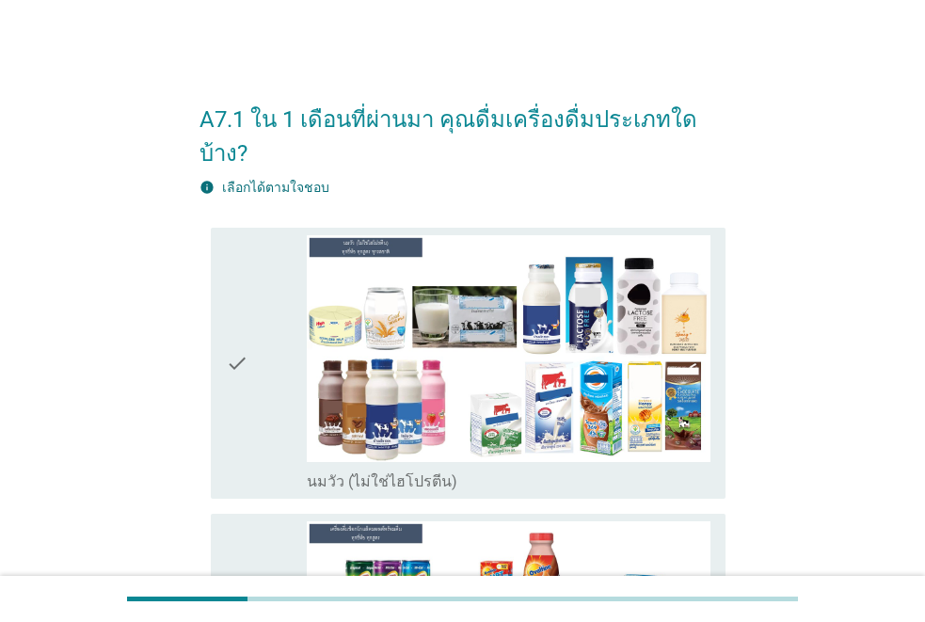
click at [265, 363] on div "check" at bounding box center [266, 363] width 81 height 257
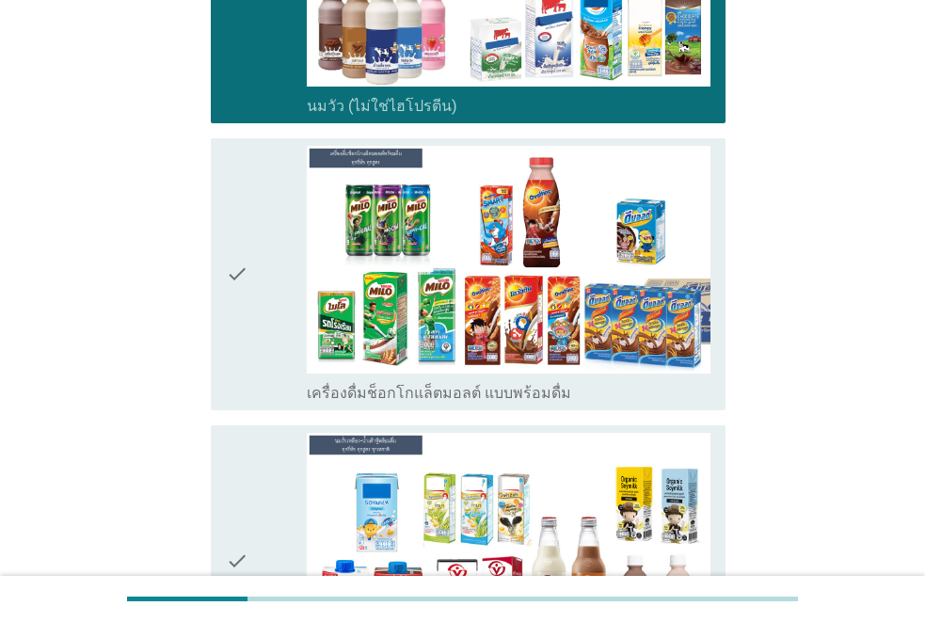
scroll to position [564, 0]
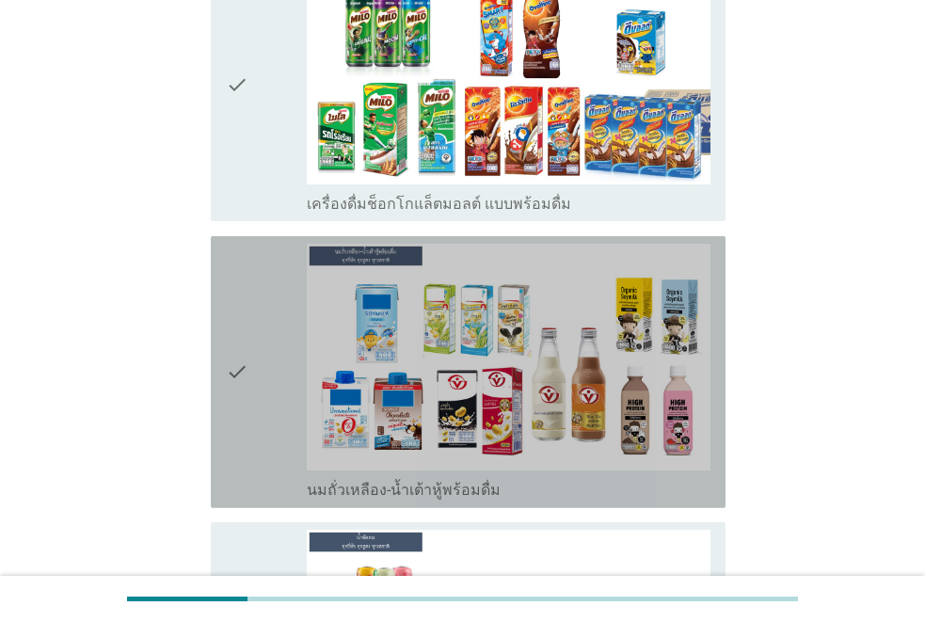
click at [271, 372] on div "check" at bounding box center [266, 372] width 81 height 257
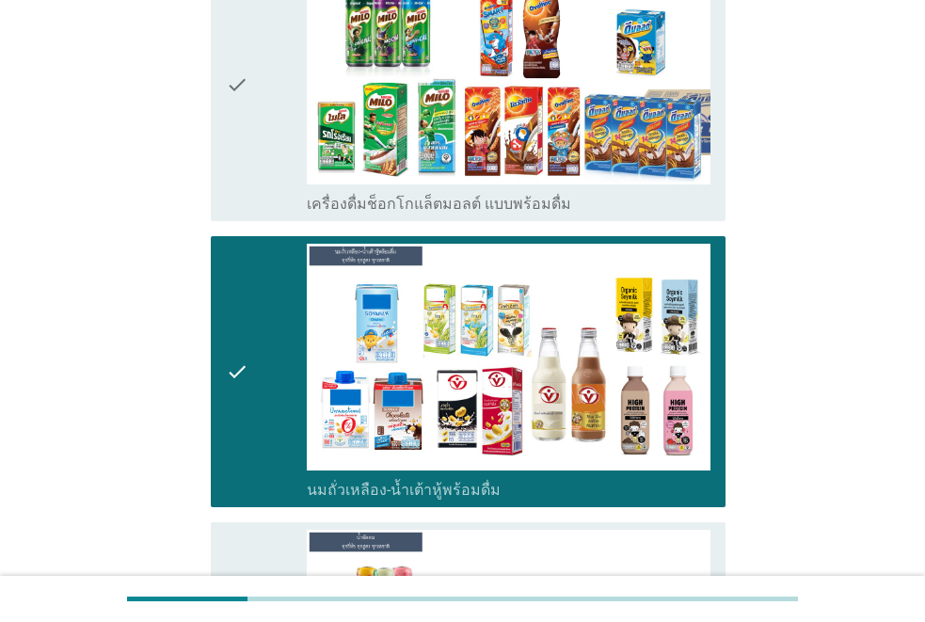
scroll to position [941, 0]
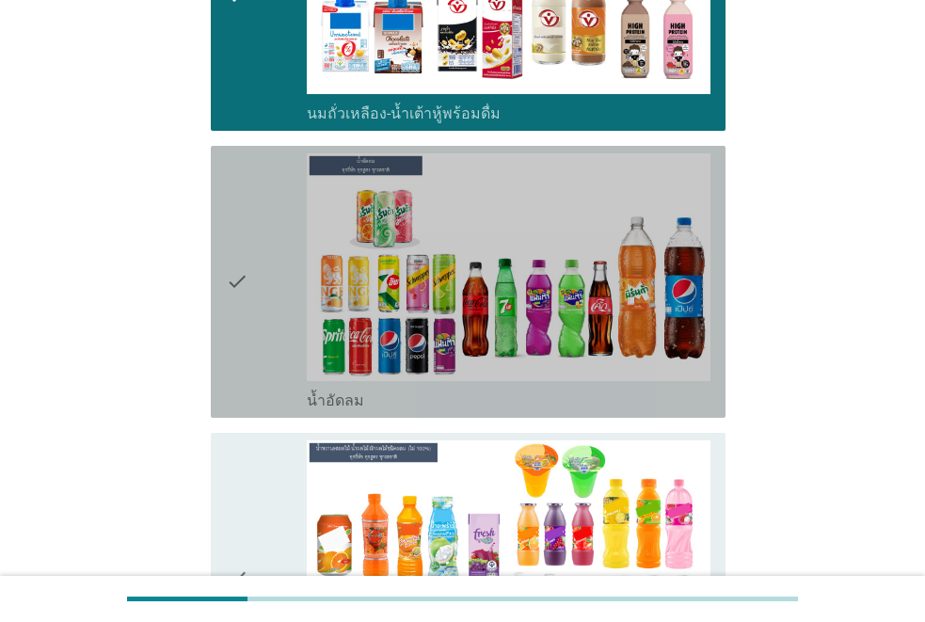
click at [272, 337] on div "check" at bounding box center [266, 281] width 81 height 257
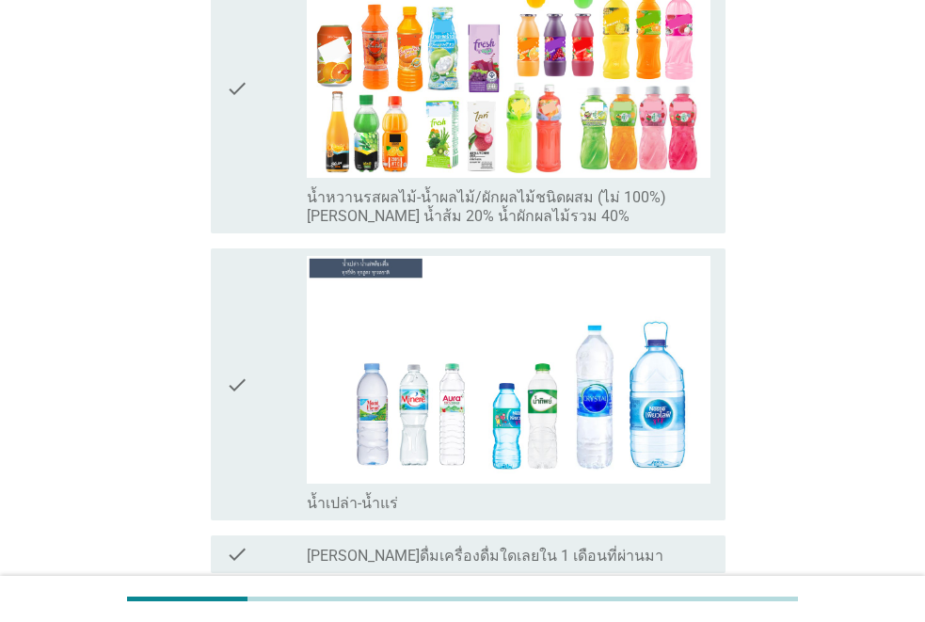
scroll to position [1566, 0]
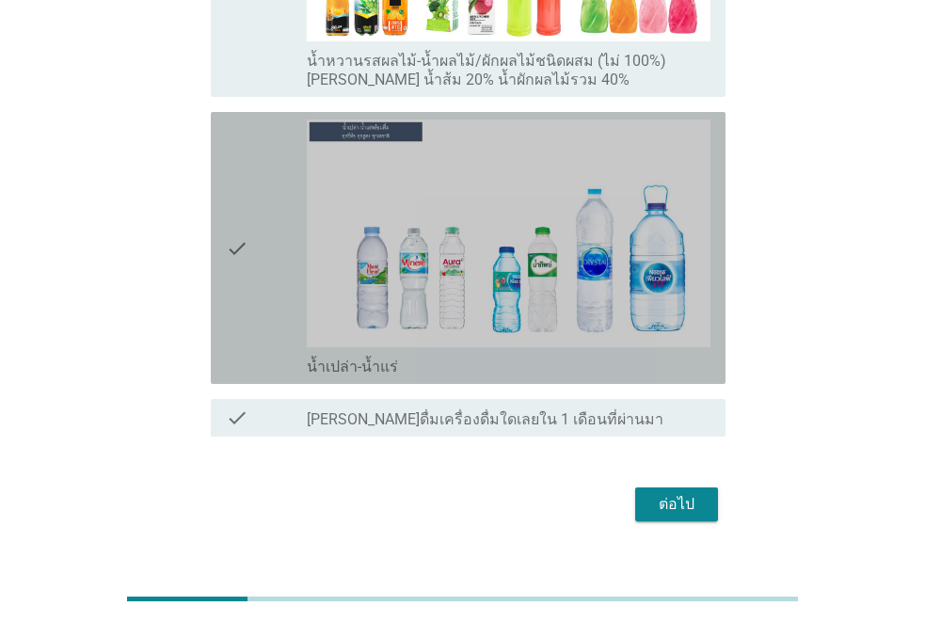
click at [265, 303] on div "check" at bounding box center [266, 247] width 81 height 257
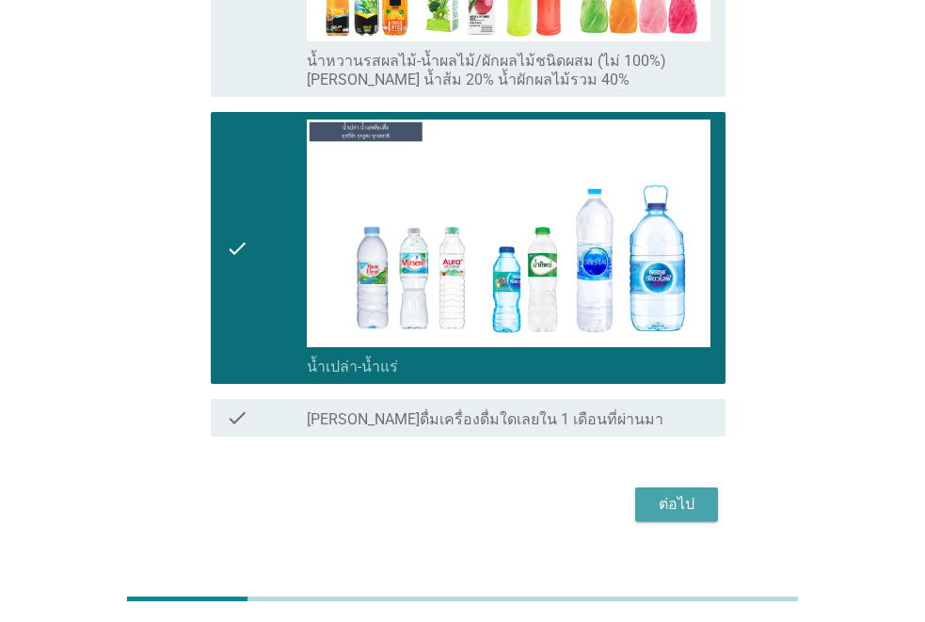
click at [672, 493] on div "ต่อไป" at bounding box center [676, 504] width 53 height 23
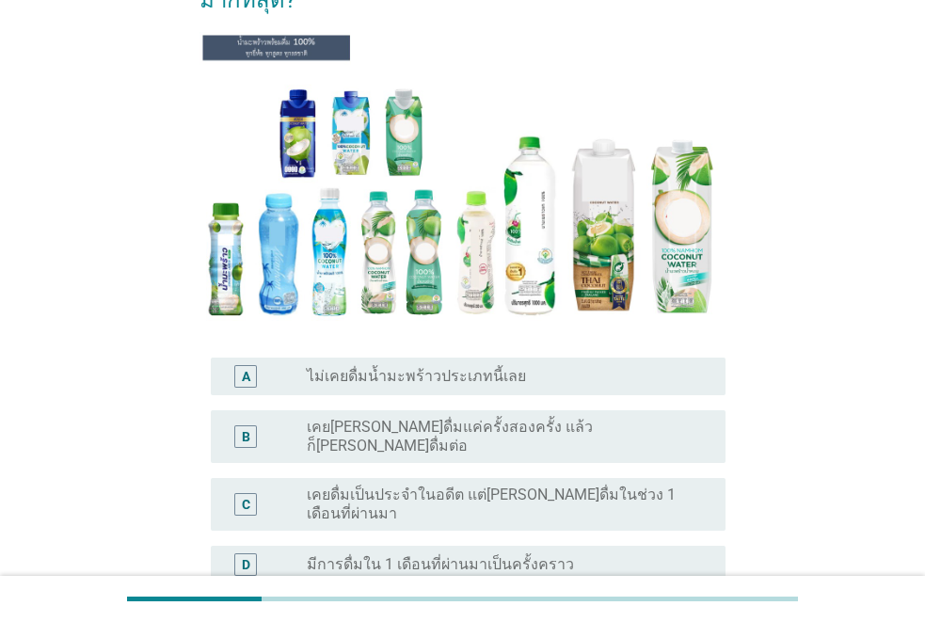
scroll to position [188, 0]
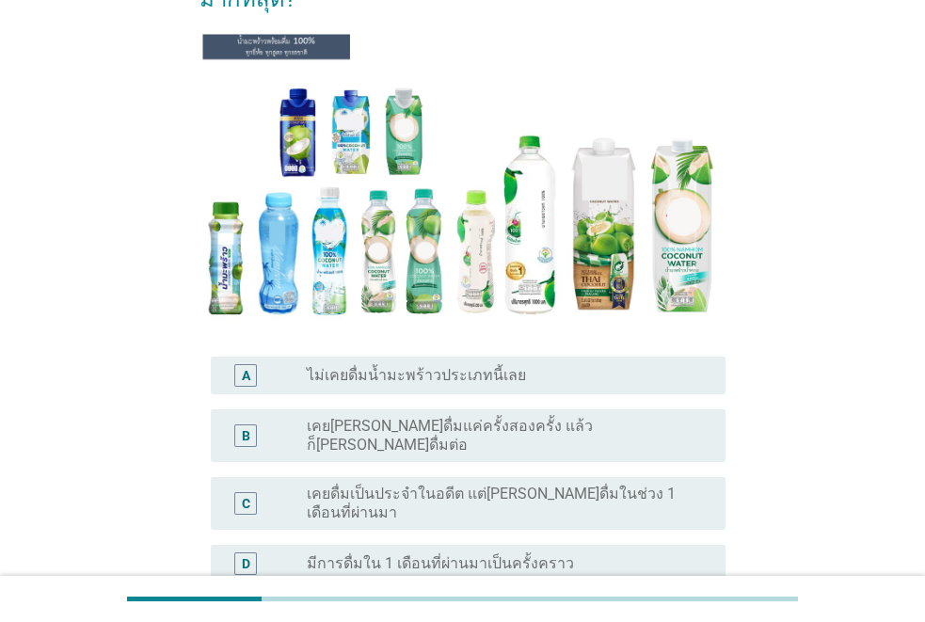
click at [670, 395] on div "A radio_button_unchecked ไม่เคยดื่มน้ำมะพร้าวประเภทนี้เลย" at bounding box center [462, 375] width 526 height 53
click at [682, 374] on div "radio_button_unchecked ไม่เคยดื่มน้ำมะพร้าวประเภทนี้เลย" at bounding box center [501, 375] width 389 height 19
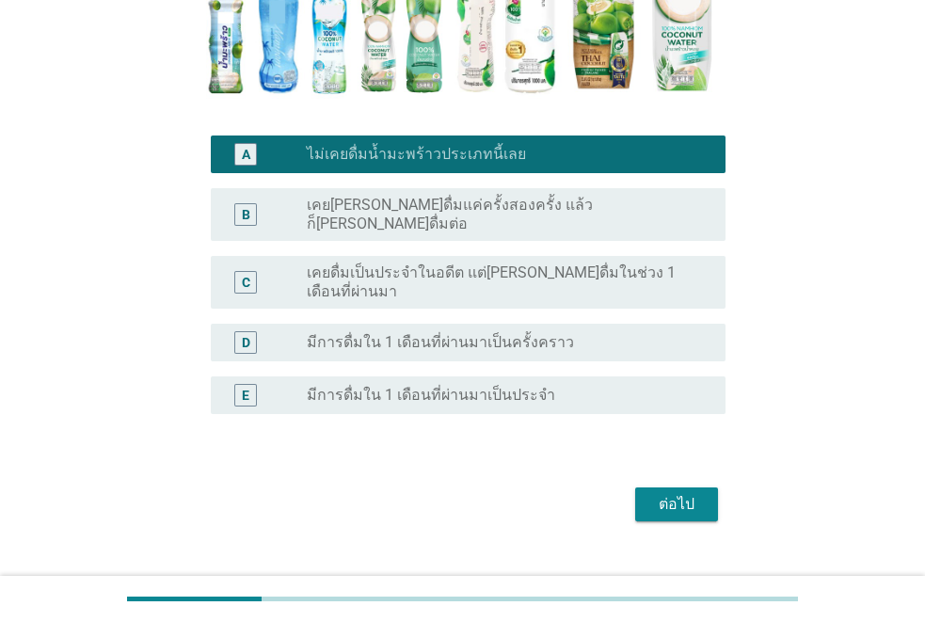
scroll to position [414, 0]
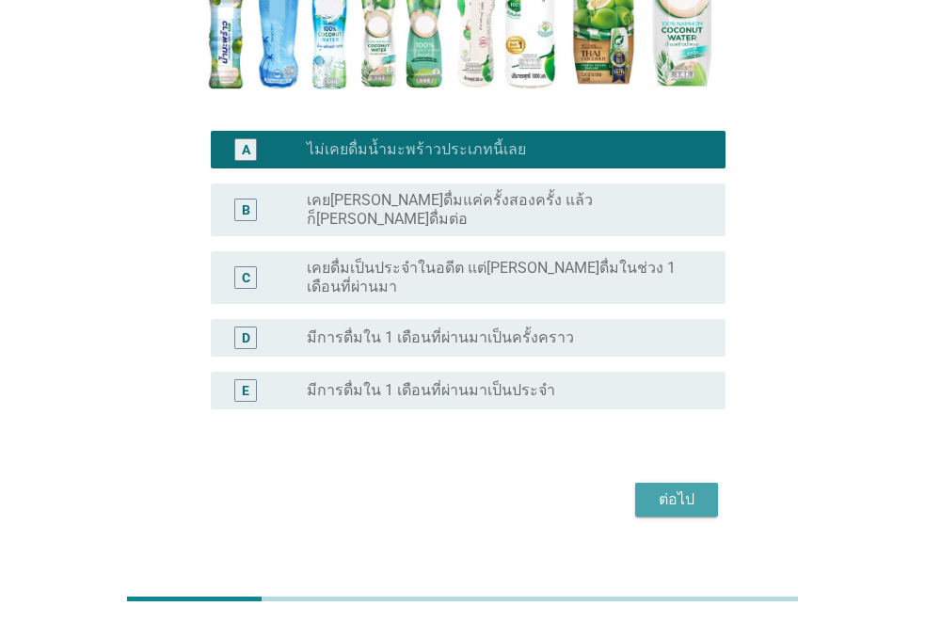
click at [674, 488] on div "ต่อไป" at bounding box center [676, 499] width 53 height 23
